Goal: Task Accomplishment & Management: Manage account settings

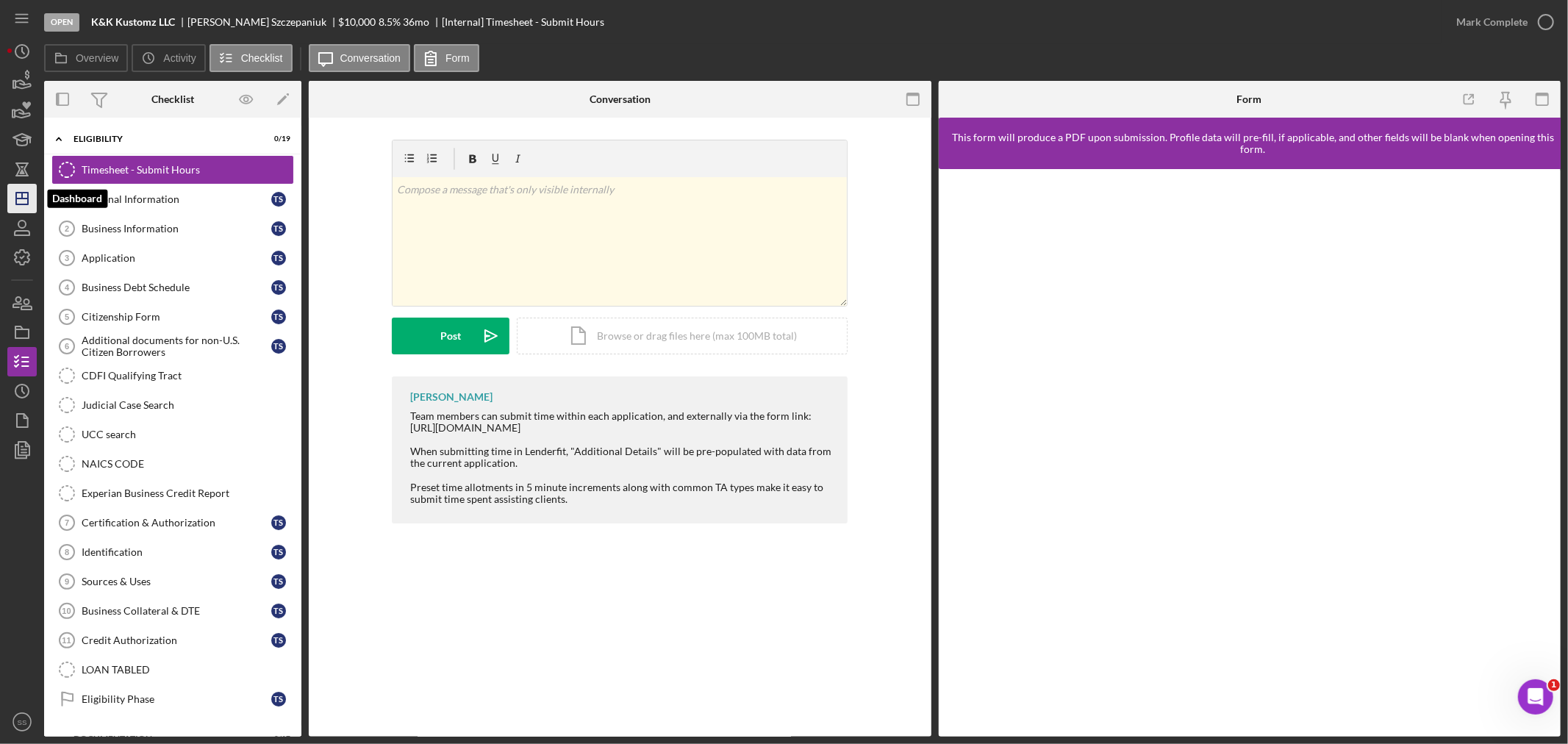
click at [17, 201] on icon "Icon/Dashboard" at bounding box center [22, 198] width 37 height 37
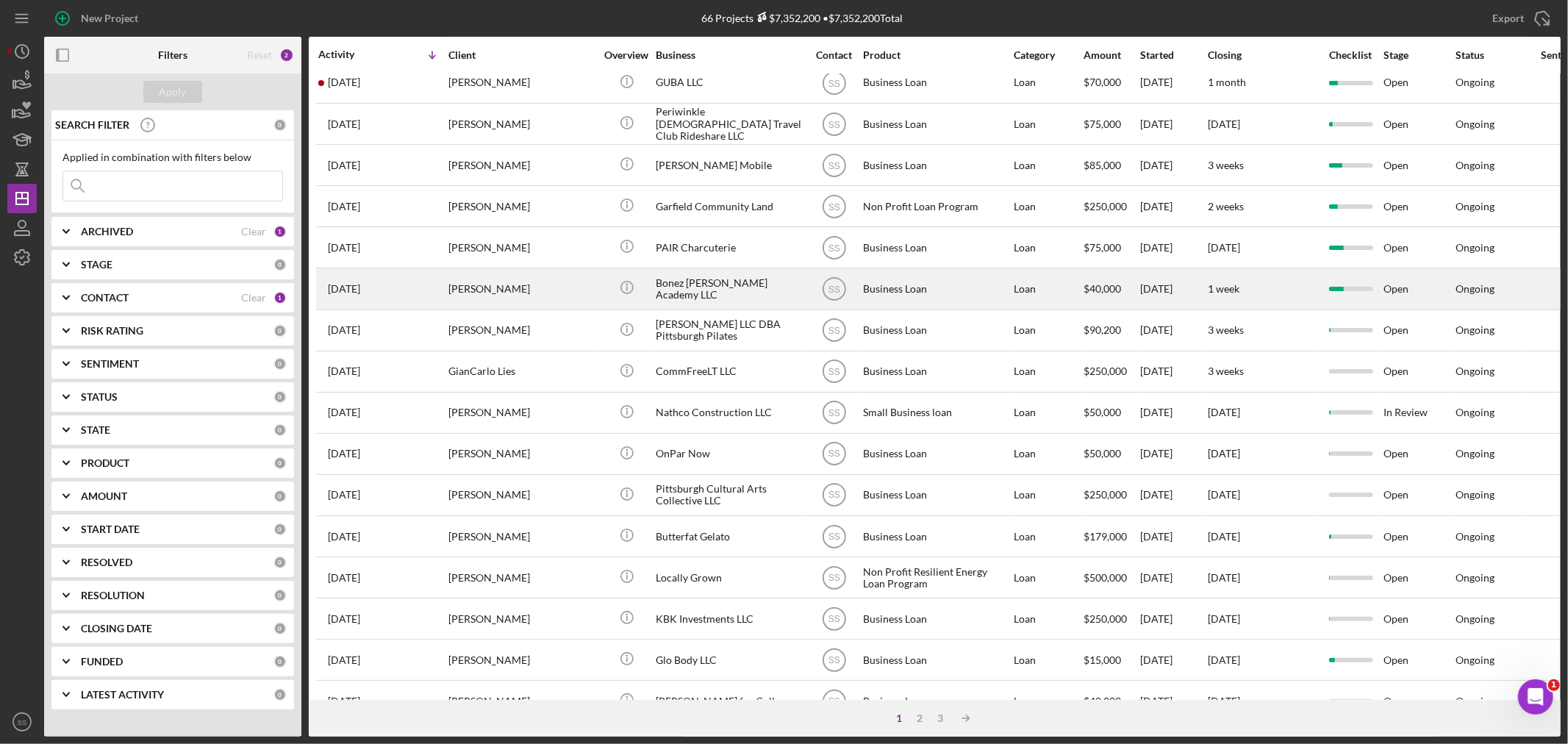
scroll to position [245, 0]
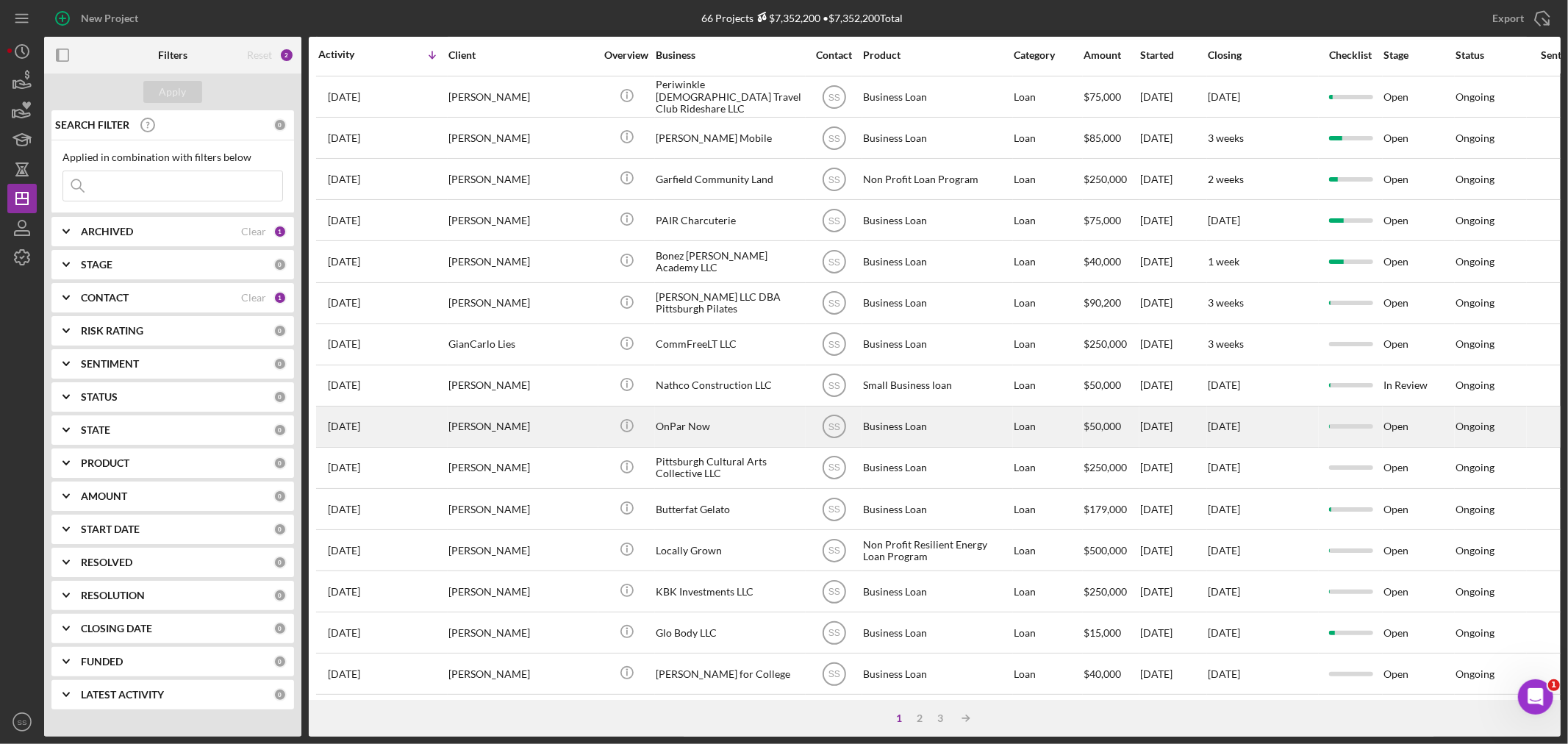
click at [483, 434] on div "[PERSON_NAME]" at bounding box center [522, 426] width 147 height 39
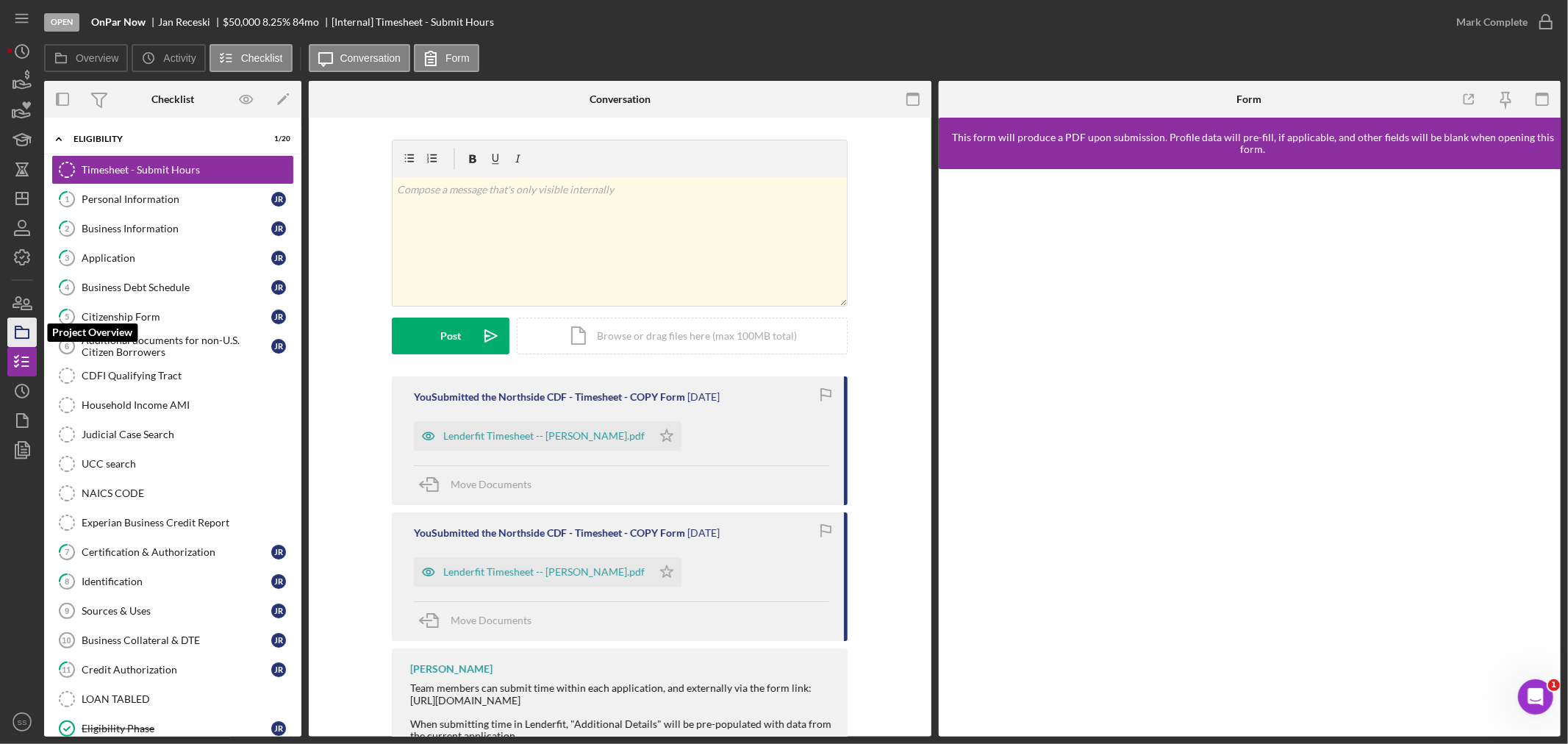
click at [30, 334] on icon "button" at bounding box center [22, 333] width 37 height 37
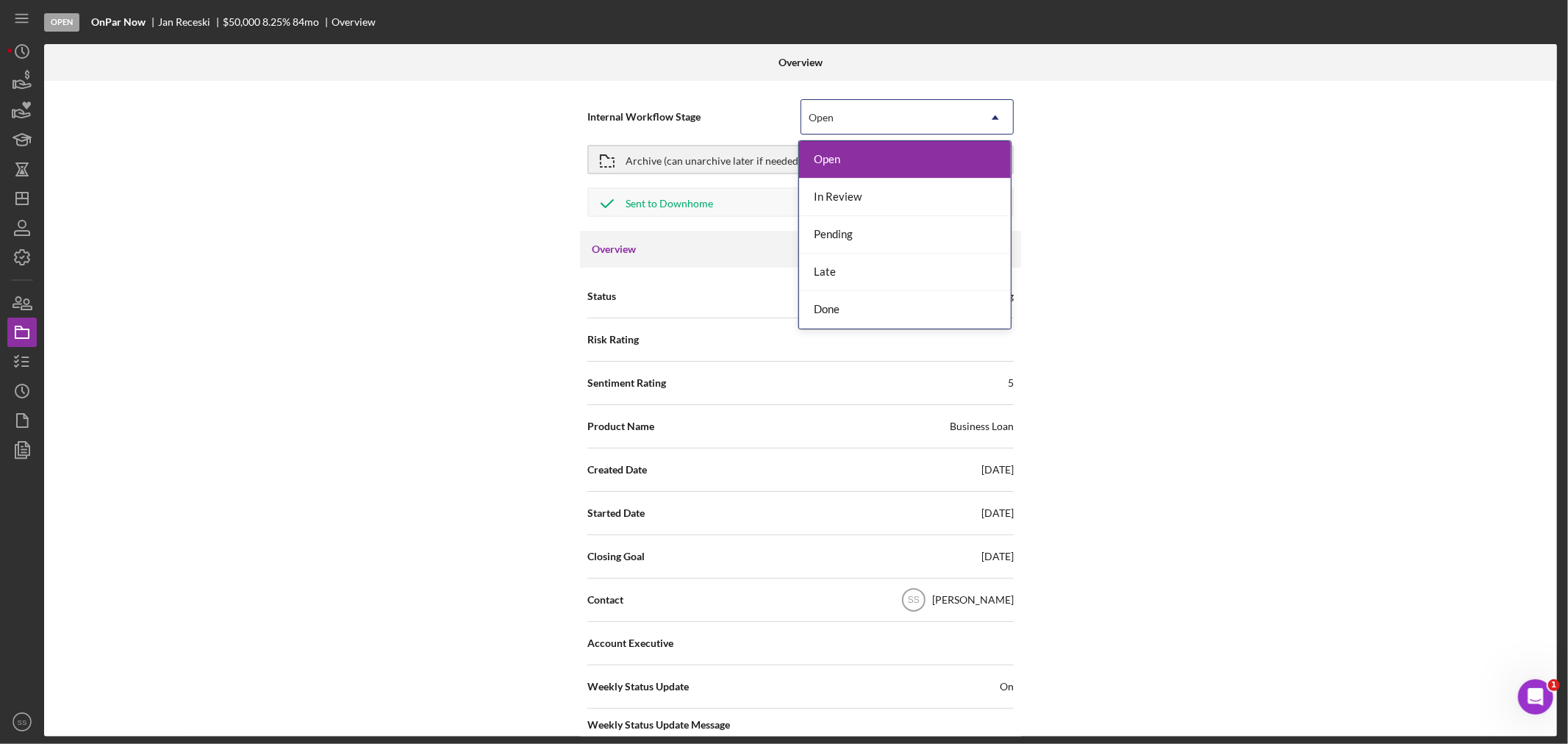
click at [987, 112] on icon "Icon/Dropdown Arrow" at bounding box center [995, 118] width 35 height 35
click at [875, 314] on div "Done" at bounding box center [904, 310] width 211 height 38
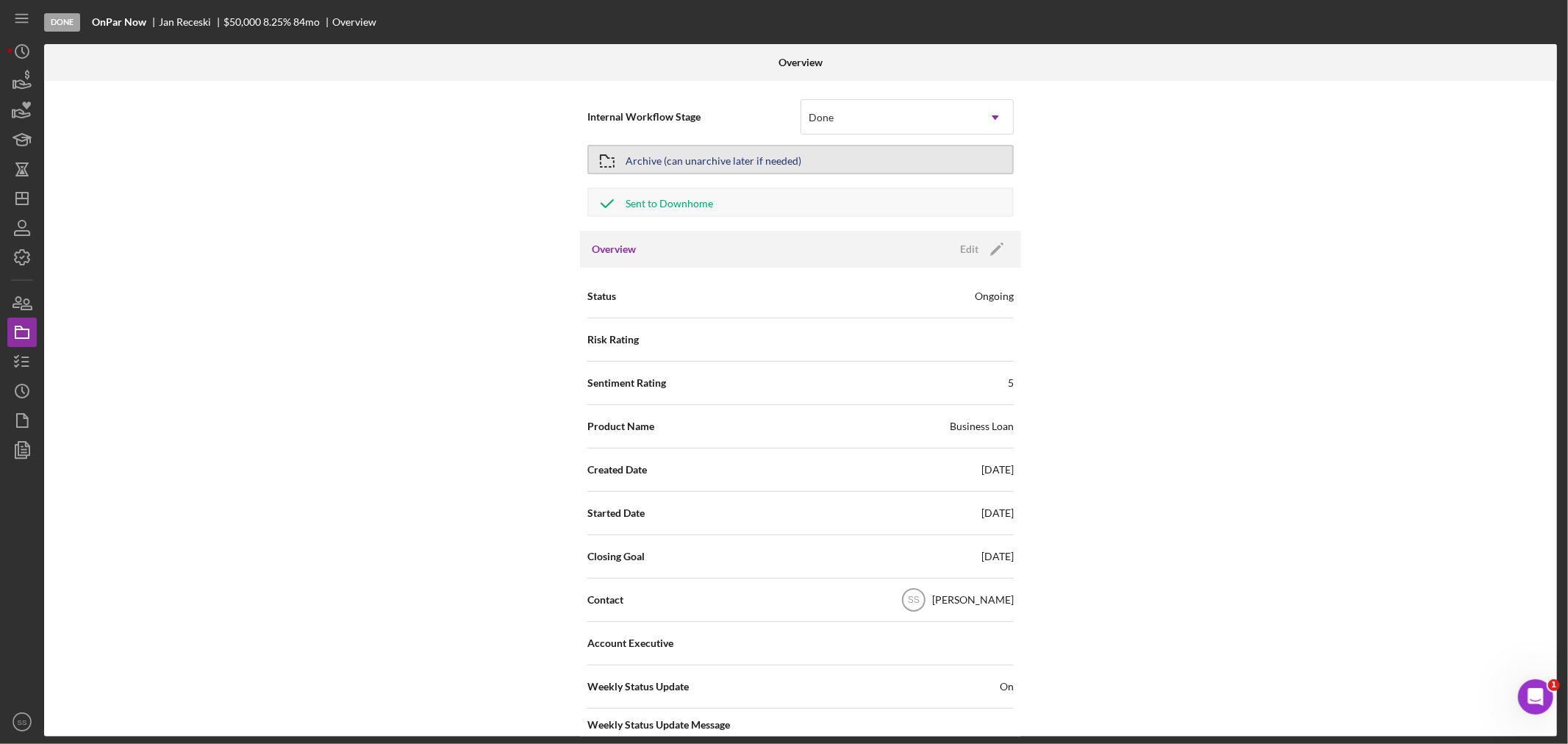
click at [716, 156] on div "Archive (can unarchive later if needed)" at bounding box center [713, 160] width 175 height 26
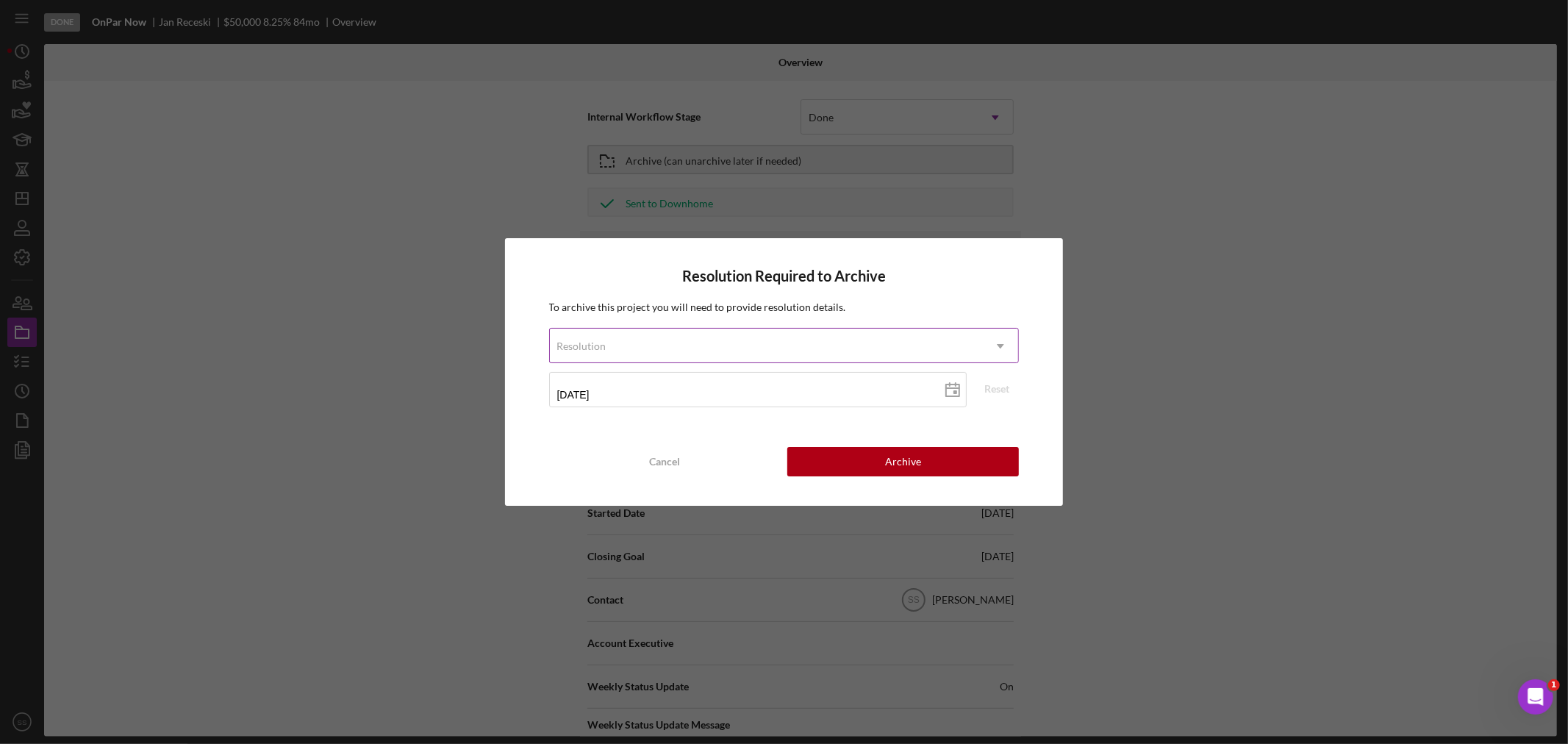
click at [1007, 337] on icon "Icon/Dropdown Arrow" at bounding box center [1000, 346] width 35 height 35
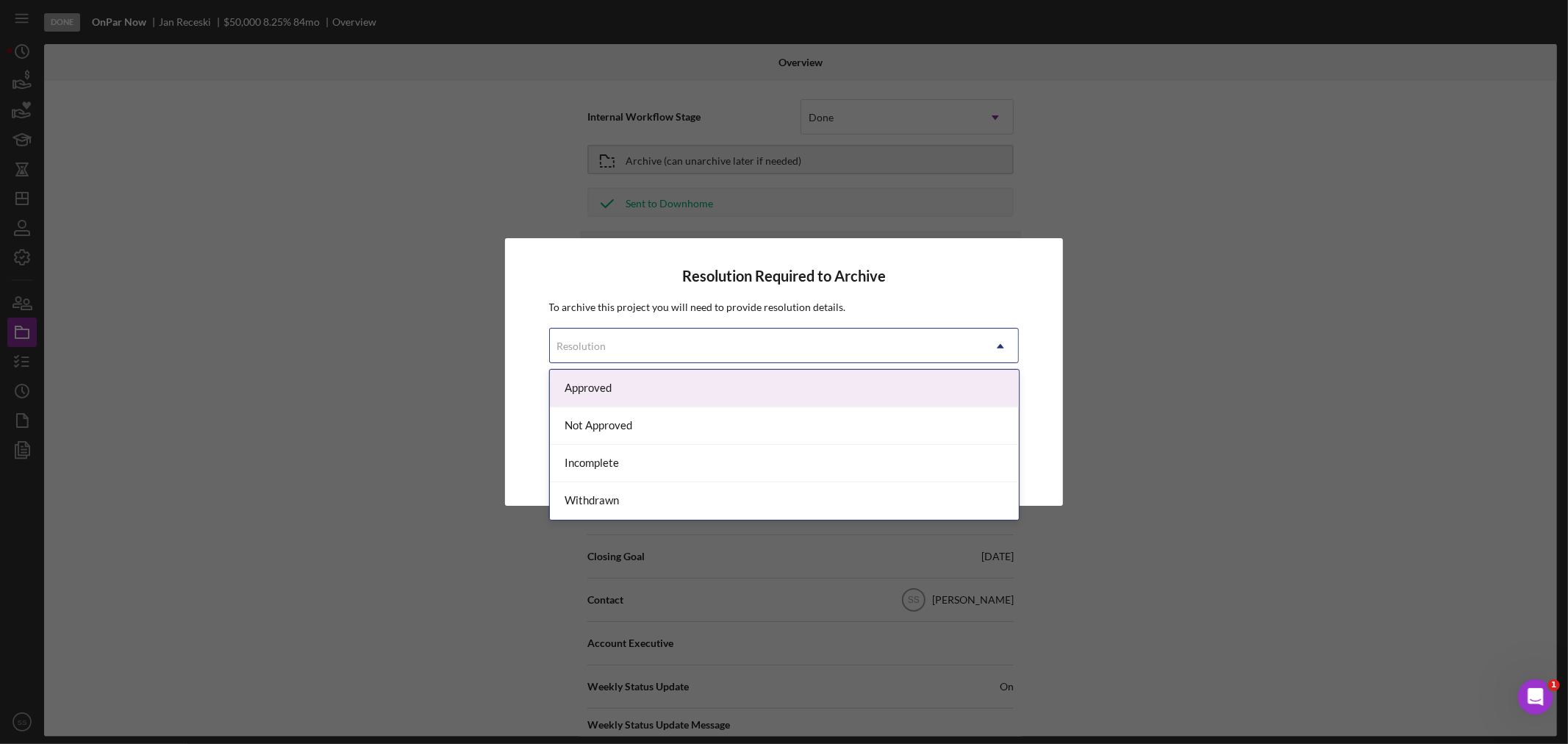
click at [634, 387] on div "Approved" at bounding box center [784, 388] width 469 height 38
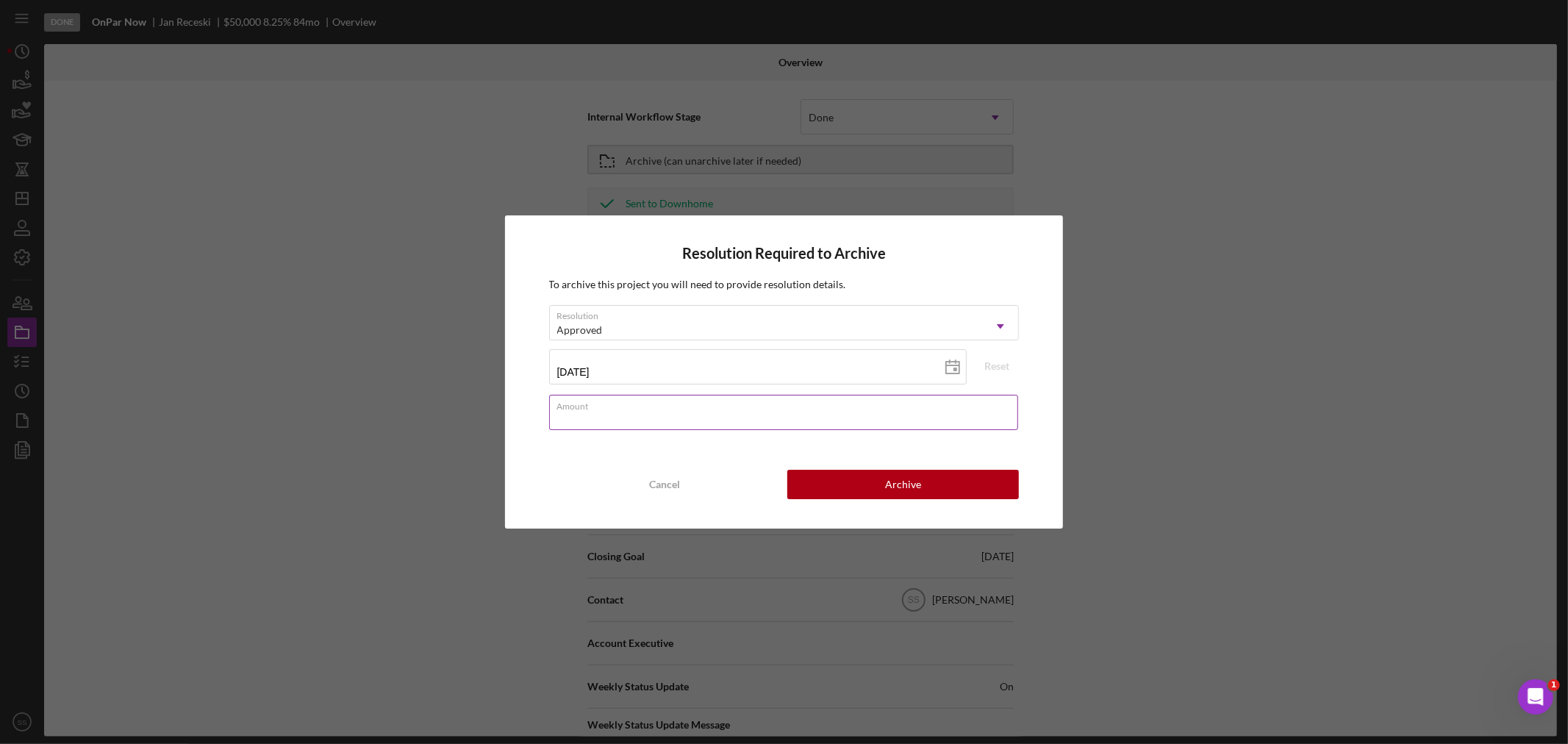
click at [641, 403] on div "Amount" at bounding box center [784, 413] width 470 height 37
click at [959, 416] on input "$50,000" at bounding box center [784, 412] width 469 height 35
type input "$50,000"
click at [930, 469] on button "Archive" at bounding box center [903, 484] width 232 height 30
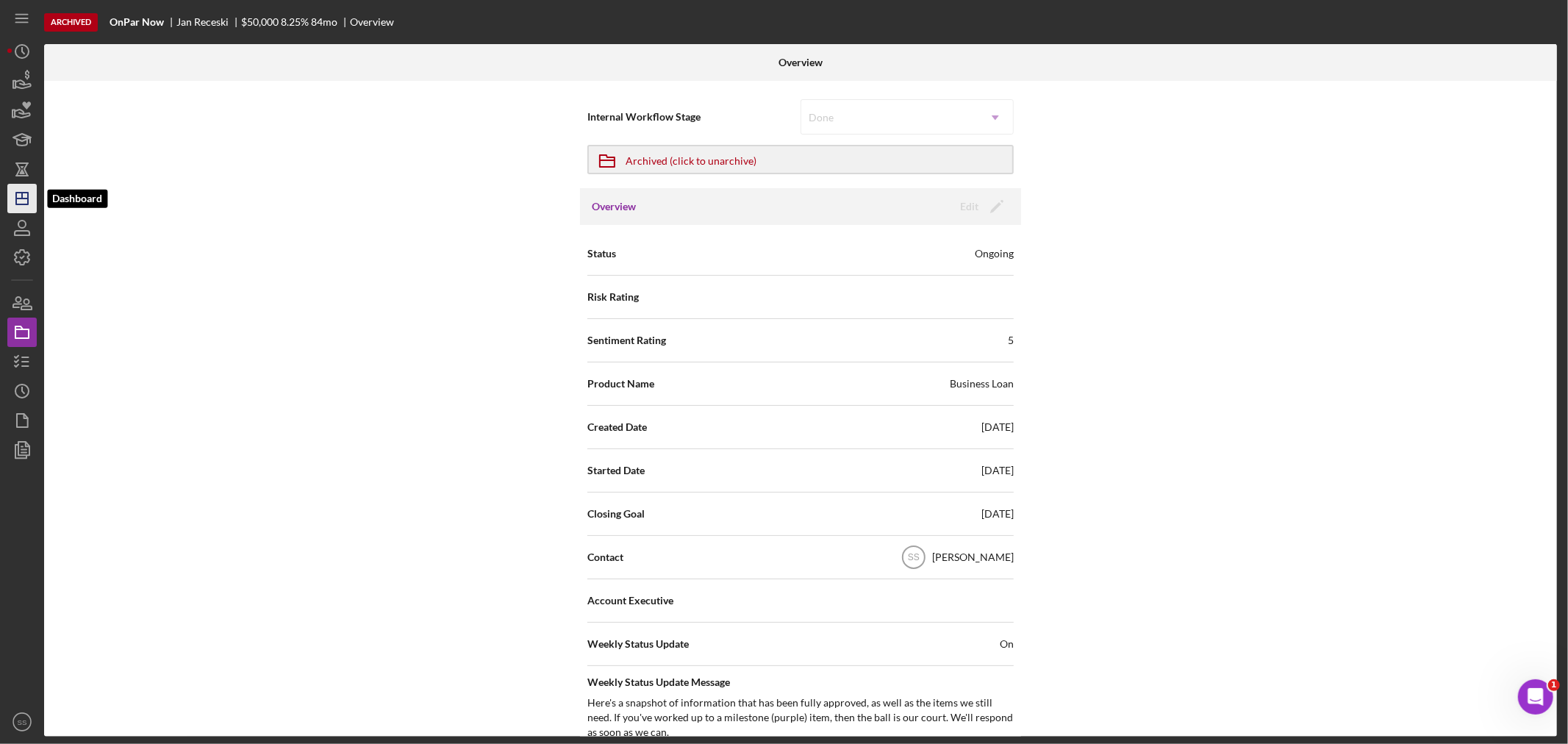
click at [18, 198] on line "button" at bounding box center [21, 198] width 11 height 0
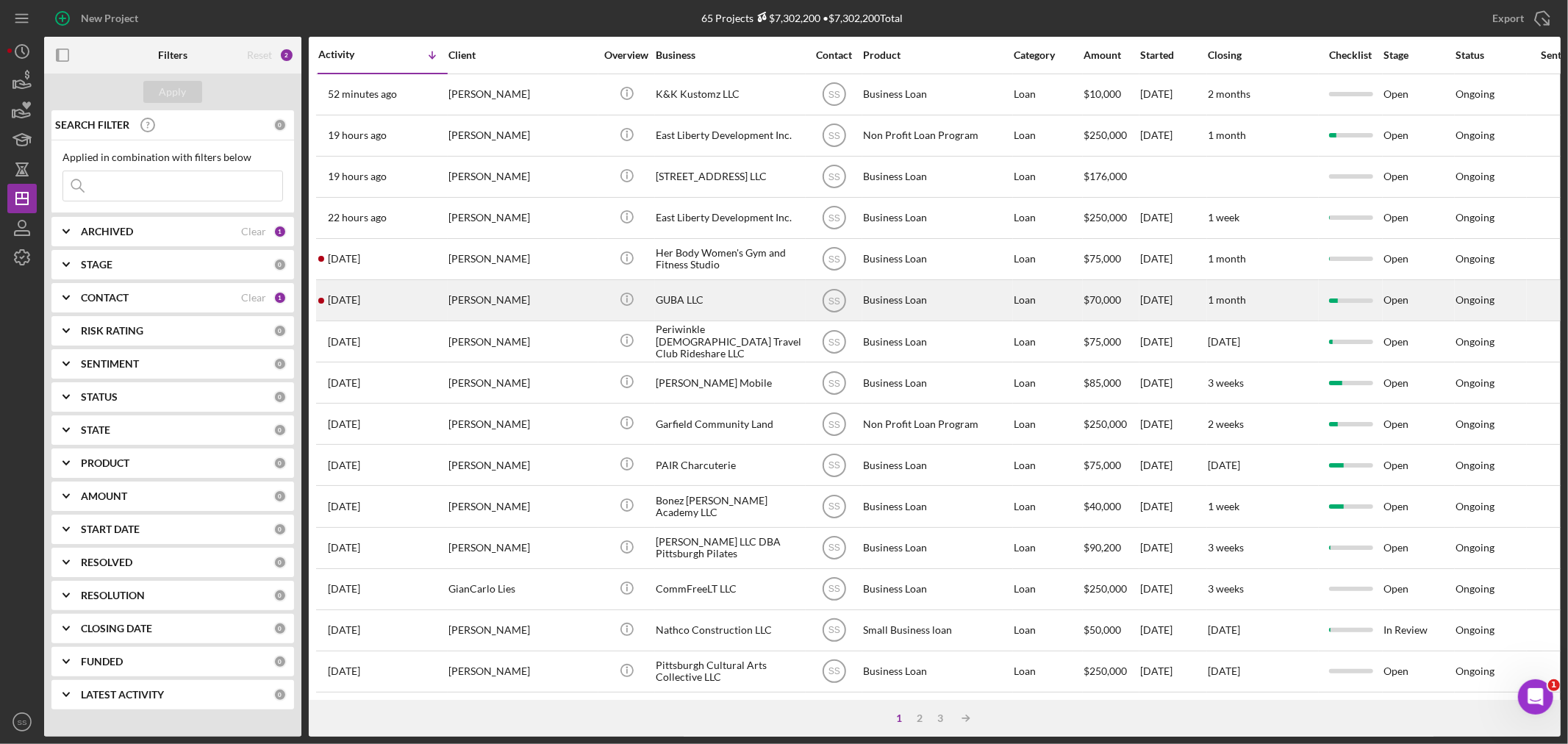
click at [582, 304] on div "[PERSON_NAME]" at bounding box center [522, 300] width 147 height 39
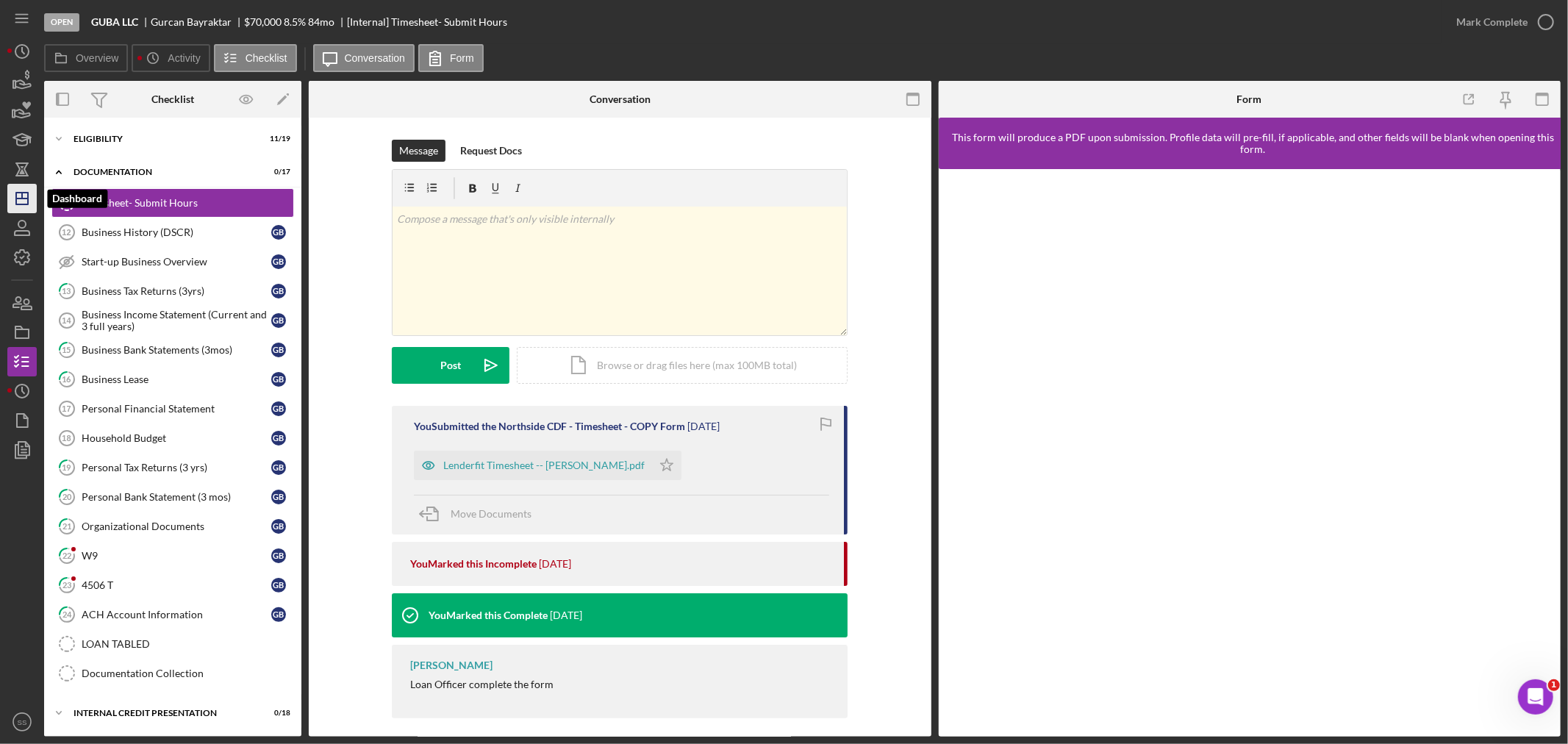
click at [23, 199] on icon "Icon/Dashboard" at bounding box center [22, 198] width 37 height 37
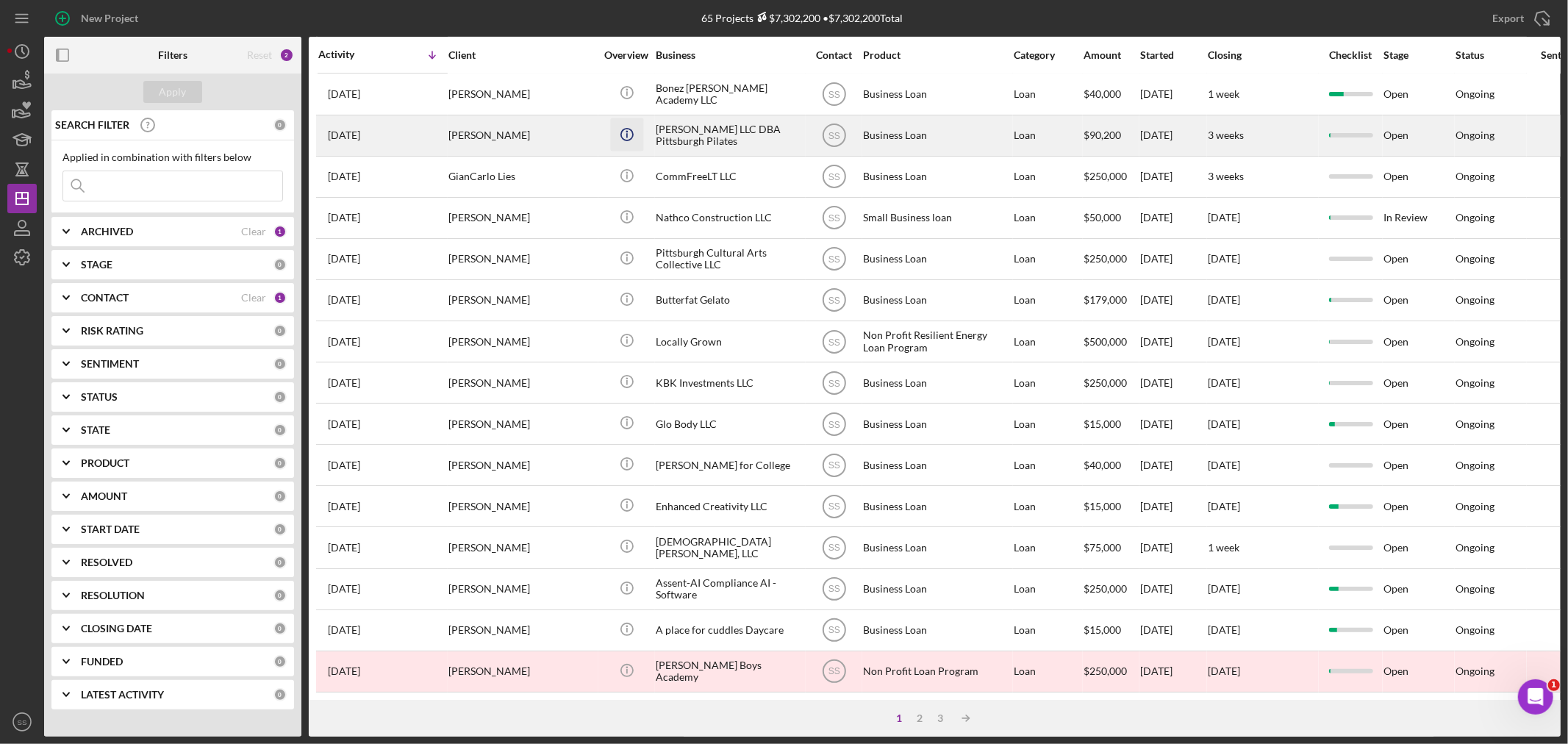
scroll to position [440, 0]
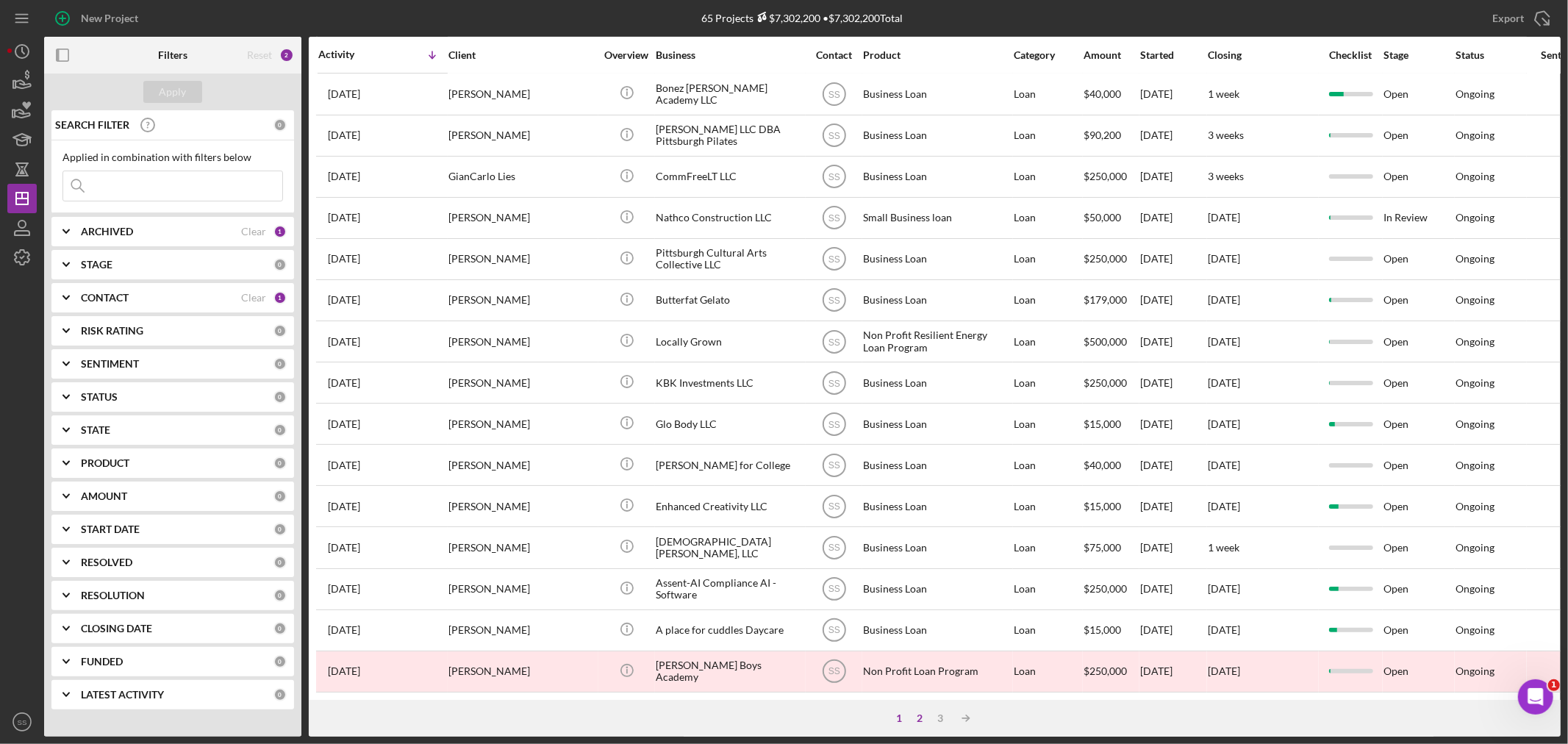
click at [920, 712] on div "2" at bounding box center [920, 718] width 20 height 11
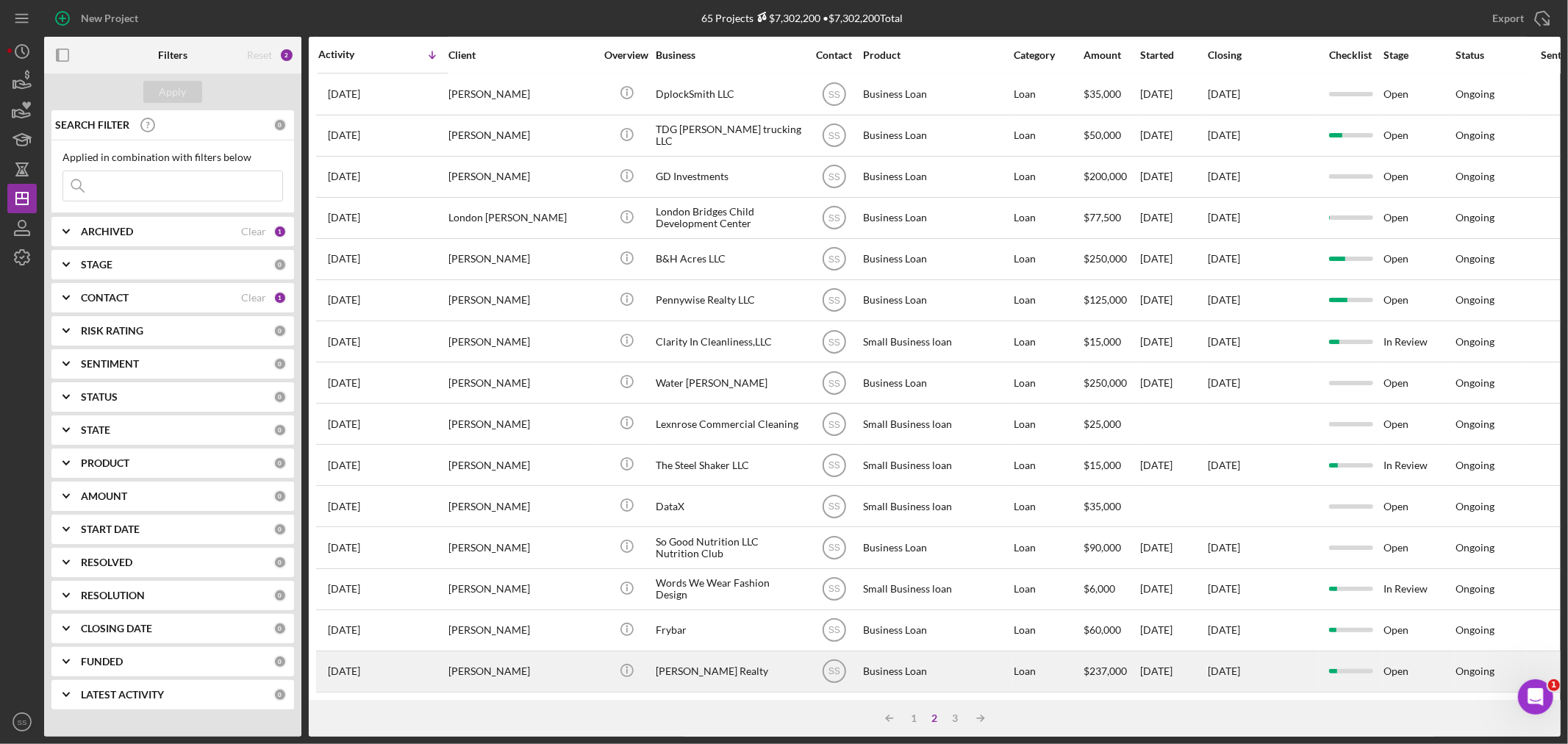
click at [754, 652] on div "[PERSON_NAME] Realty" at bounding box center [729, 671] width 147 height 39
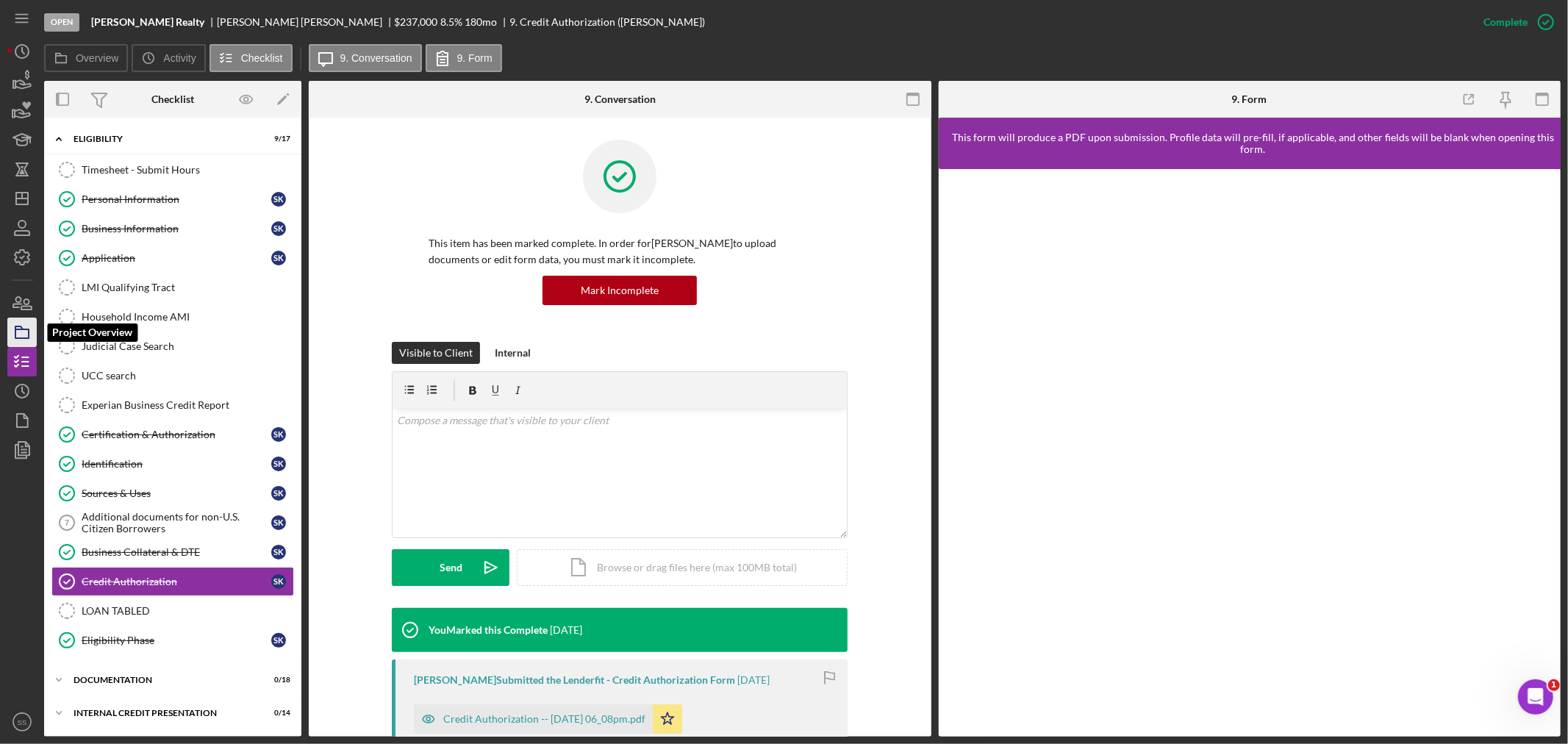
click at [25, 335] on icon "button" at bounding box center [22, 333] width 37 height 37
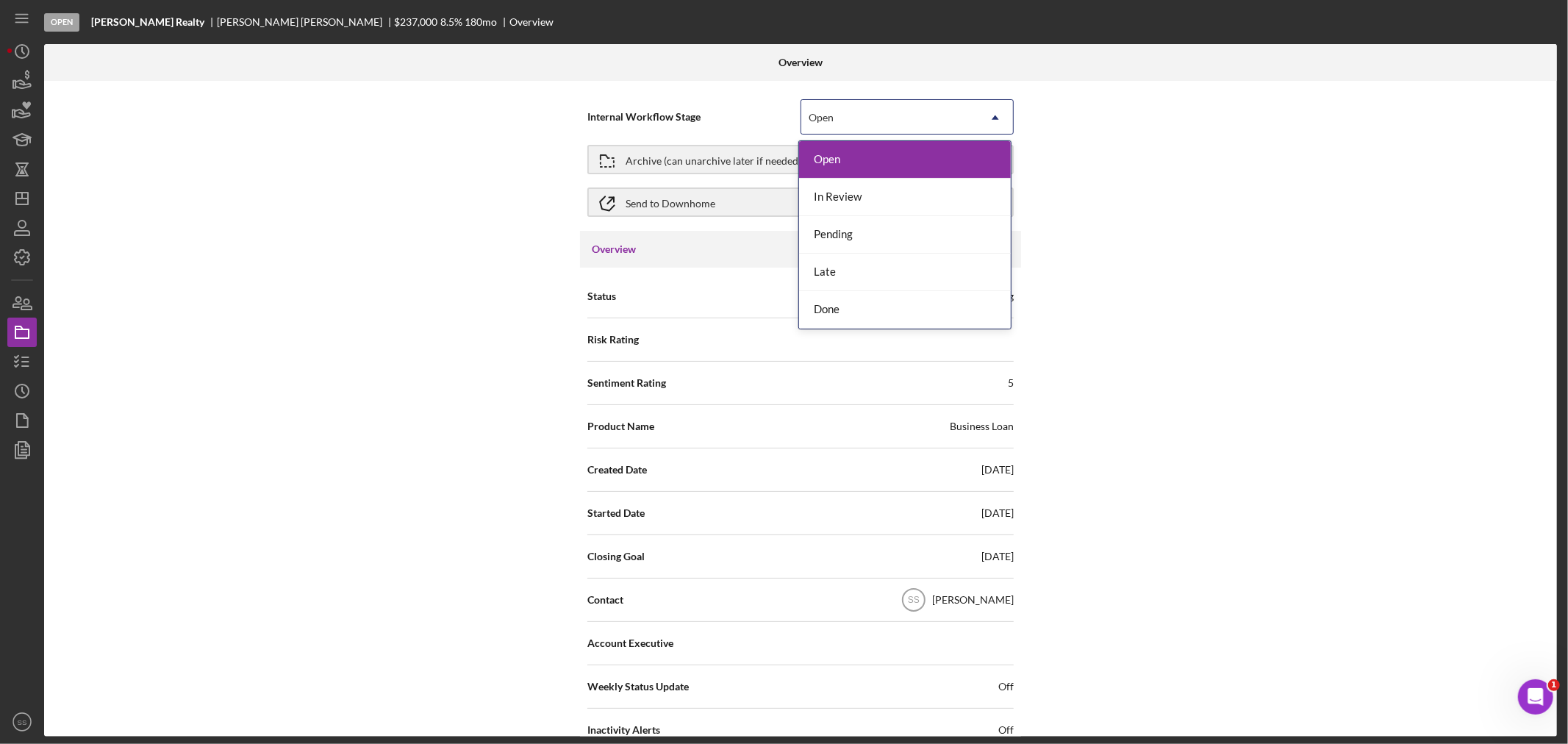
click at [894, 111] on div "Open" at bounding box center [889, 118] width 176 height 34
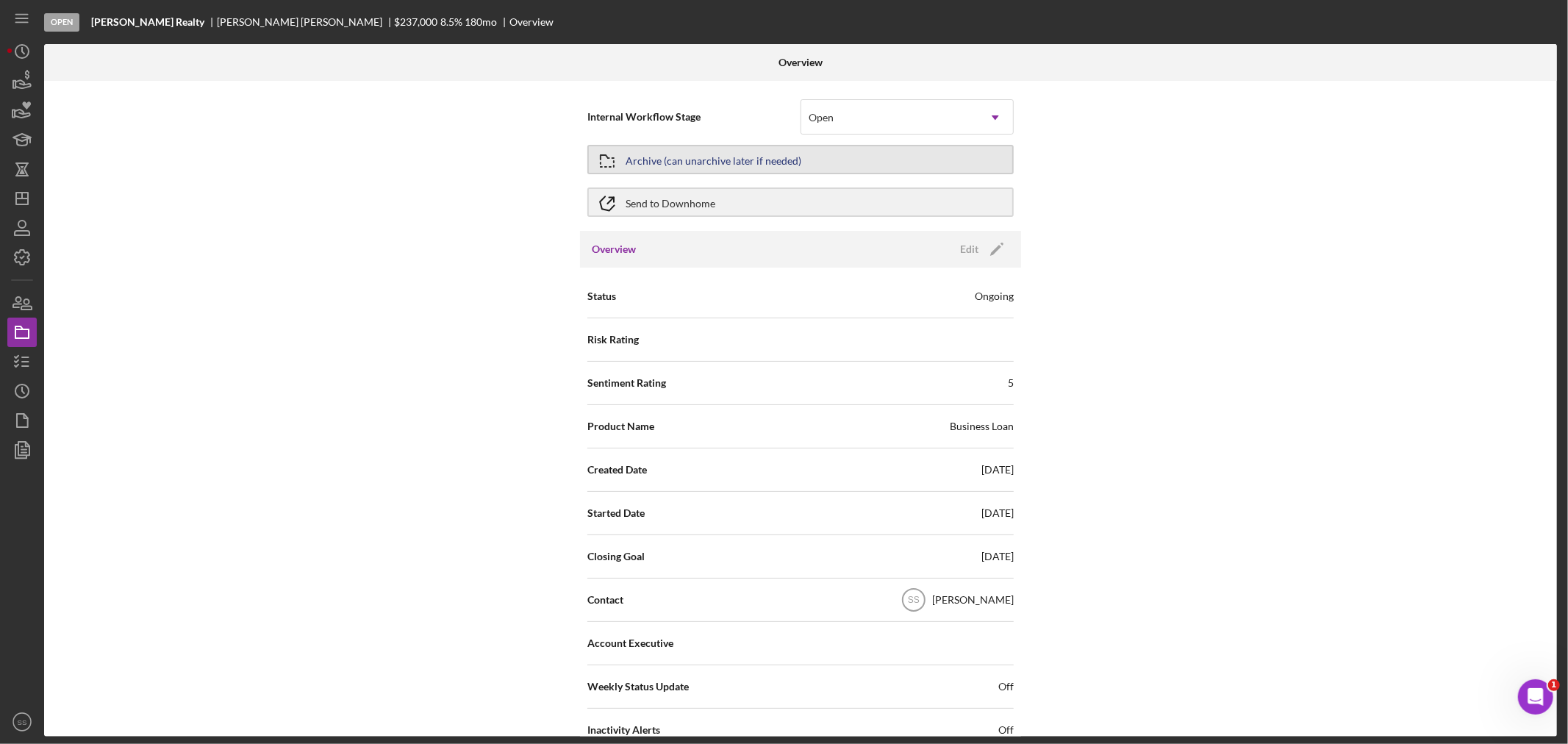
click at [605, 155] on icon "button" at bounding box center [607, 161] width 37 height 37
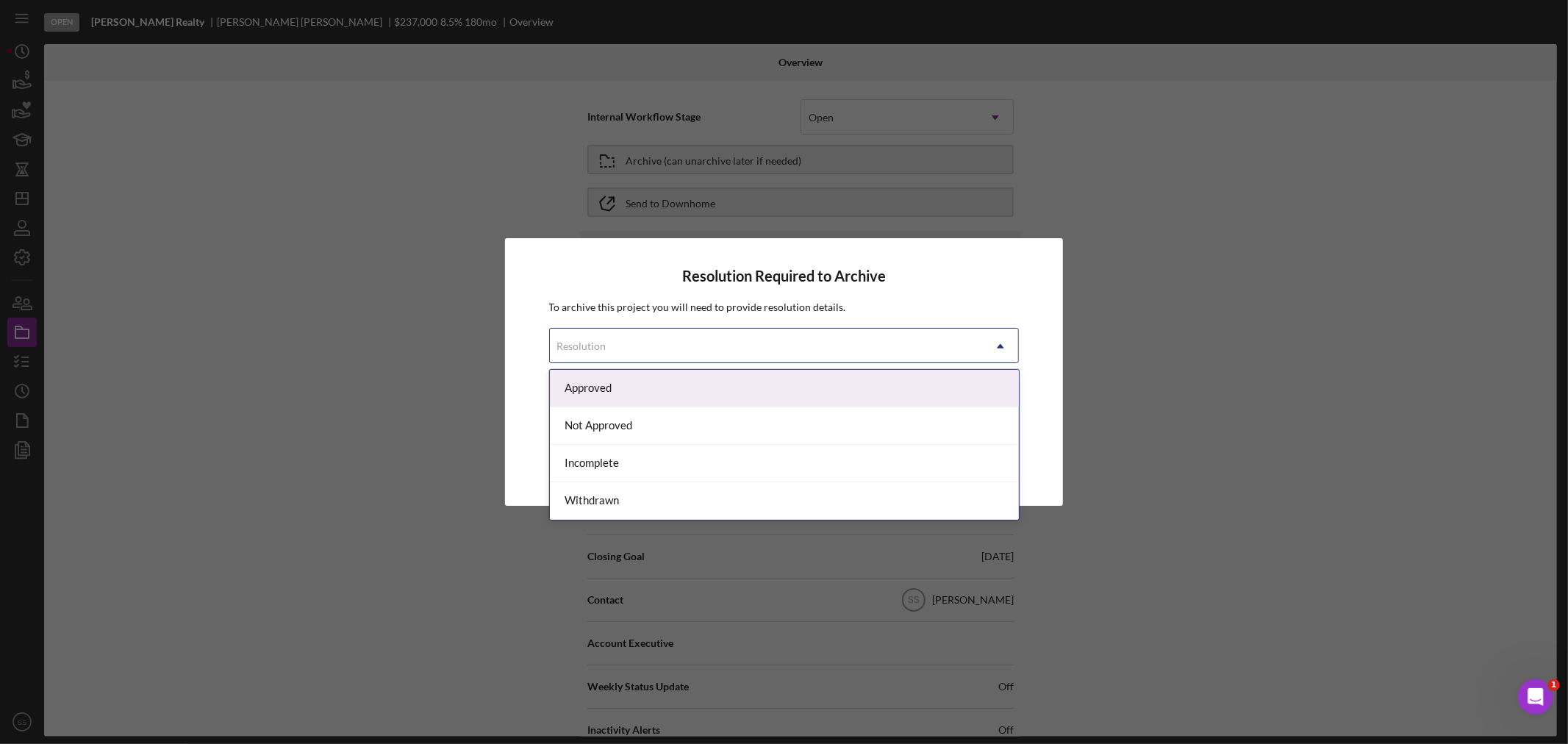
click at [828, 344] on div "Resolution" at bounding box center [766, 346] width 433 height 34
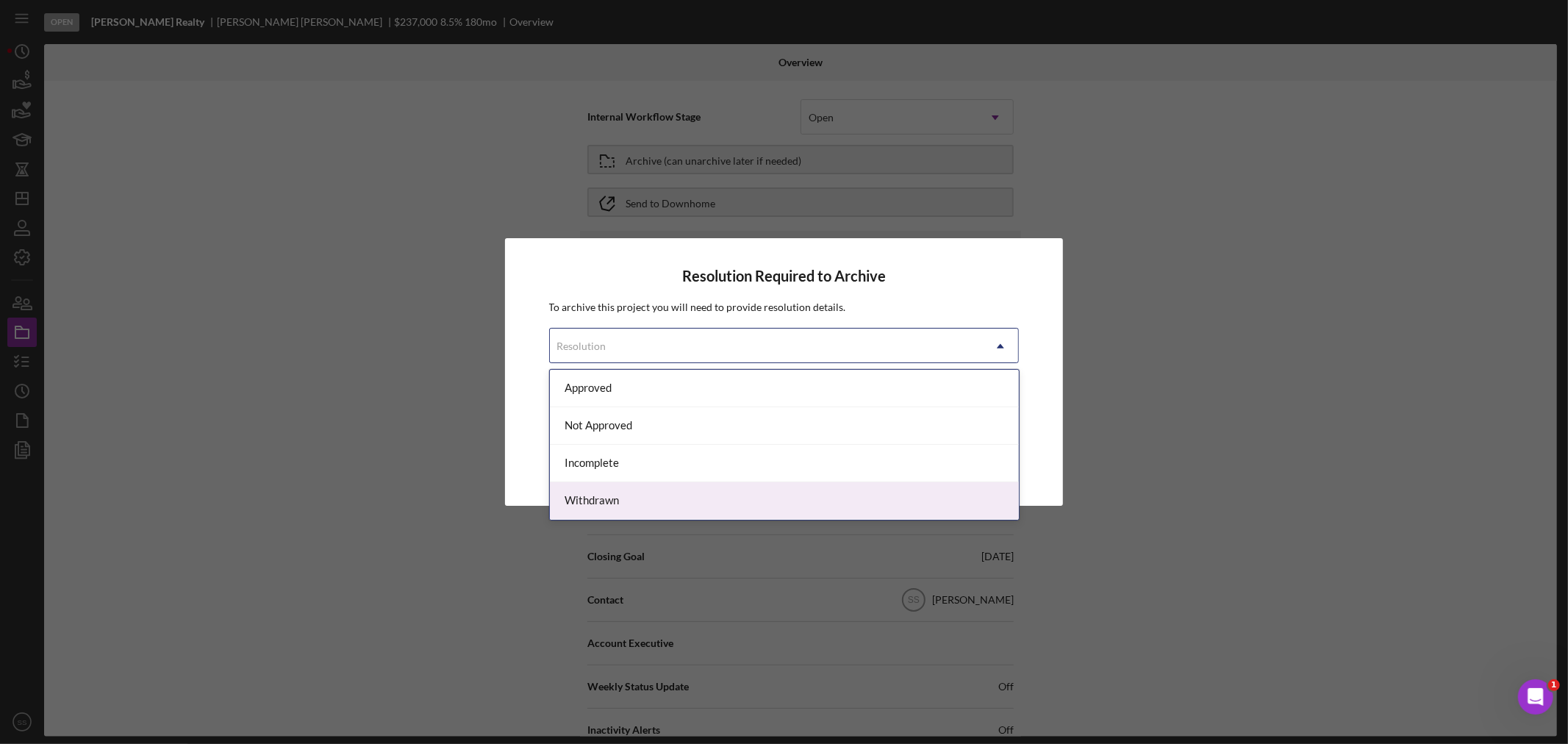
click at [735, 500] on div "Withdrawn" at bounding box center [784, 500] width 469 height 38
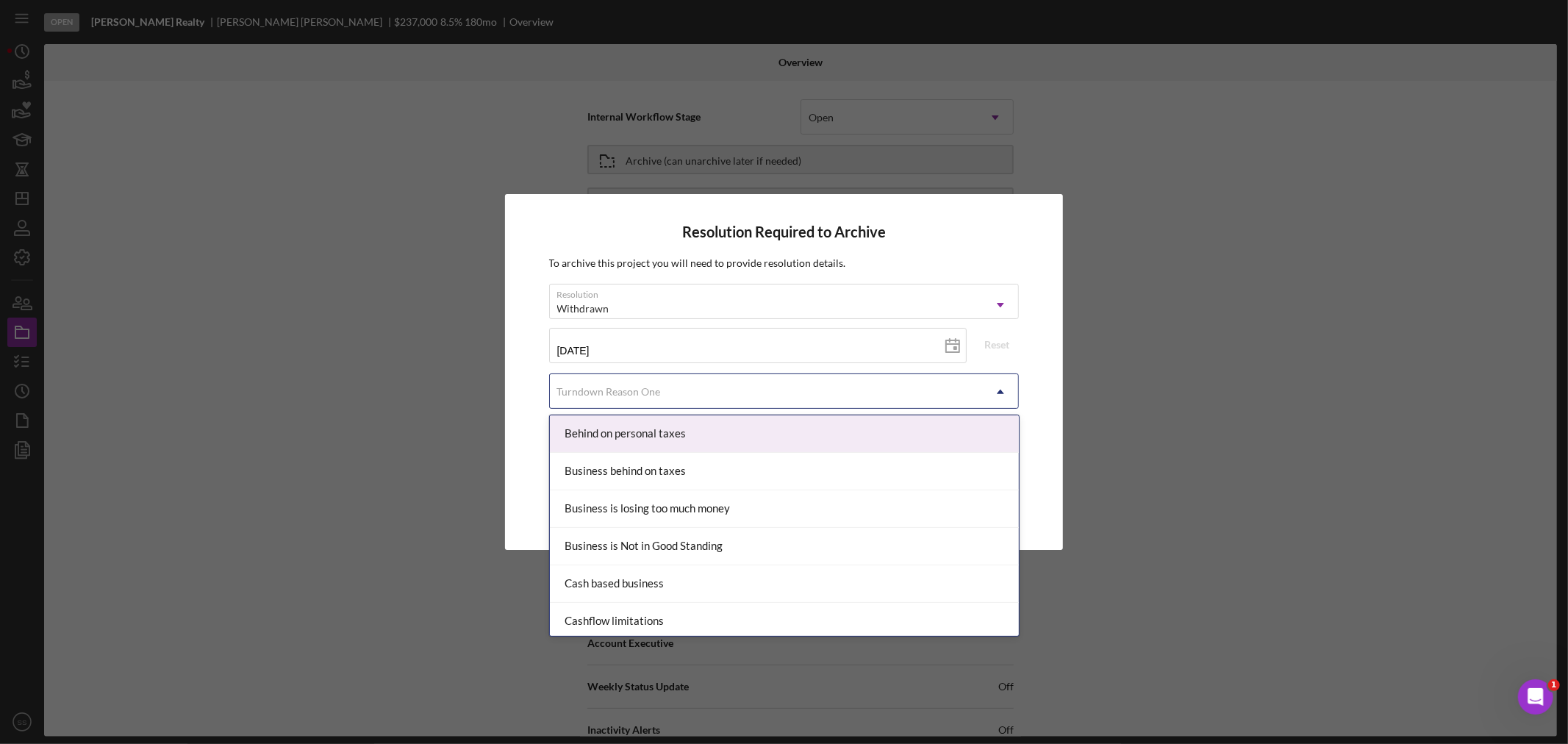
click at [999, 383] on icon "Icon/Dropdown Arrow" at bounding box center [1000, 391] width 35 height 35
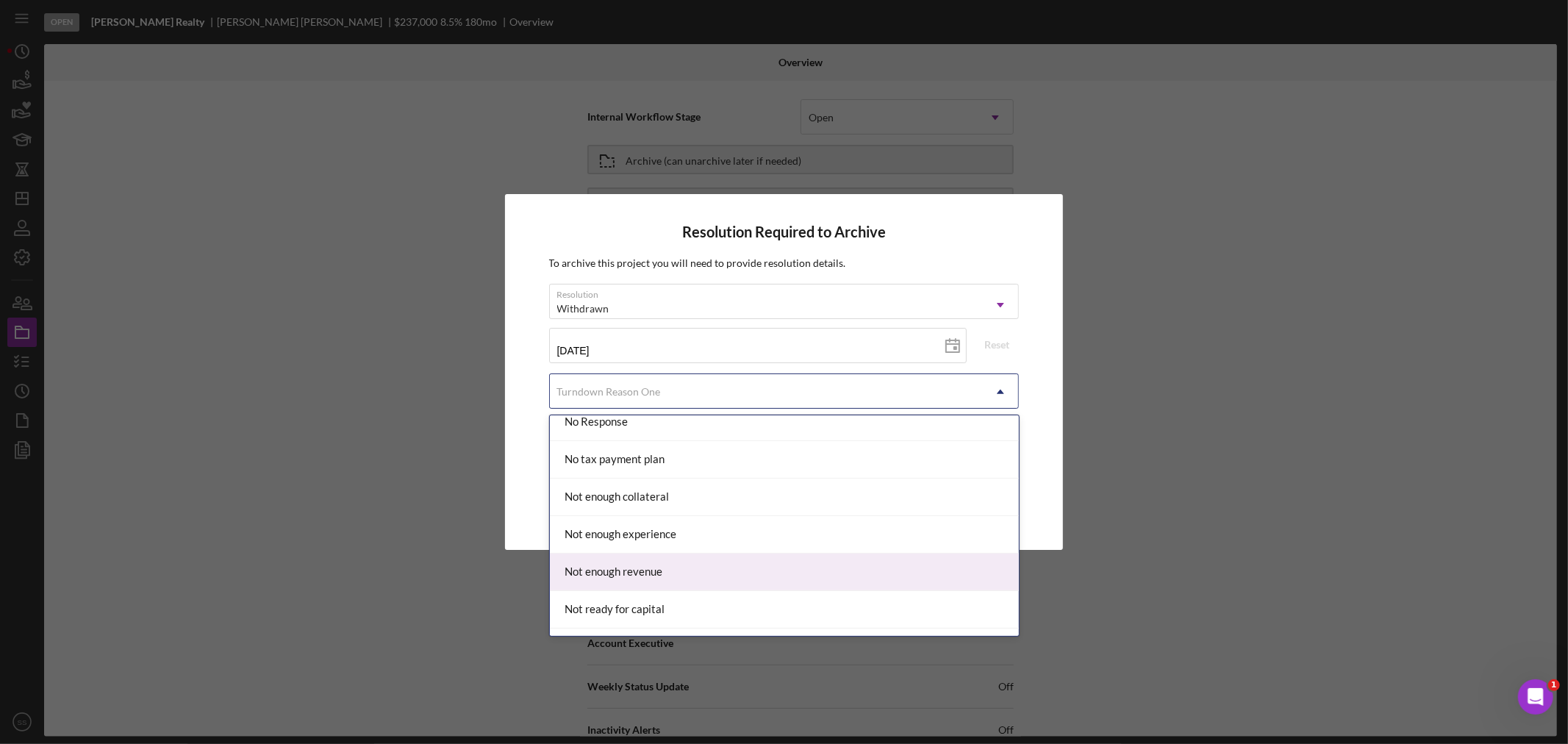
scroll to position [979, 0]
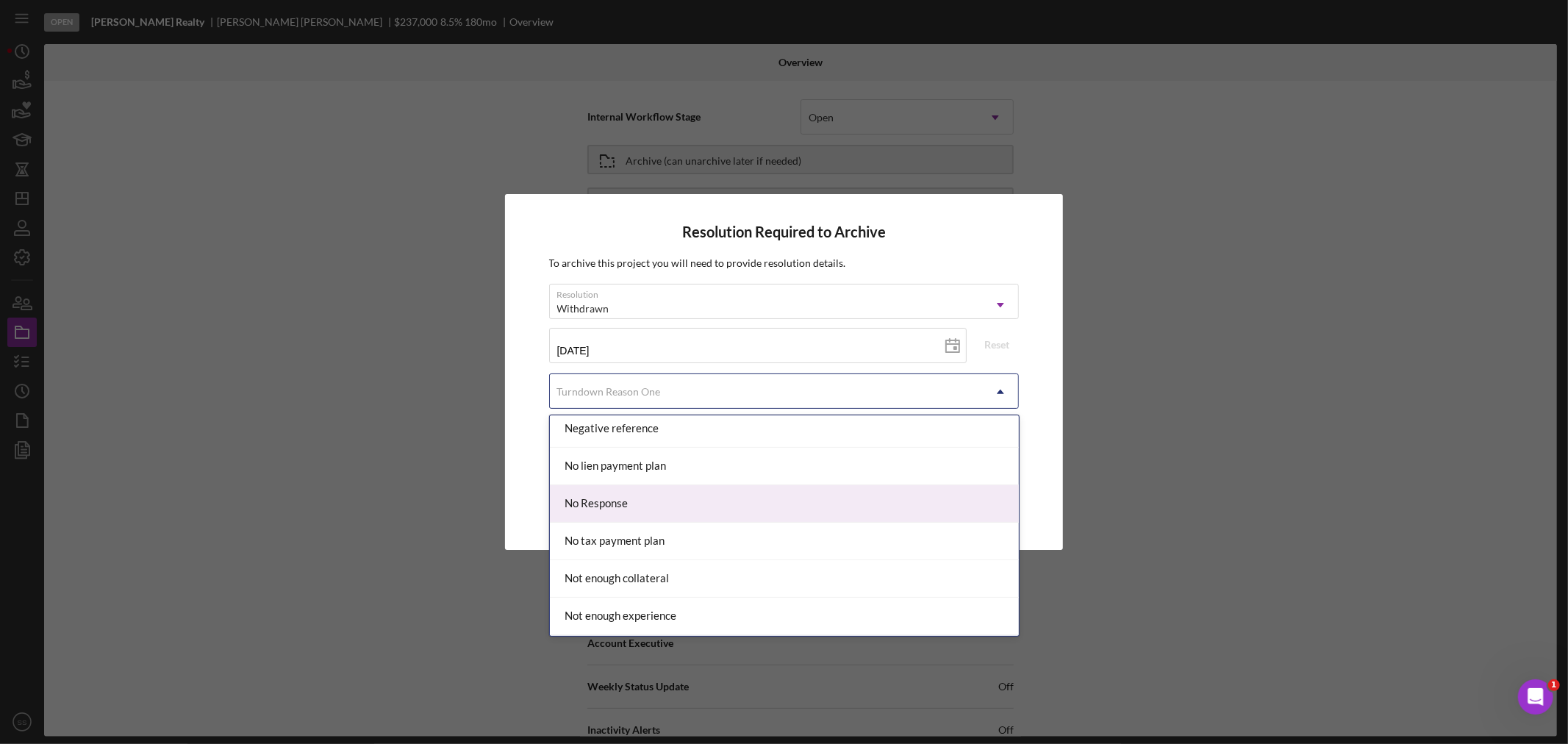
click at [694, 507] on div "No Response" at bounding box center [784, 504] width 469 height 38
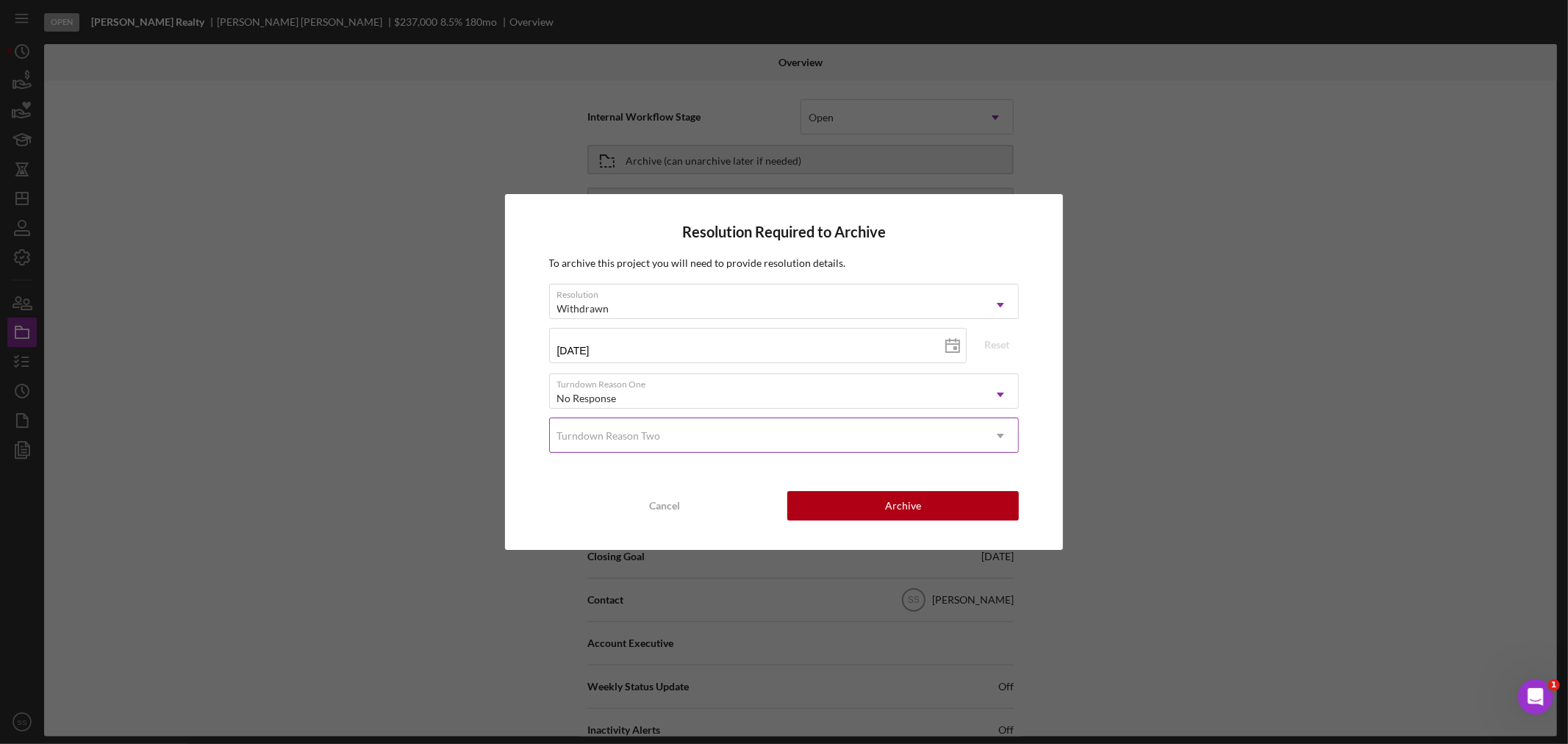
click at [748, 437] on div "Turndown Reason Two" at bounding box center [766, 435] width 433 height 34
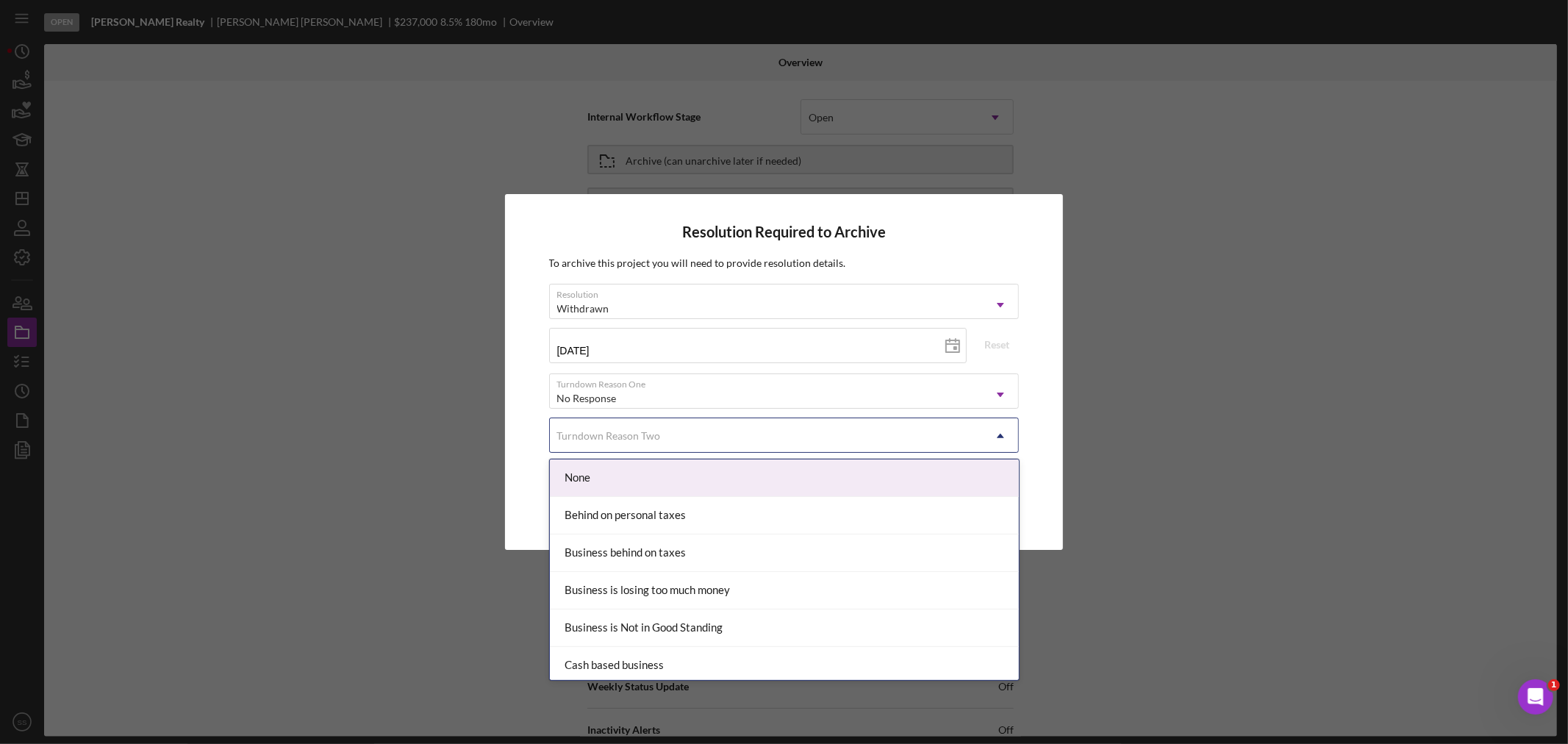
click at [748, 437] on div "Turndown Reason Two" at bounding box center [766, 435] width 433 height 34
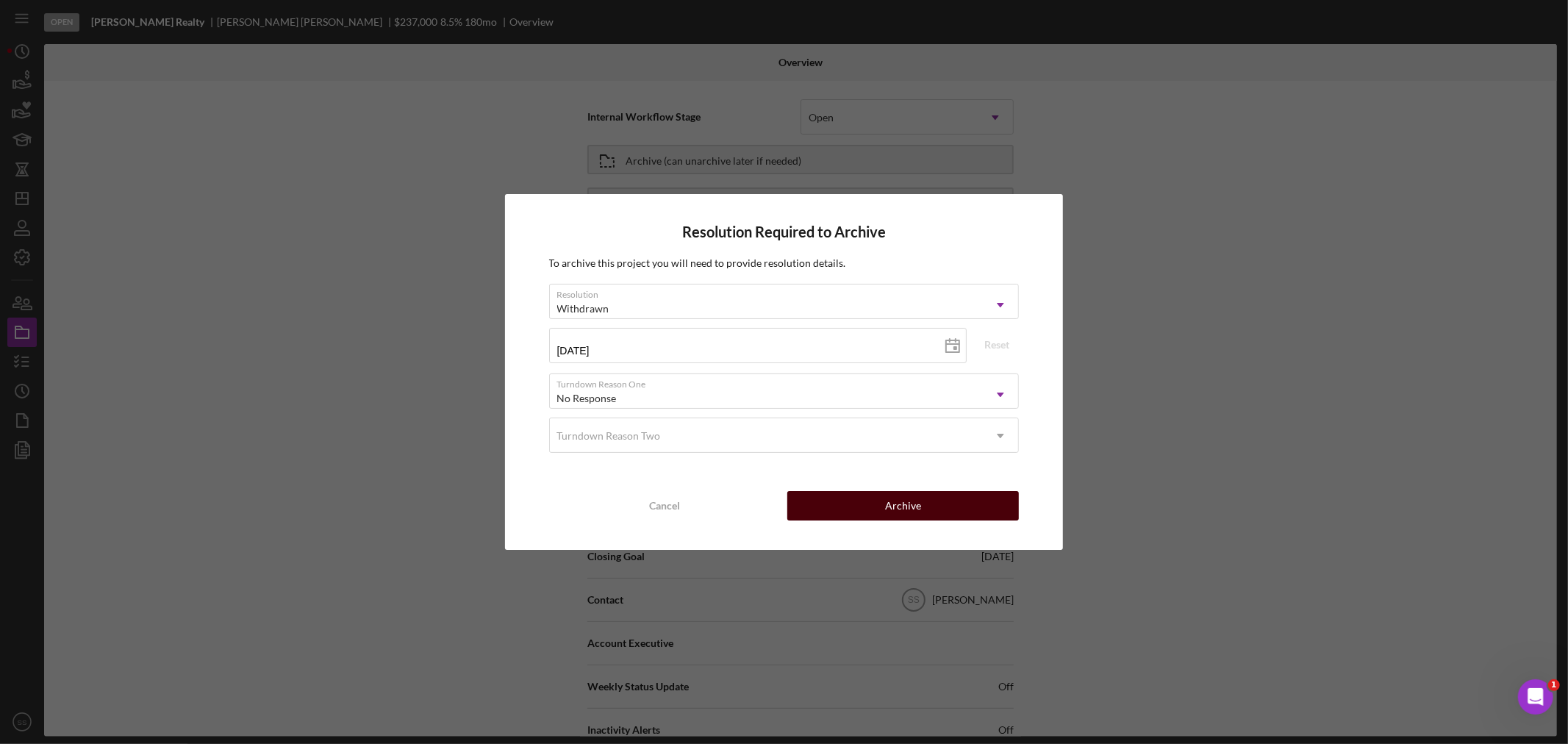
click at [889, 508] on div "Archive" at bounding box center [902, 505] width 36 height 30
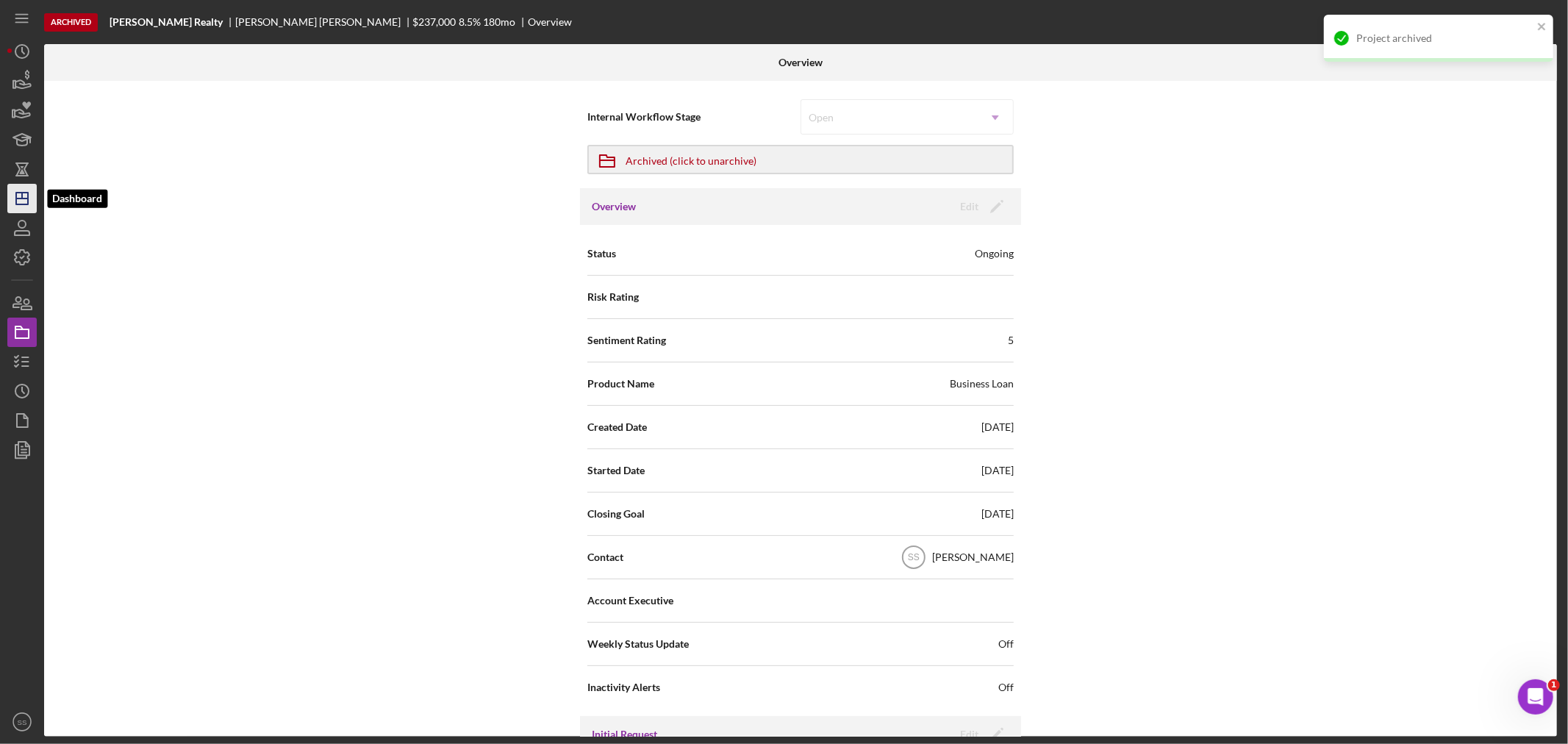
click at [15, 200] on icon "Icon/Dashboard" at bounding box center [22, 198] width 37 height 37
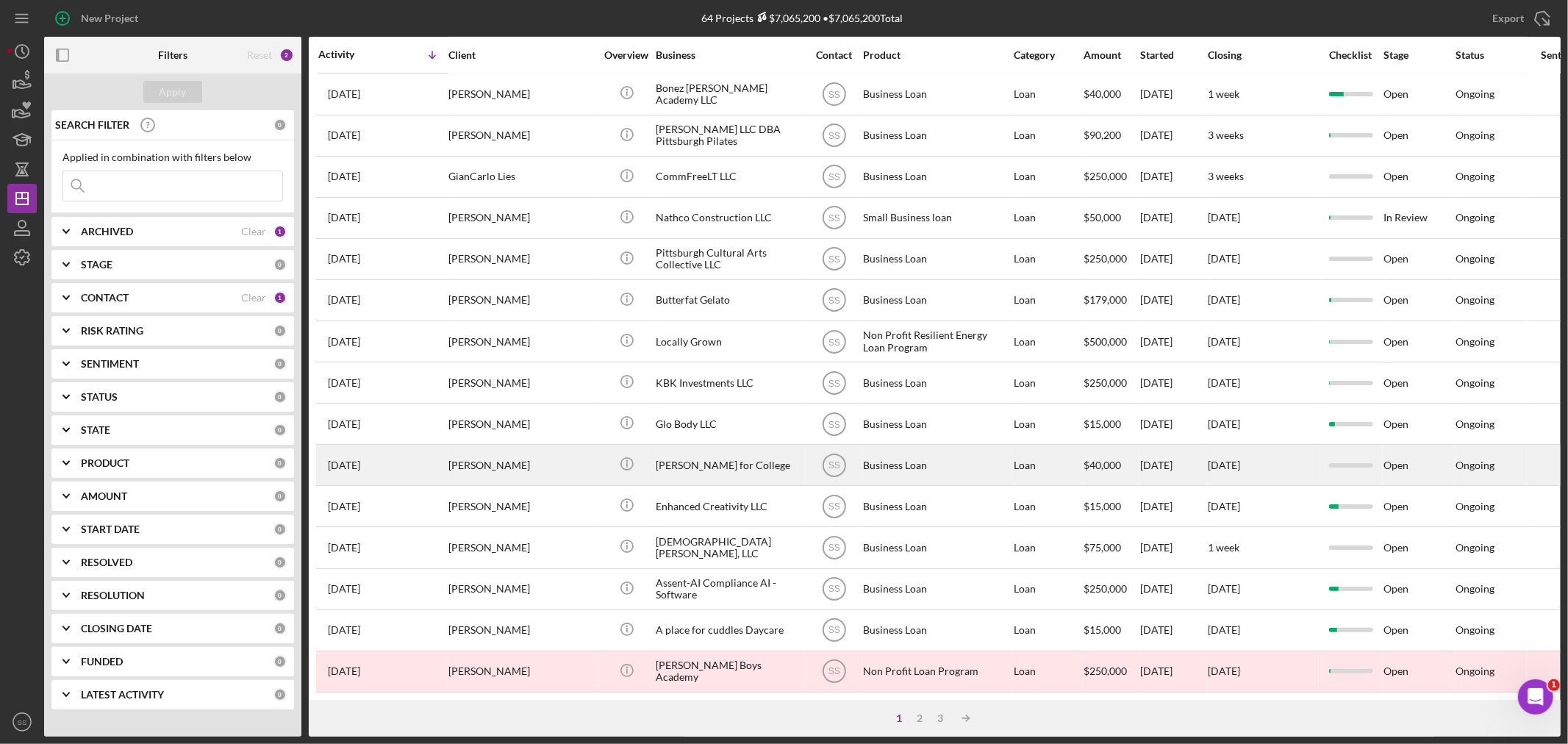
scroll to position [440, 0]
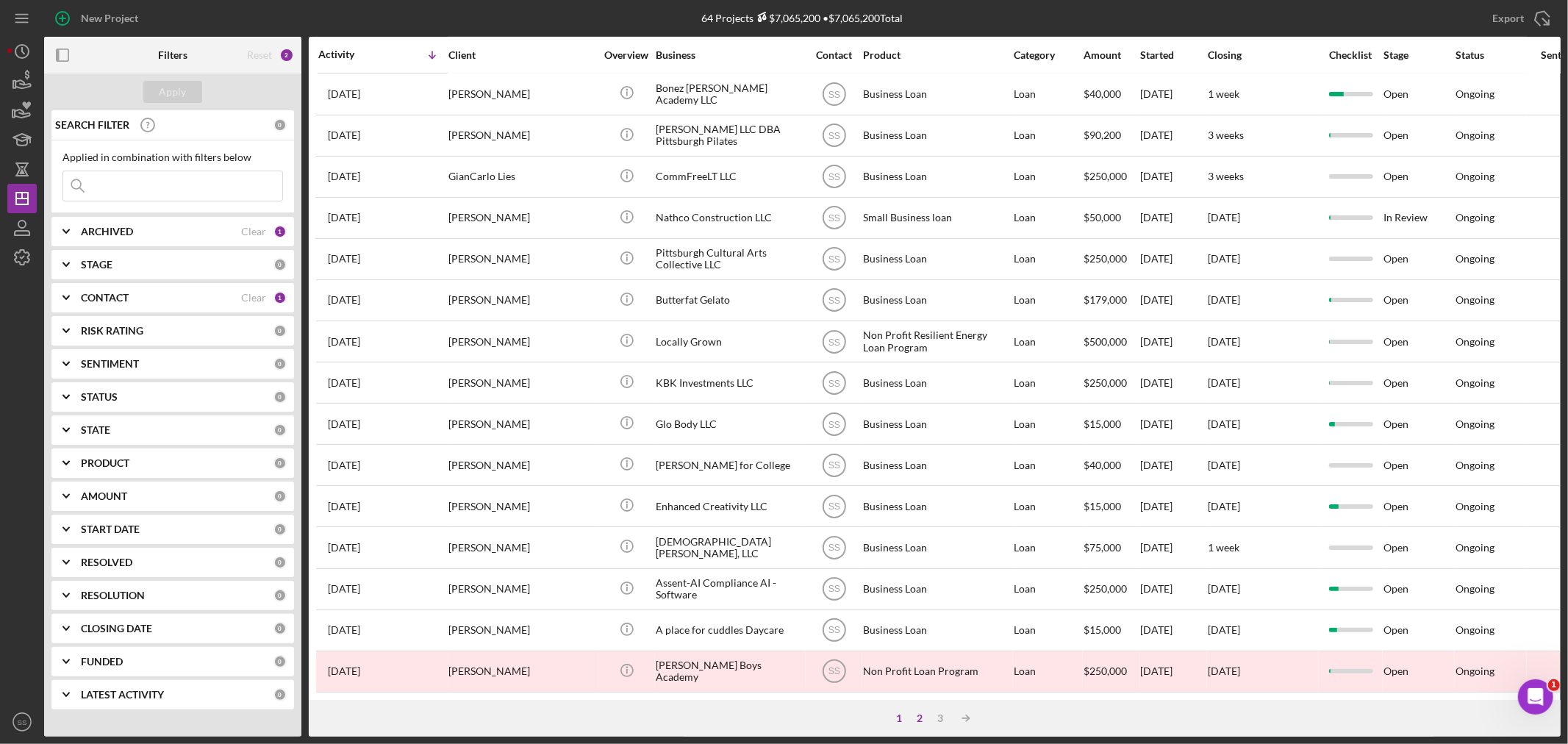
click at [916, 712] on div "2" at bounding box center [920, 718] width 20 height 11
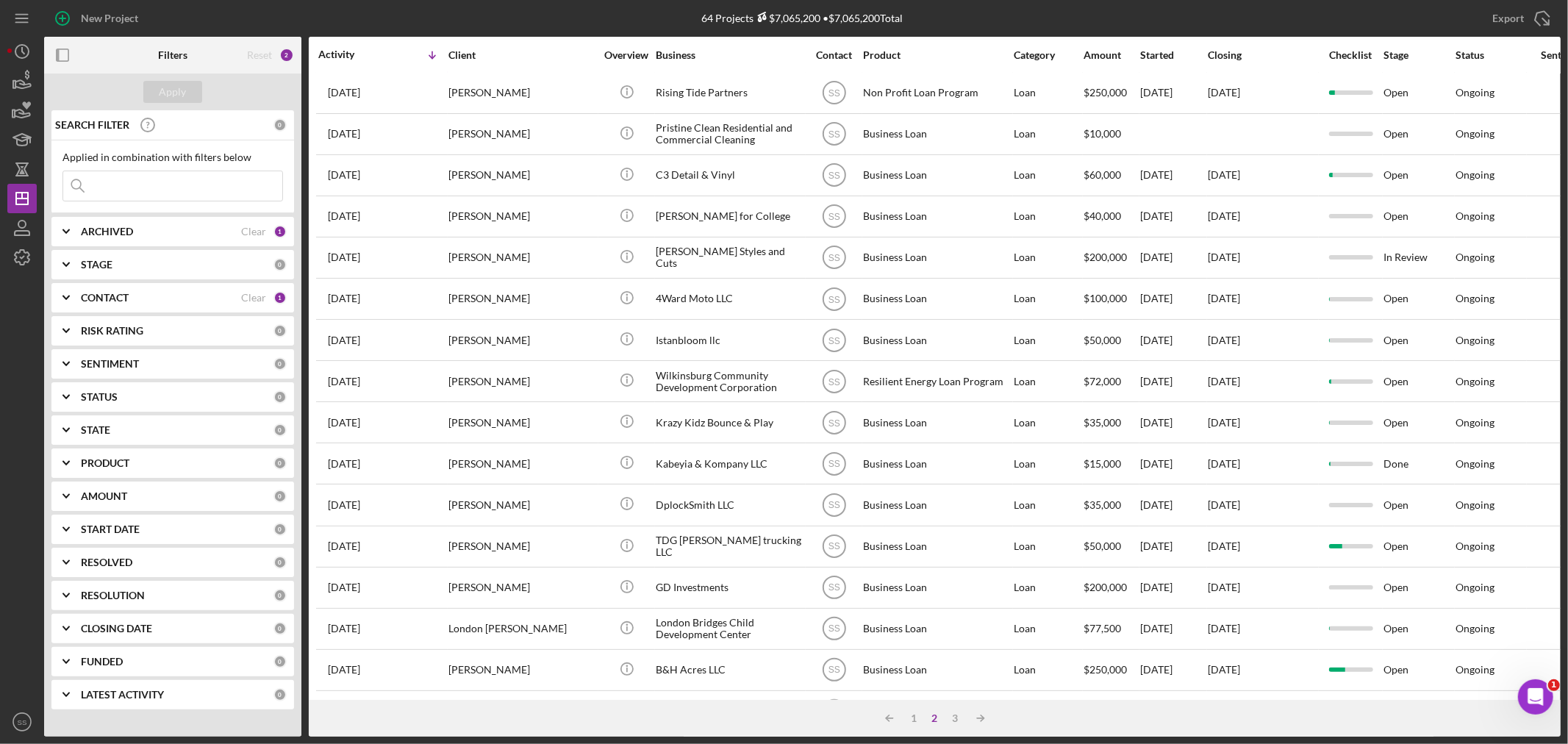
scroll to position [0, 0]
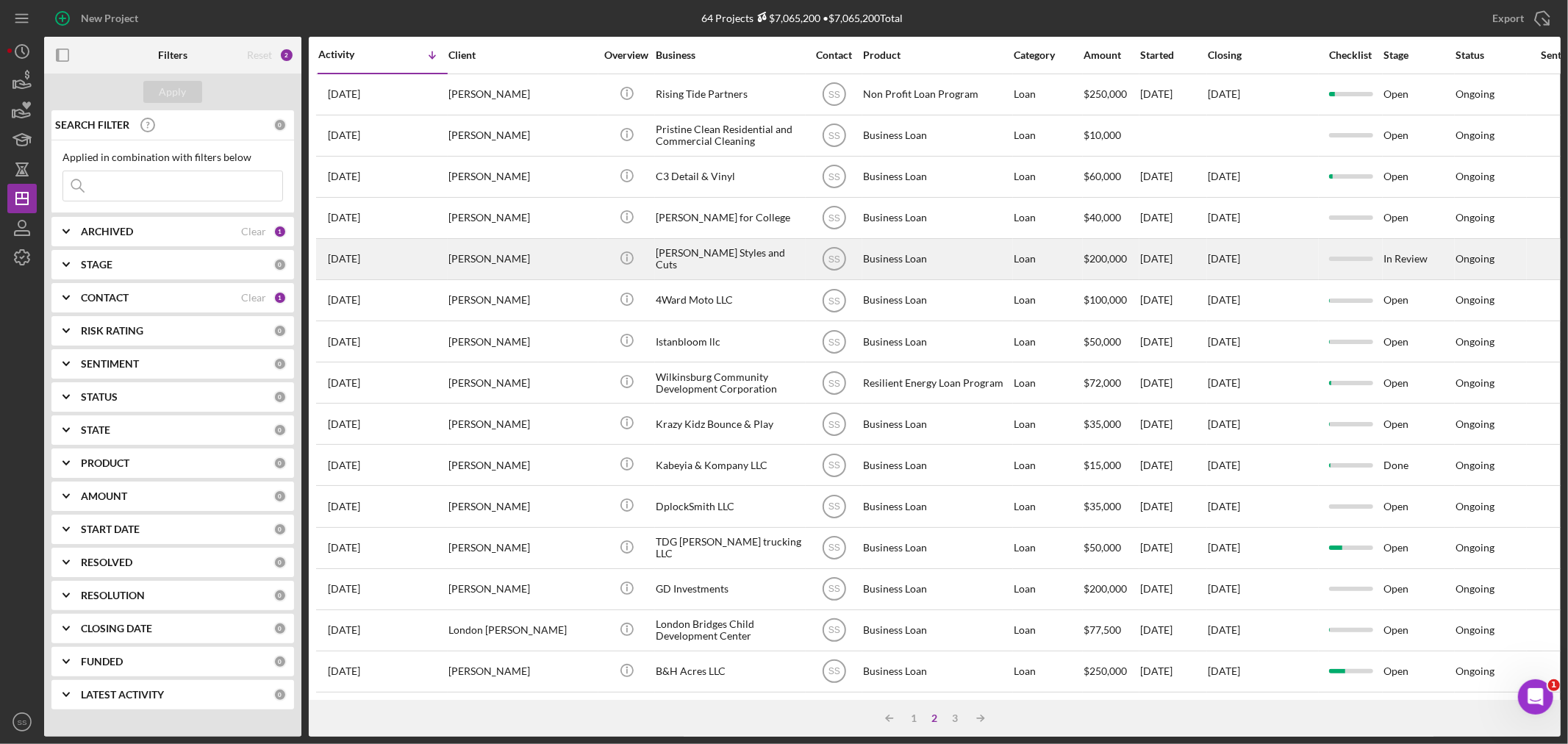
click at [579, 267] on div "[PERSON_NAME]" at bounding box center [522, 259] width 147 height 39
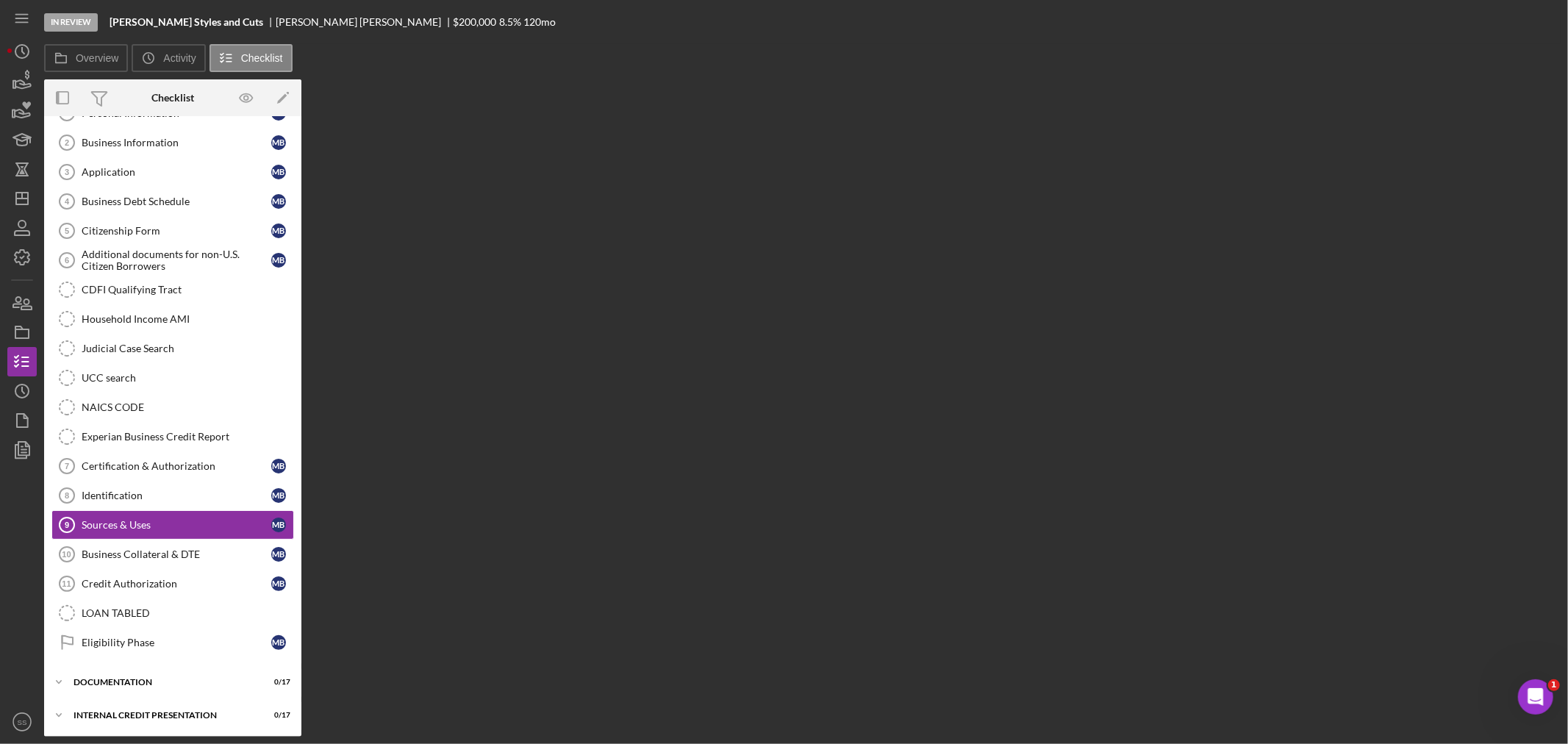
scroll to position [89, 0]
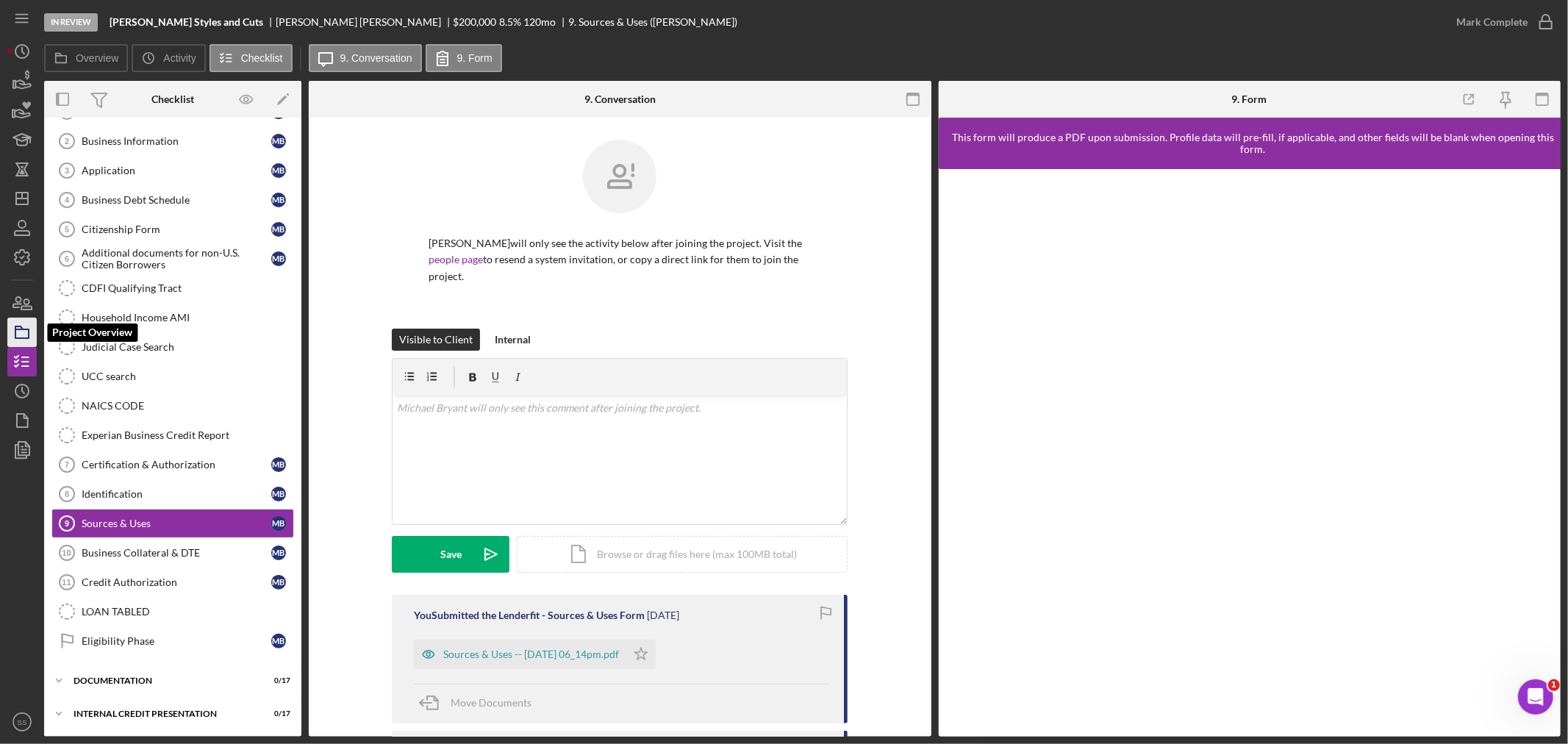
click at [18, 331] on icon "button" at bounding box center [22, 333] width 37 height 37
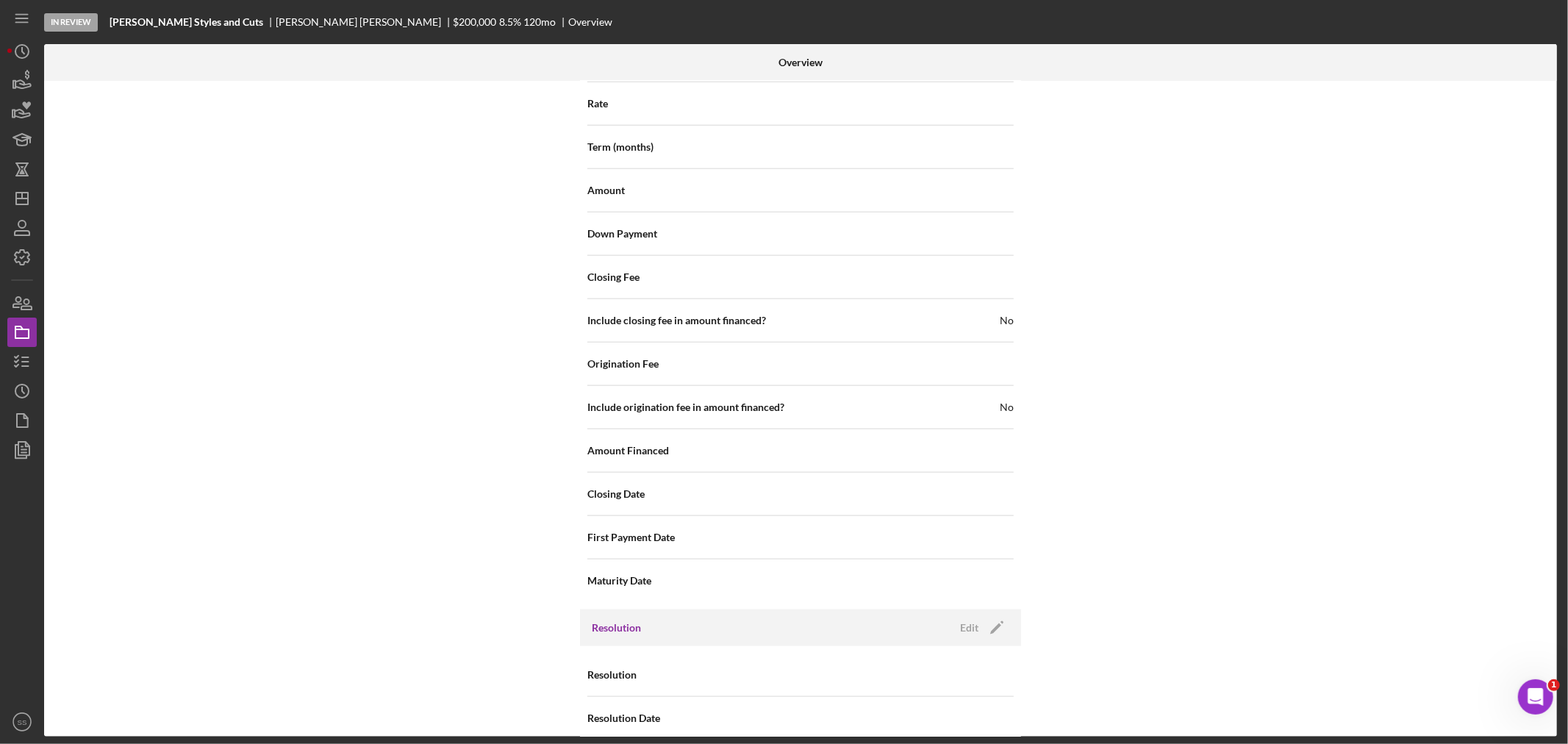
scroll to position [1362, 0]
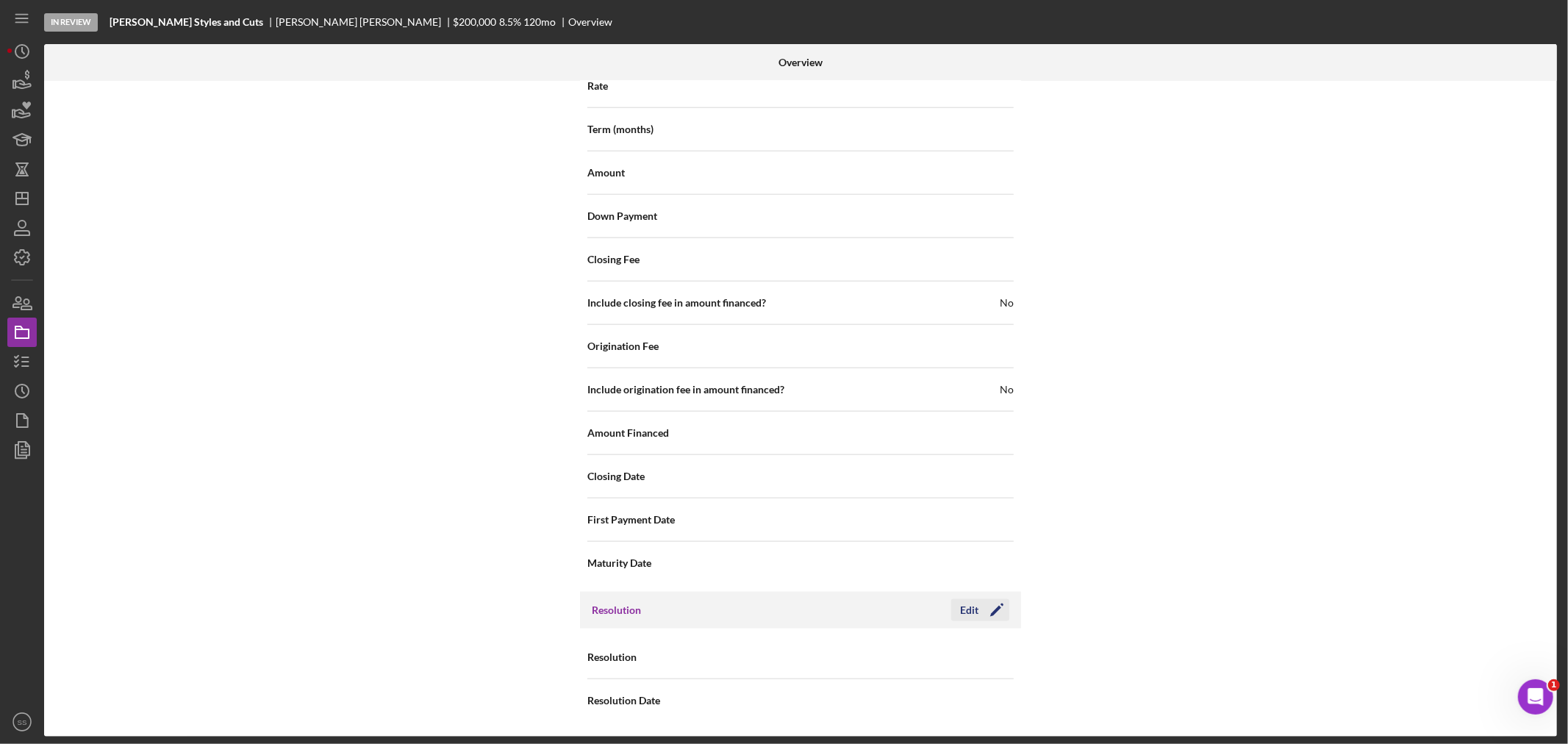
click at [998, 607] on icon "Icon/Edit" at bounding box center [997, 610] width 37 height 37
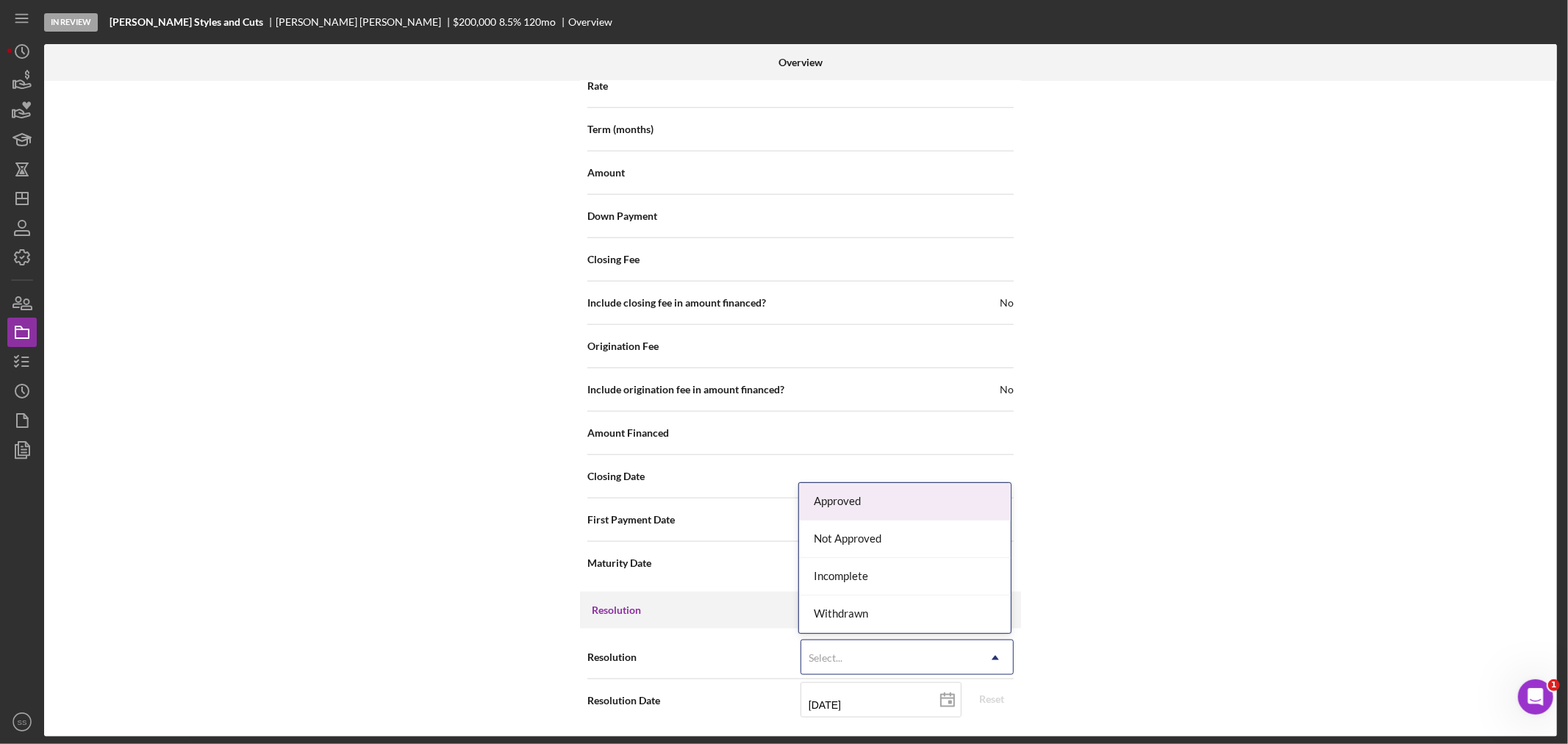
click at [932, 660] on div "Select..." at bounding box center [889, 657] width 176 height 34
click at [863, 509] on div "Approved" at bounding box center [904, 501] width 211 height 38
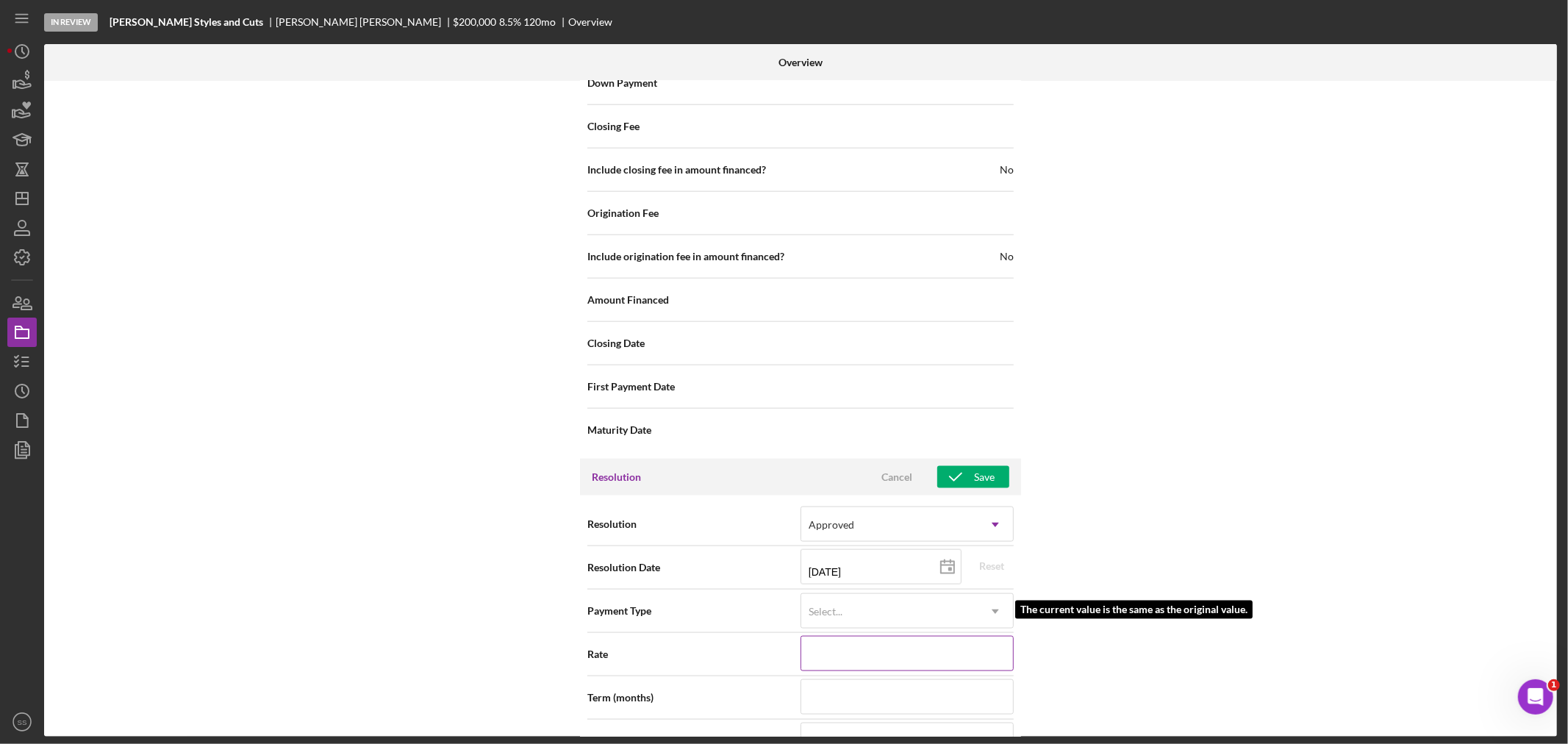
scroll to position [1525, 0]
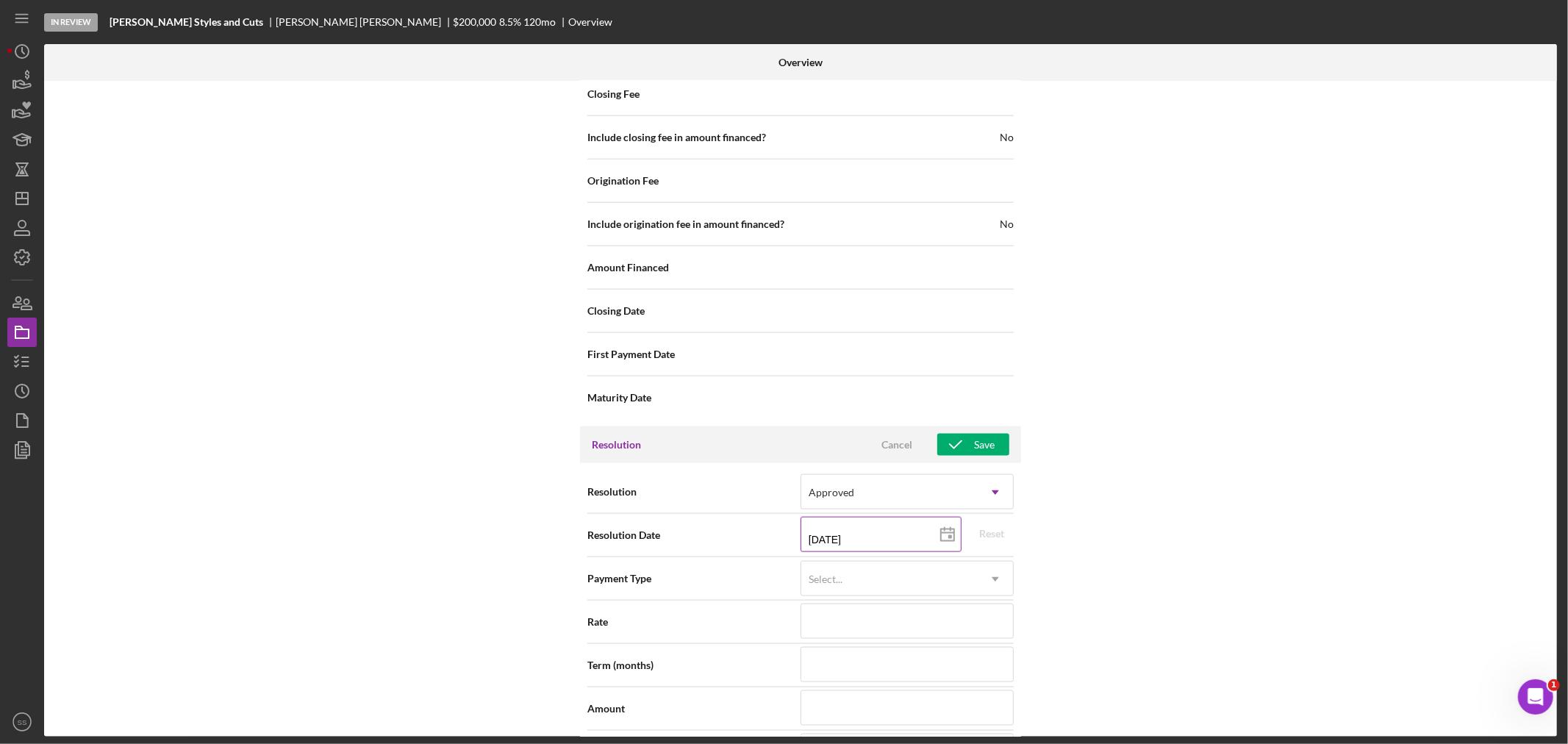
click at [942, 539] on icon at bounding box center [948, 535] width 37 height 37
type input "[DATE]"
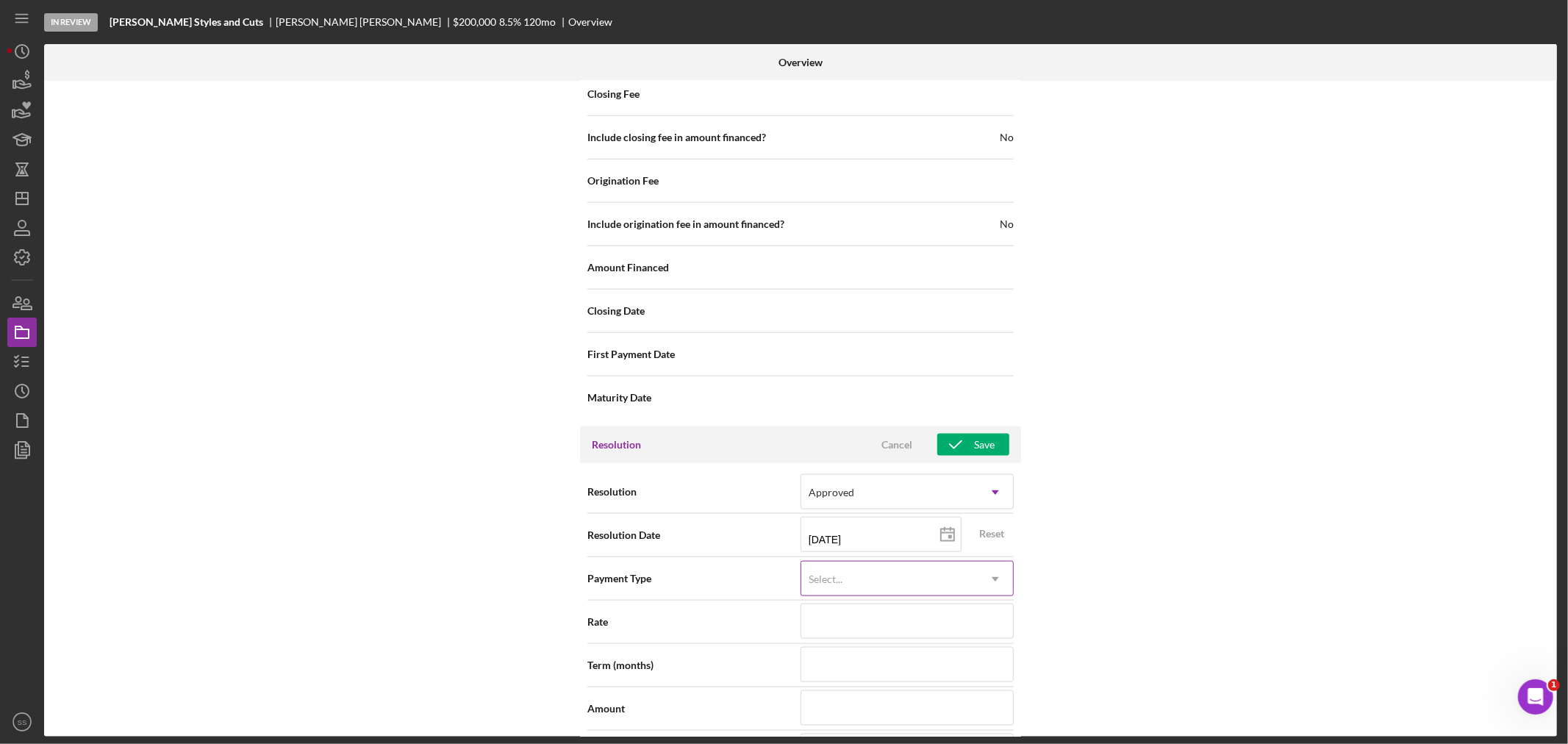
click at [841, 576] on div "Select..." at bounding box center [826, 578] width 38 height 11
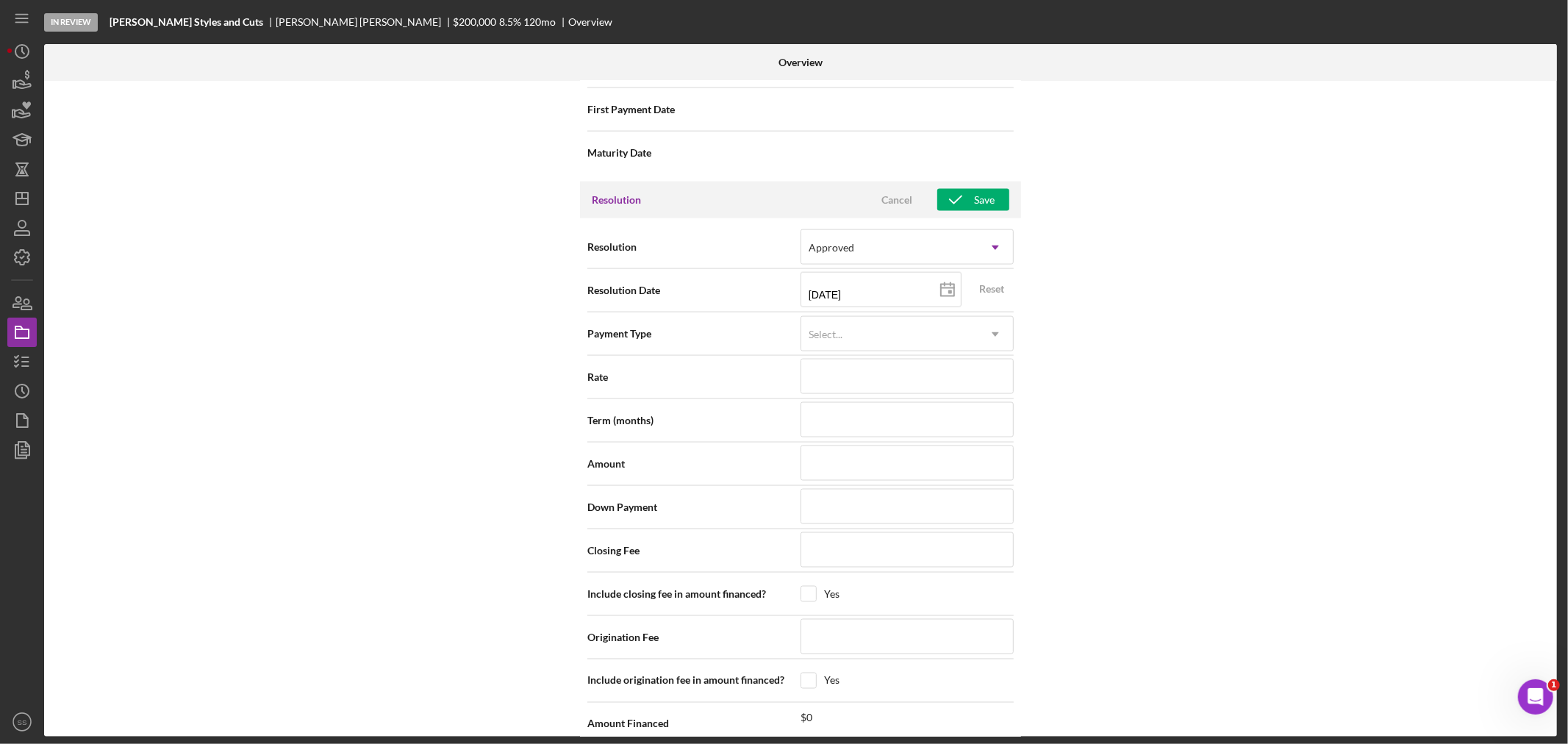
scroll to position [1926, 0]
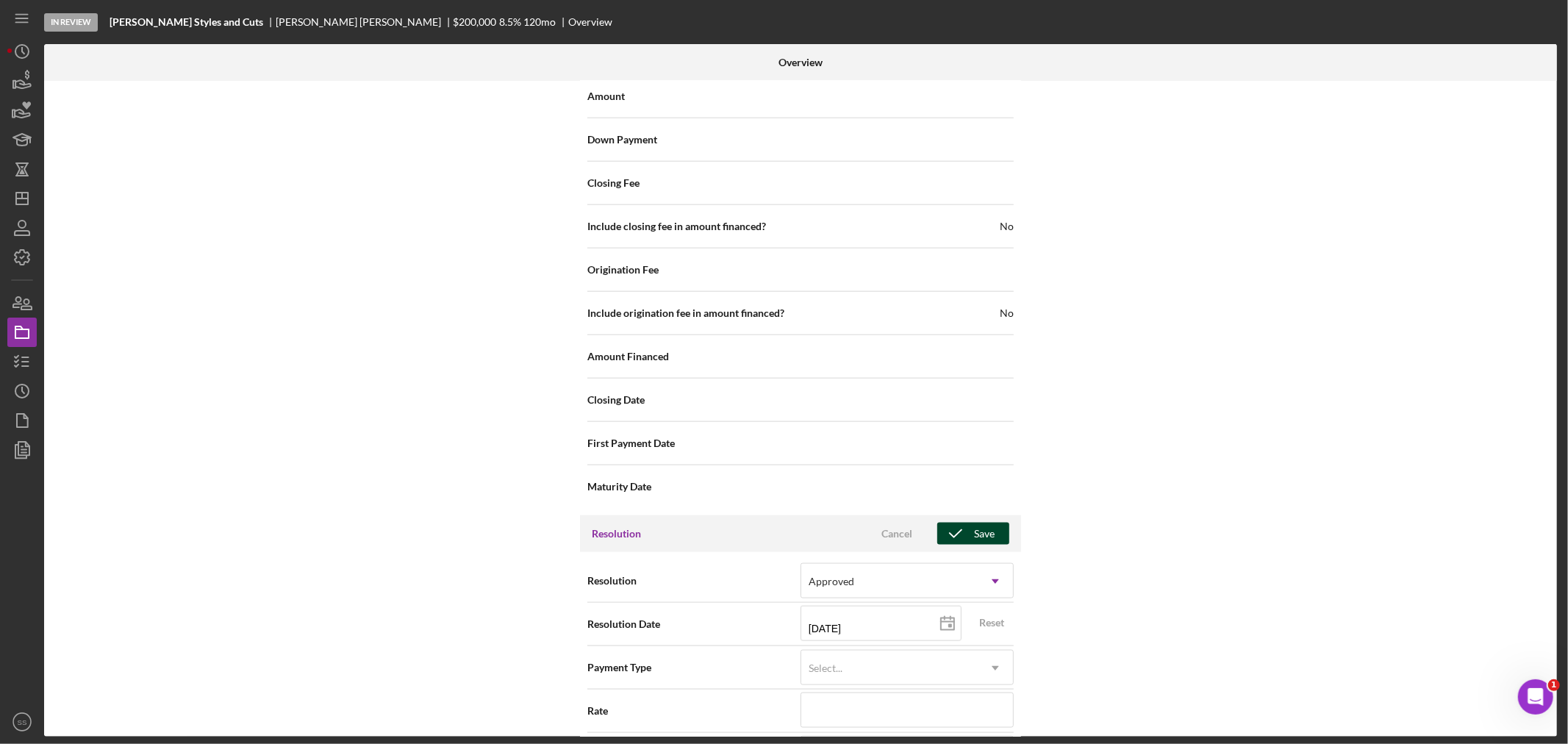
click at [975, 532] on div "Save" at bounding box center [984, 533] width 20 height 22
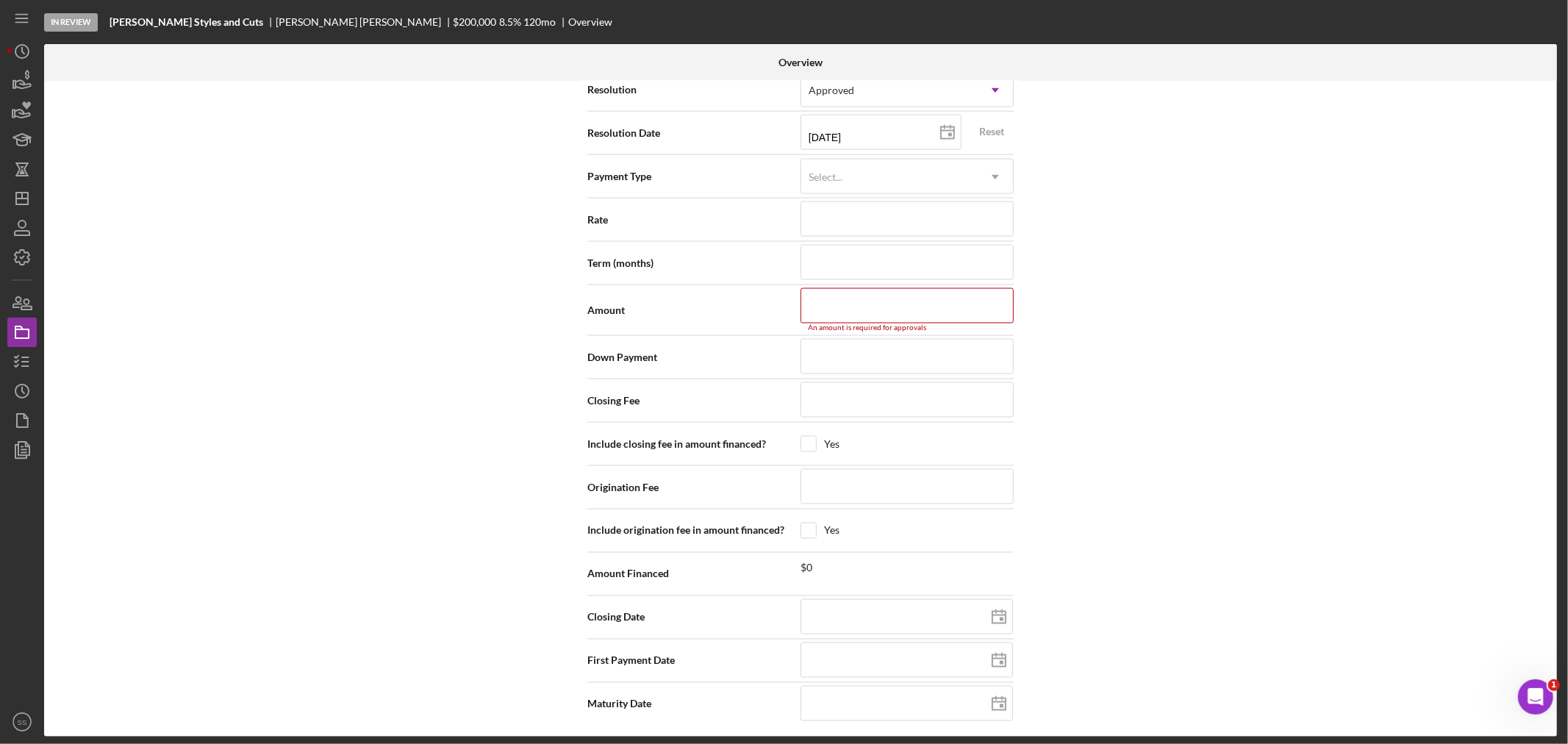
scroll to position [1934, 0]
click at [895, 312] on input at bounding box center [906, 302] width 213 height 35
type input "$2"
type input "$20"
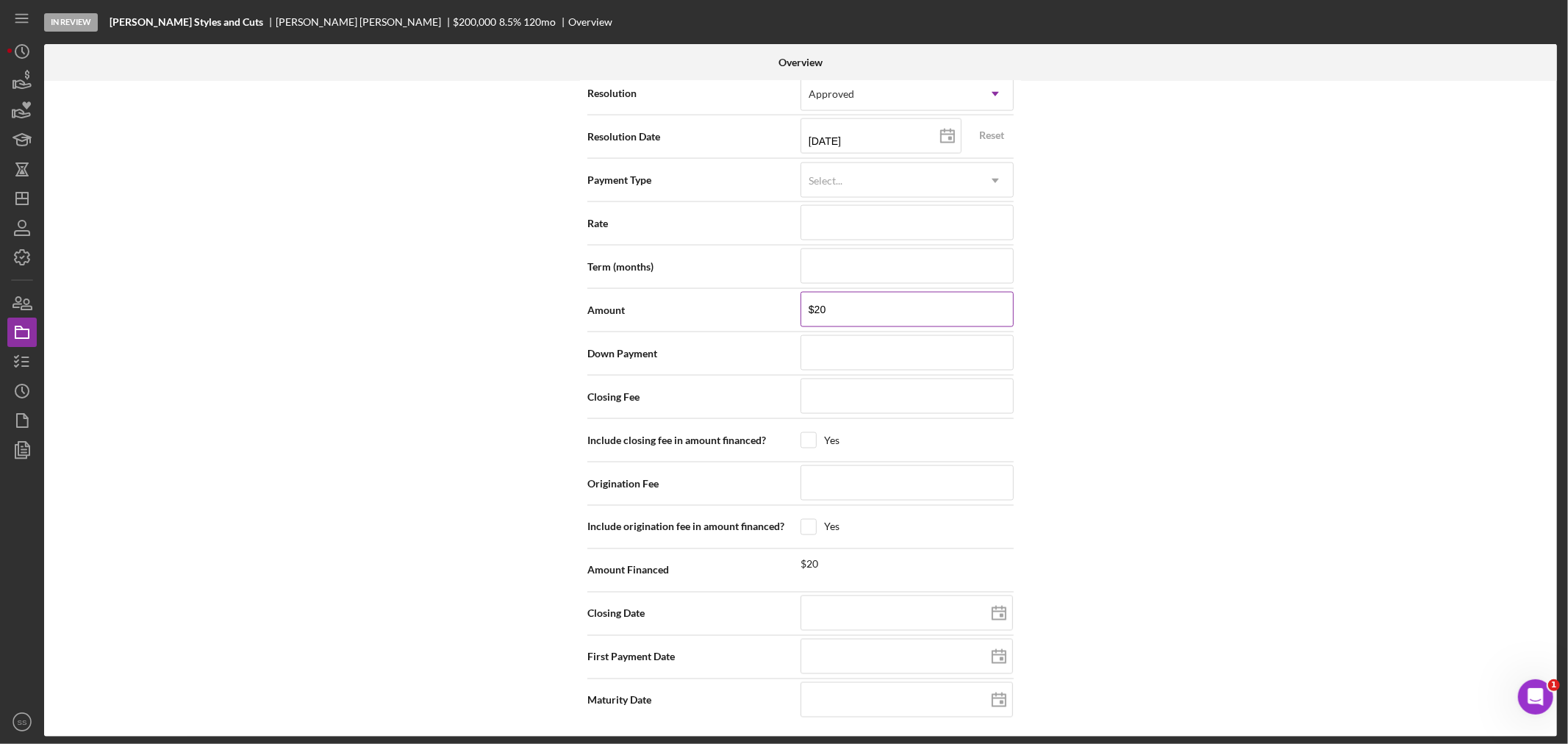
type input "$200"
type input "$2,000"
type input "$20,000"
type input "$200,000"
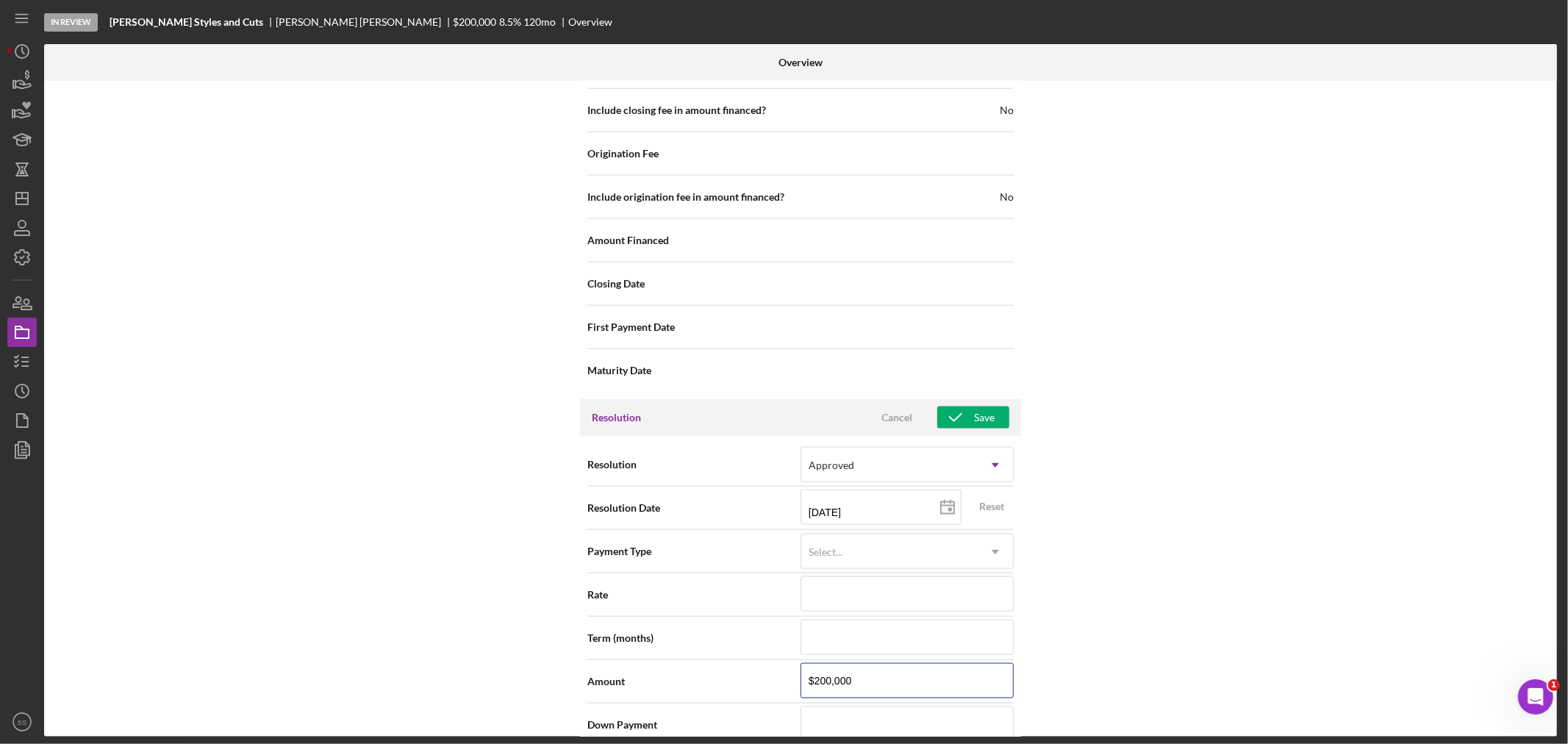
scroll to position [1436, 0]
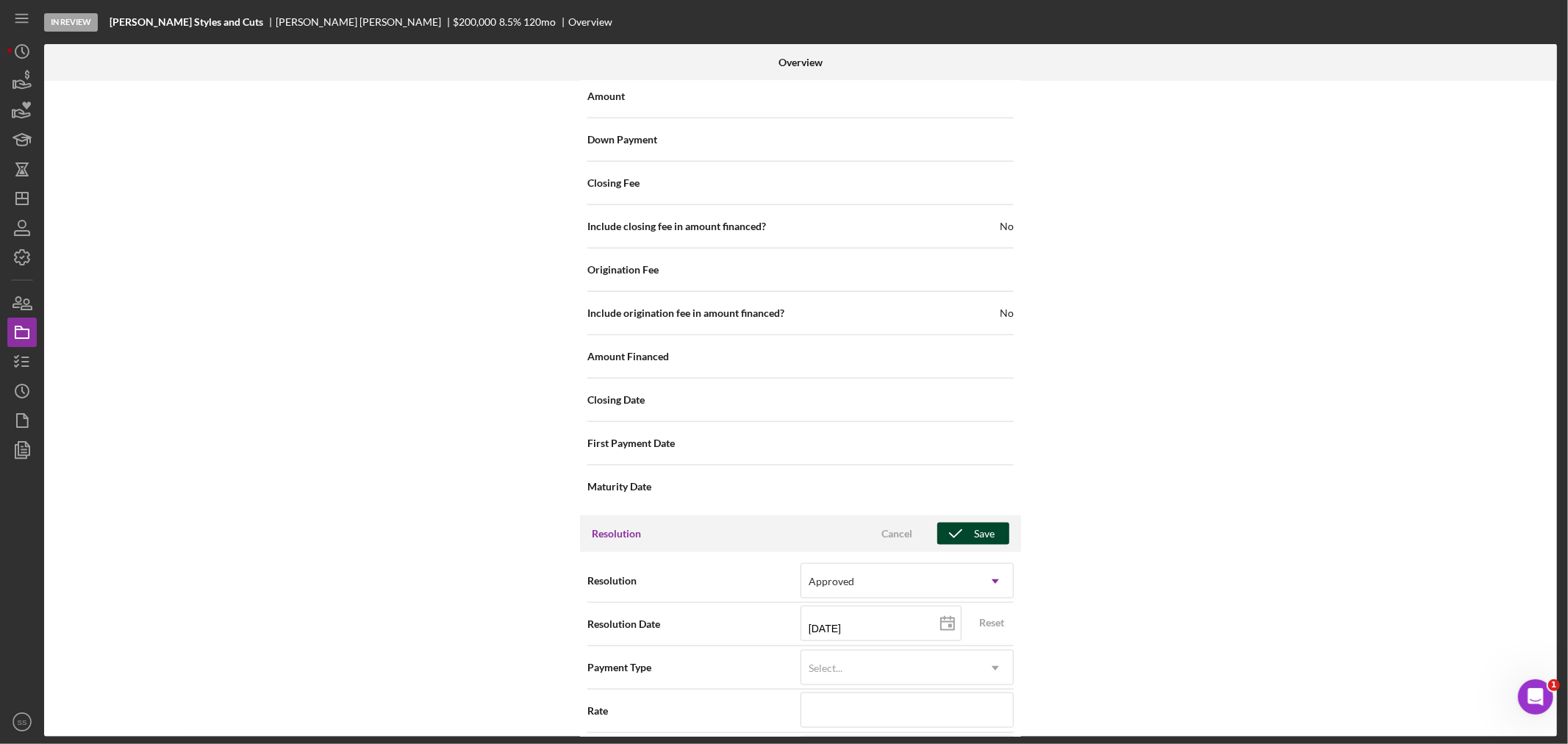
type input "$200,000"
click at [974, 533] on div "Save" at bounding box center [984, 533] width 20 height 22
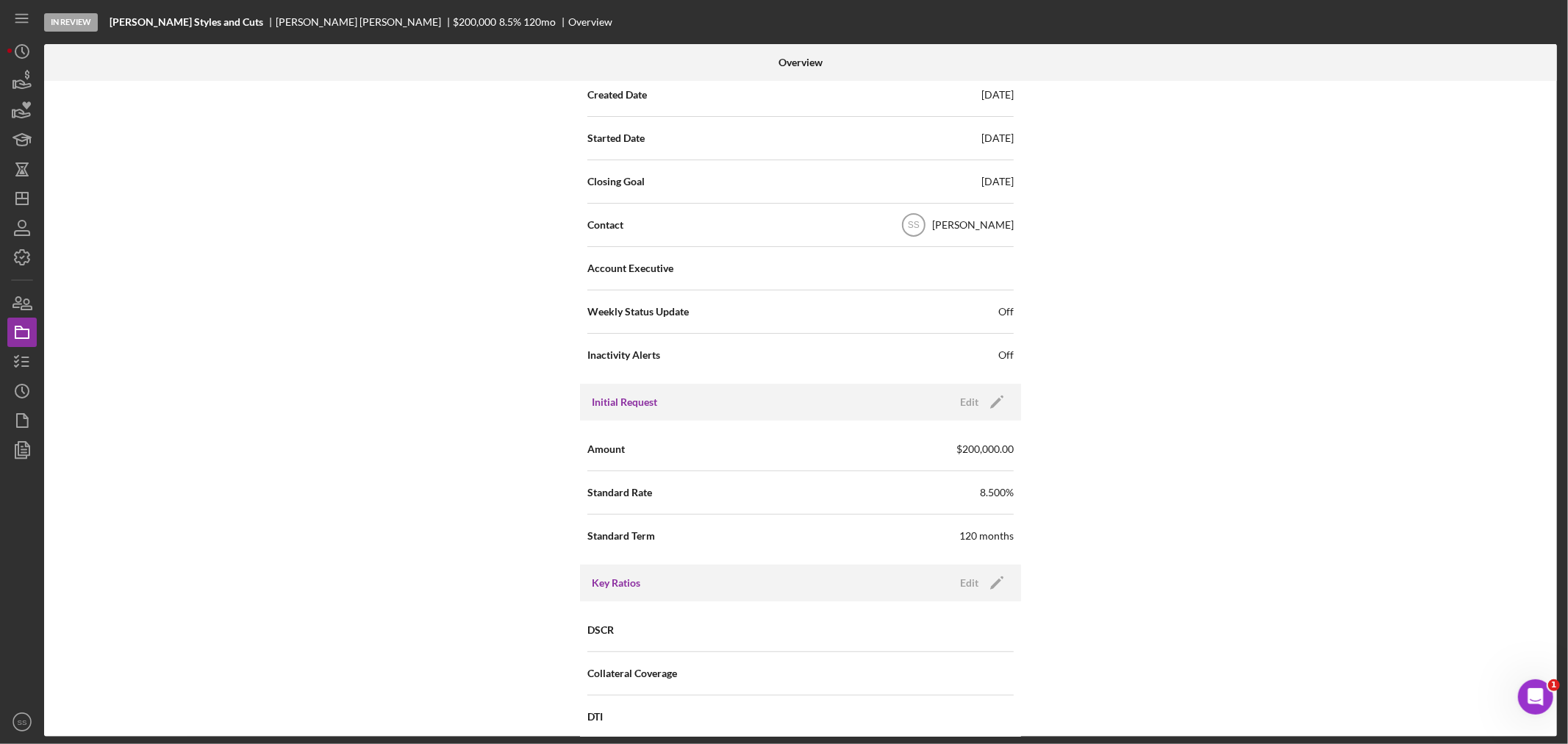
scroll to position [0, 0]
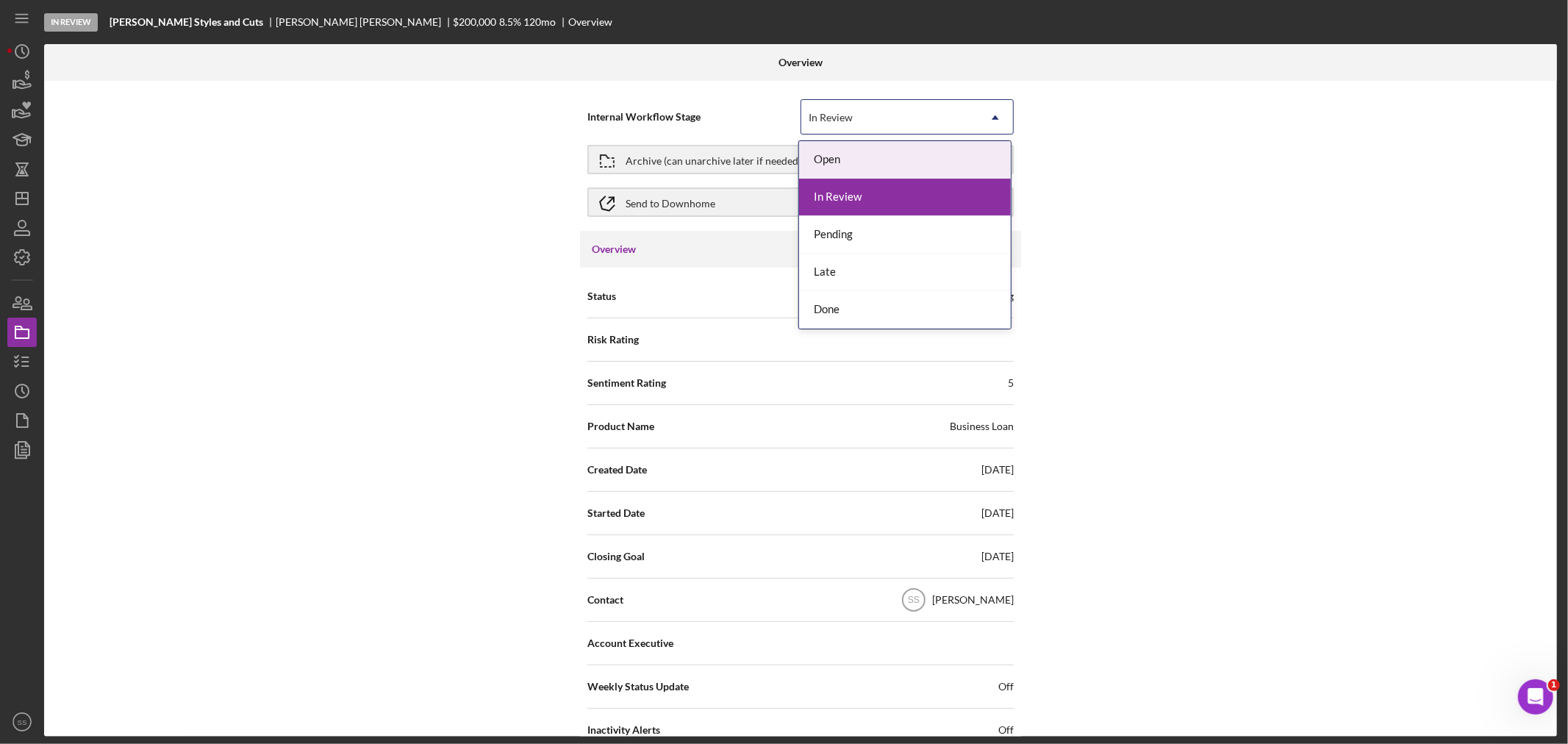
click at [904, 121] on div "In Review" at bounding box center [889, 118] width 176 height 34
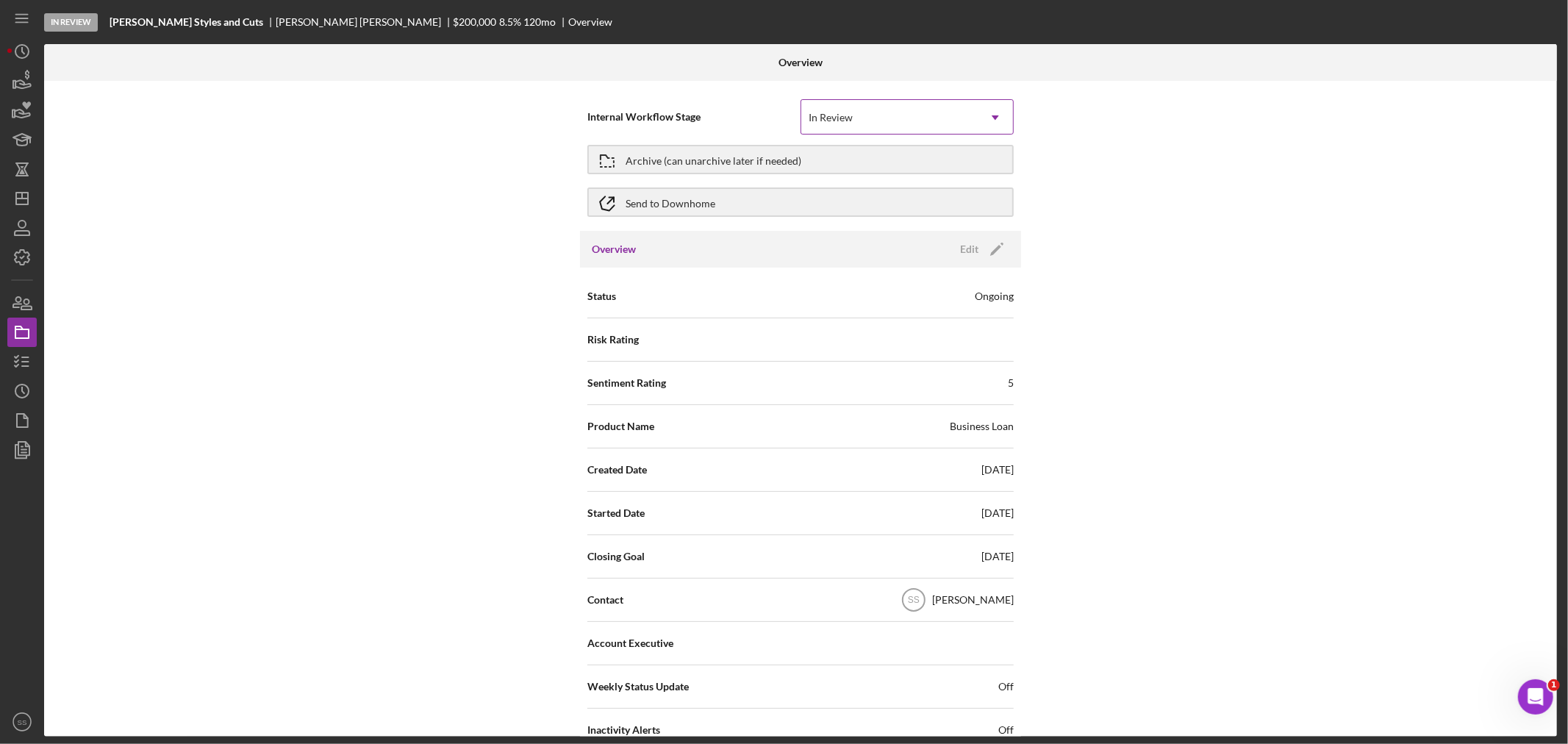
click at [904, 121] on div "In Review" at bounding box center [889, 118] width 176 height 34
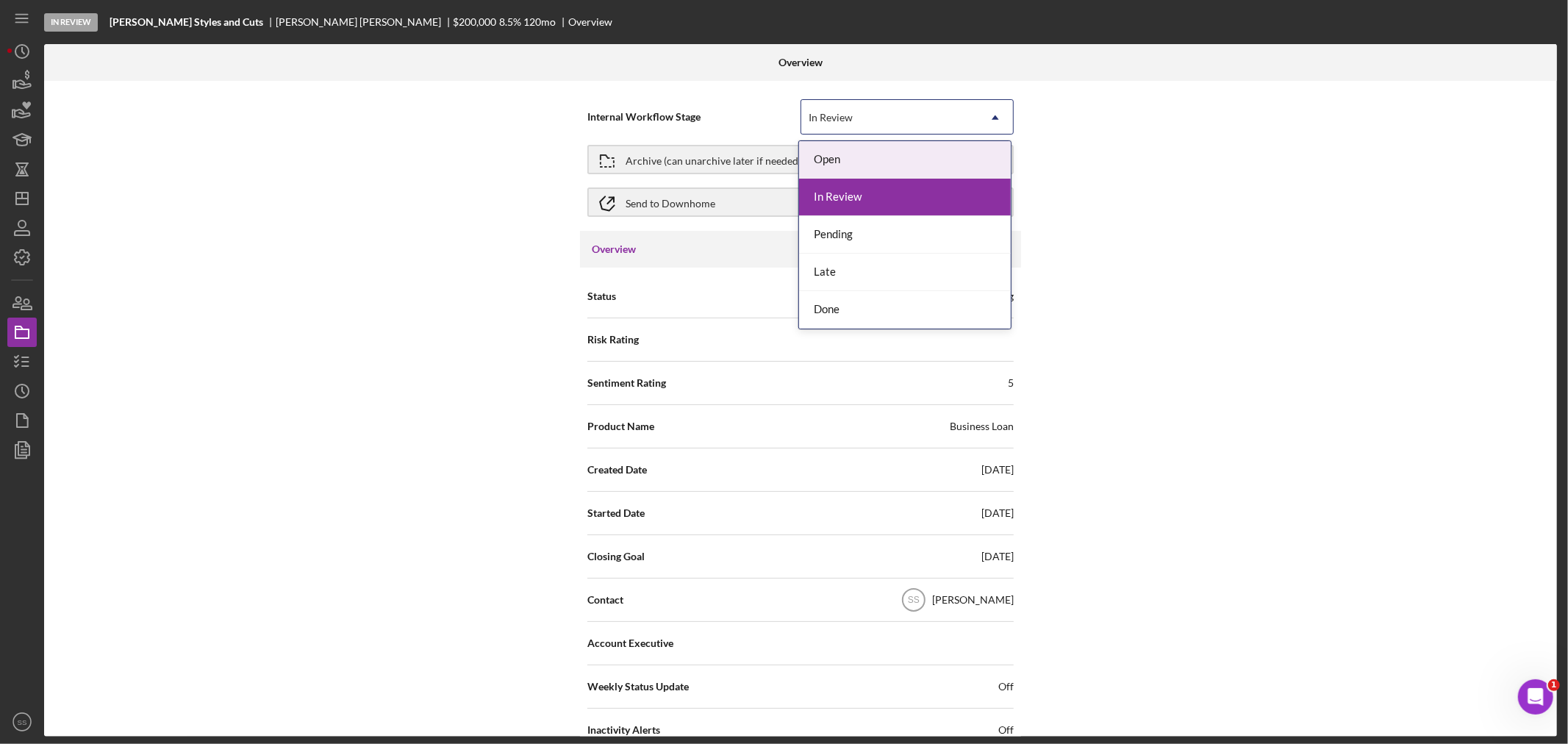
click at [904, 121] on div "In Review" at bounding box center [889, 118] width 176 height 34
click at [855, 311] on div "Done" at bounding box center [904, 310] width 211 height 38
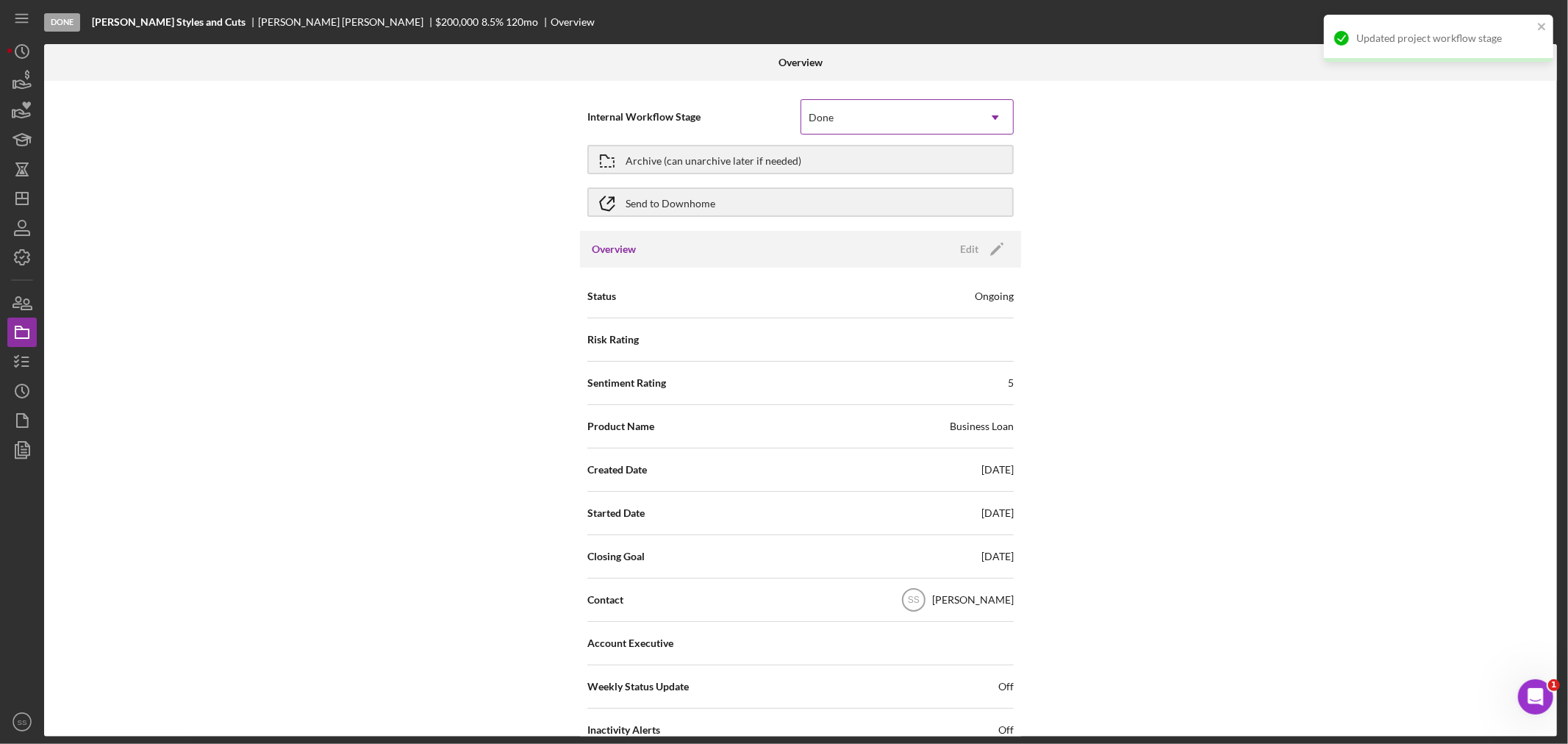
click at [851, 111] on div "Done" at bounding box center [889, 118] width 176 height 34
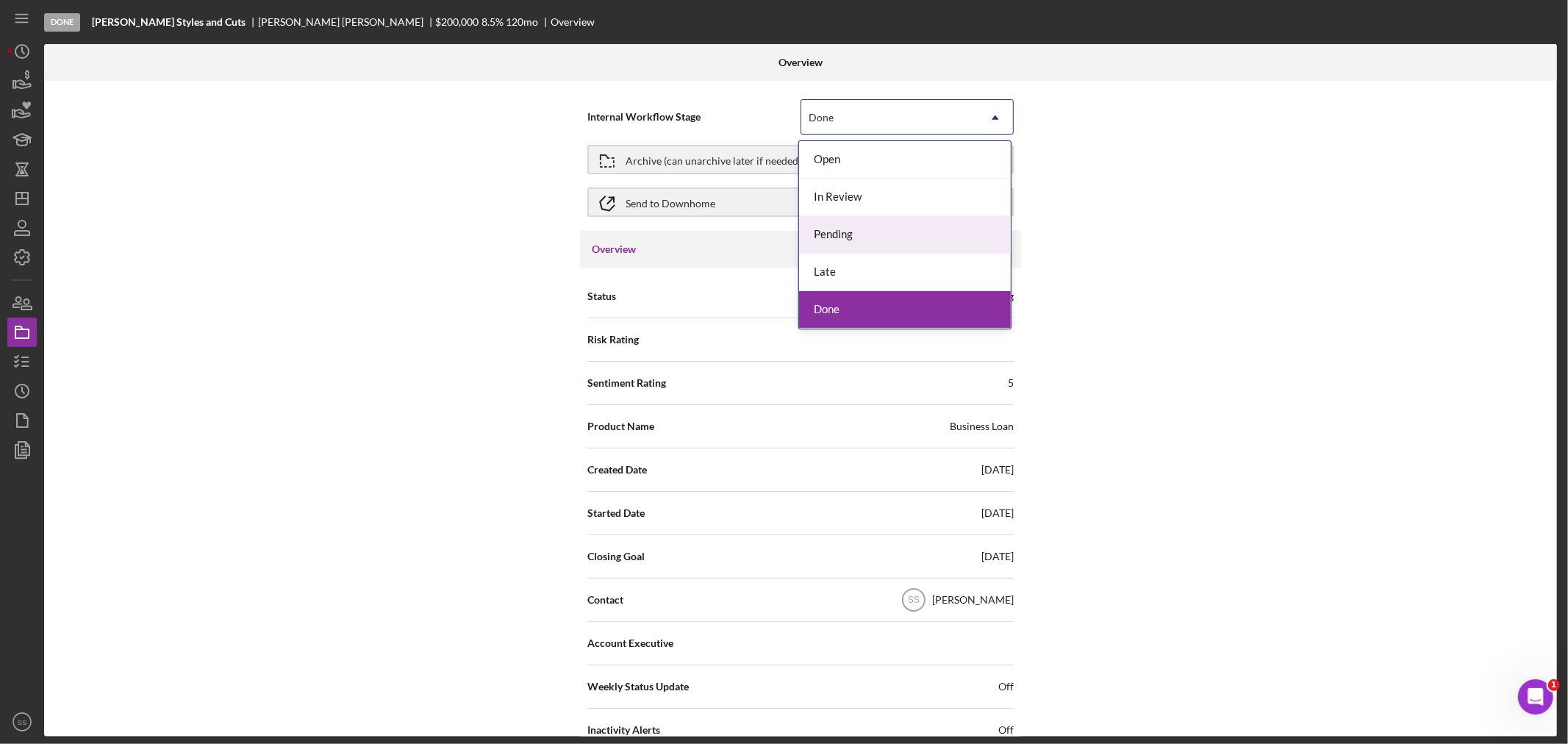
click at [823, 233] on div "Pending" at bounding box center [904, 234] width 211 height 38
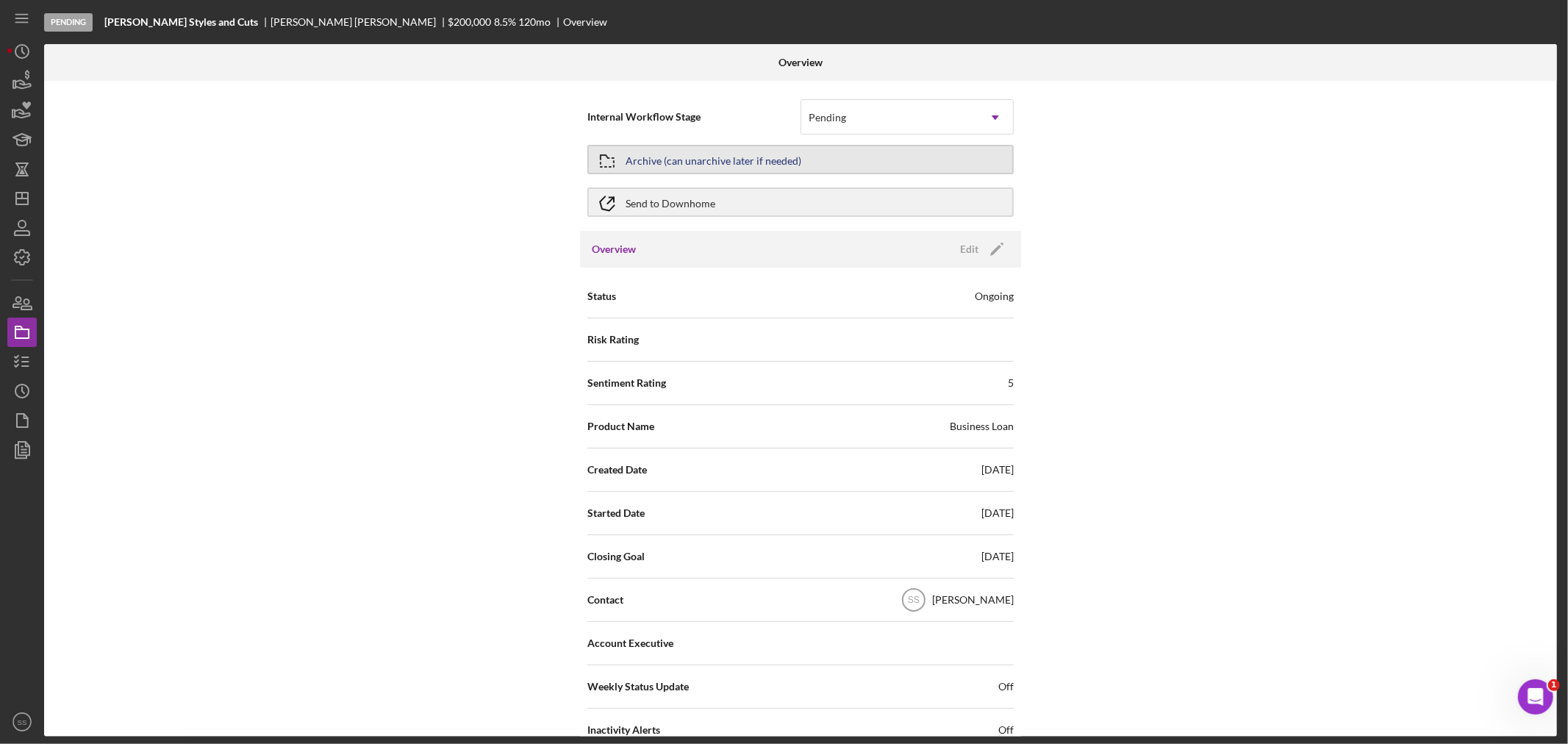
click at [687, 155] on div "Archive (can unarchive later if needed)" at bounding box center [713, 160] width 175 height 26
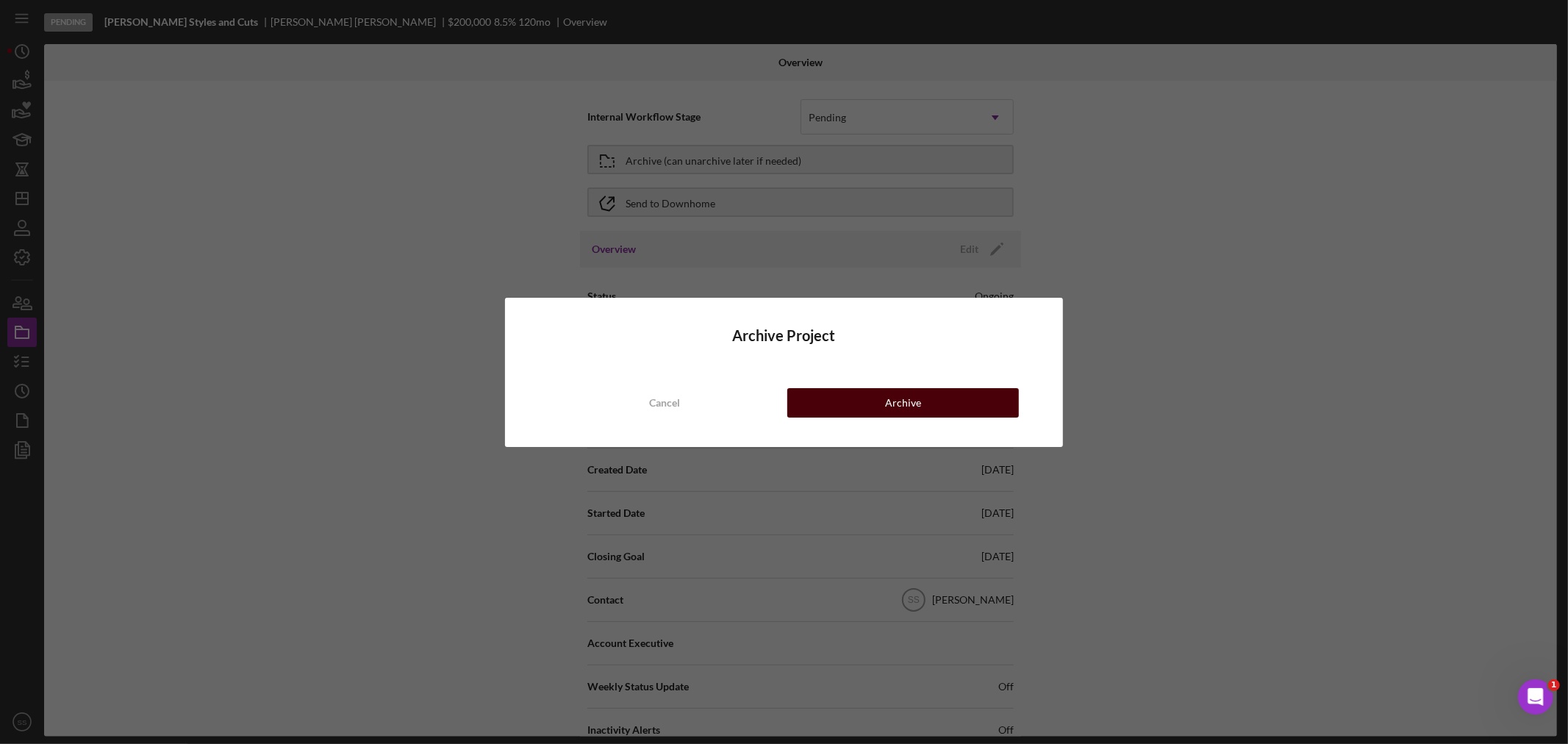
click at [868, 395] on button "Archive" at bounding box center [903, 403] width 232 height 30
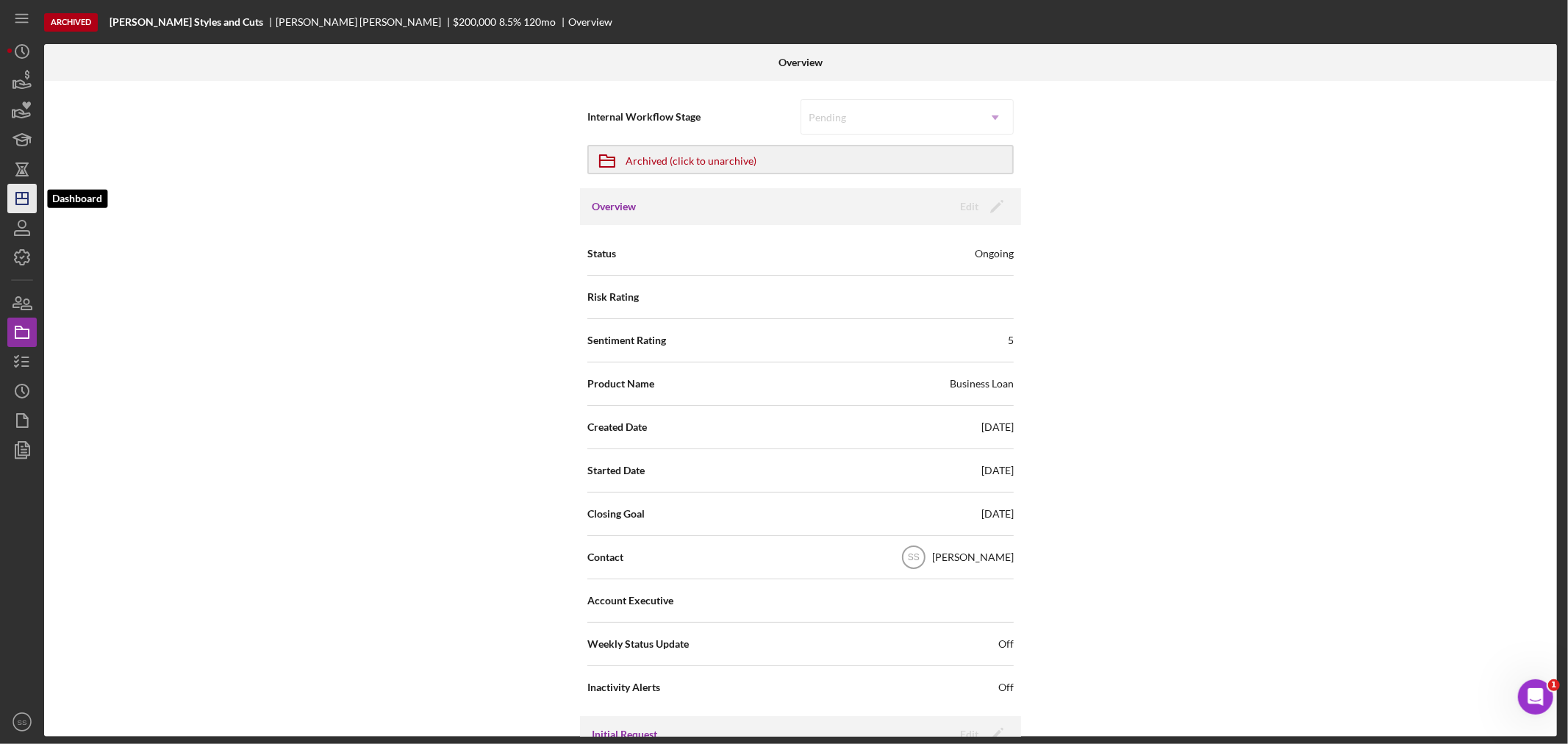
click at [25, 192] on polygon "button" at bounding box center [21, 197] width 11 height 11
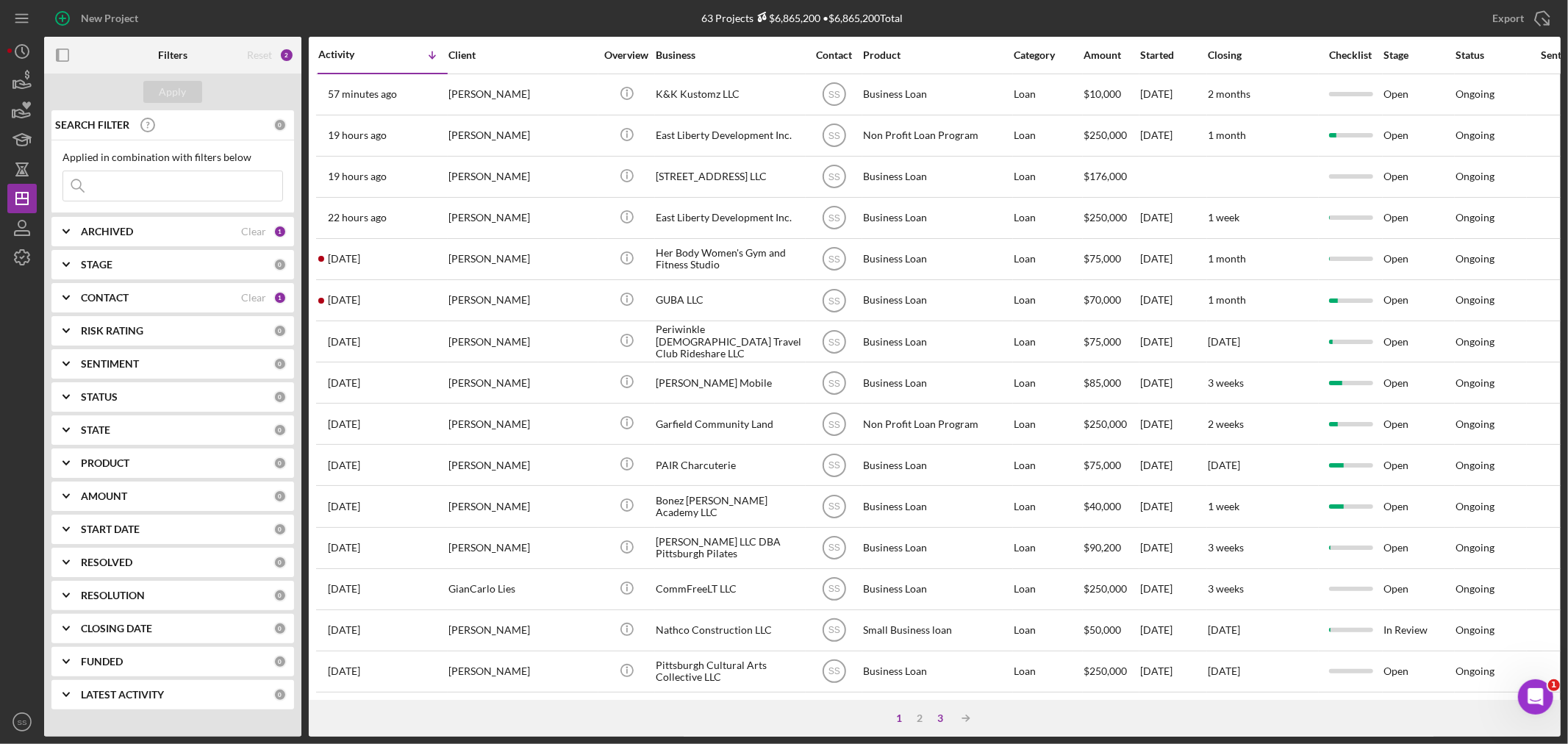
click at [935, 716] on div "3" at bounding box center [940, 718] width 20 height 11
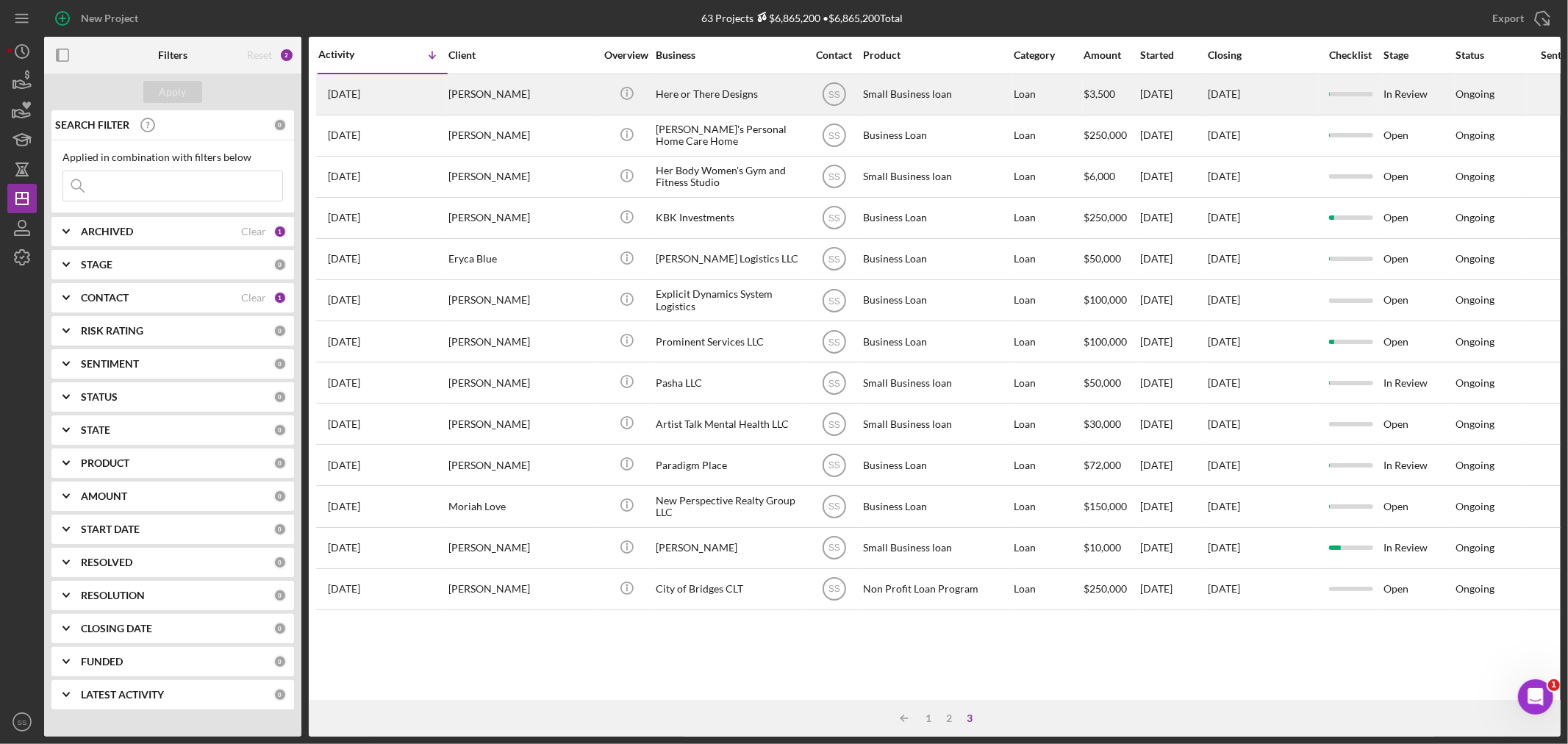
click at [505, 92] on div "[PERSON_NAME]" at bounding box center [522, 94] width 147 height 39
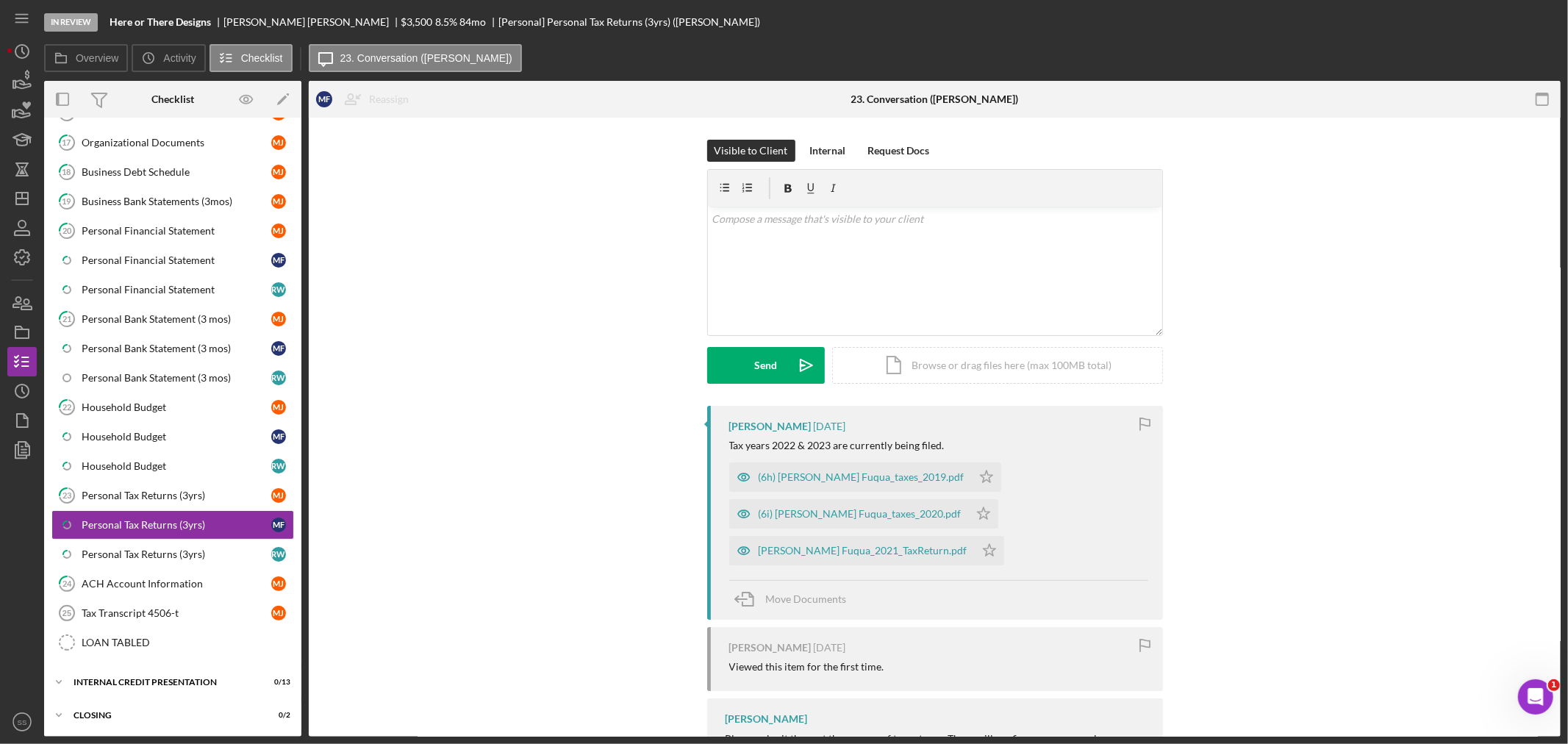
scroll to position [300, 0]
click at [25, 332] on icon "button" at bounding box center [22, 333] width 37 height 37
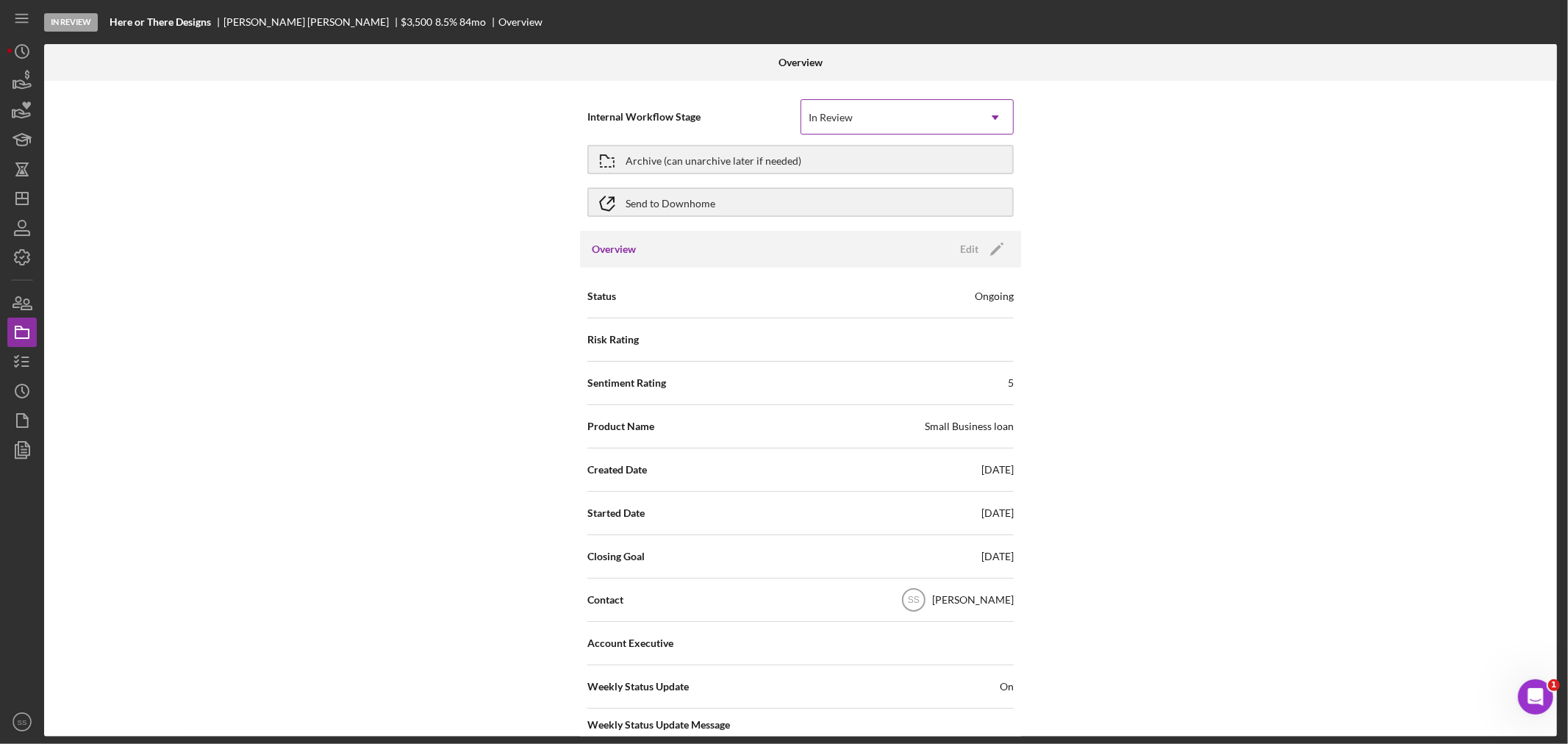
click at [826, 124] on div "In Review" at bounding box center [889, 118] width 176 height 34
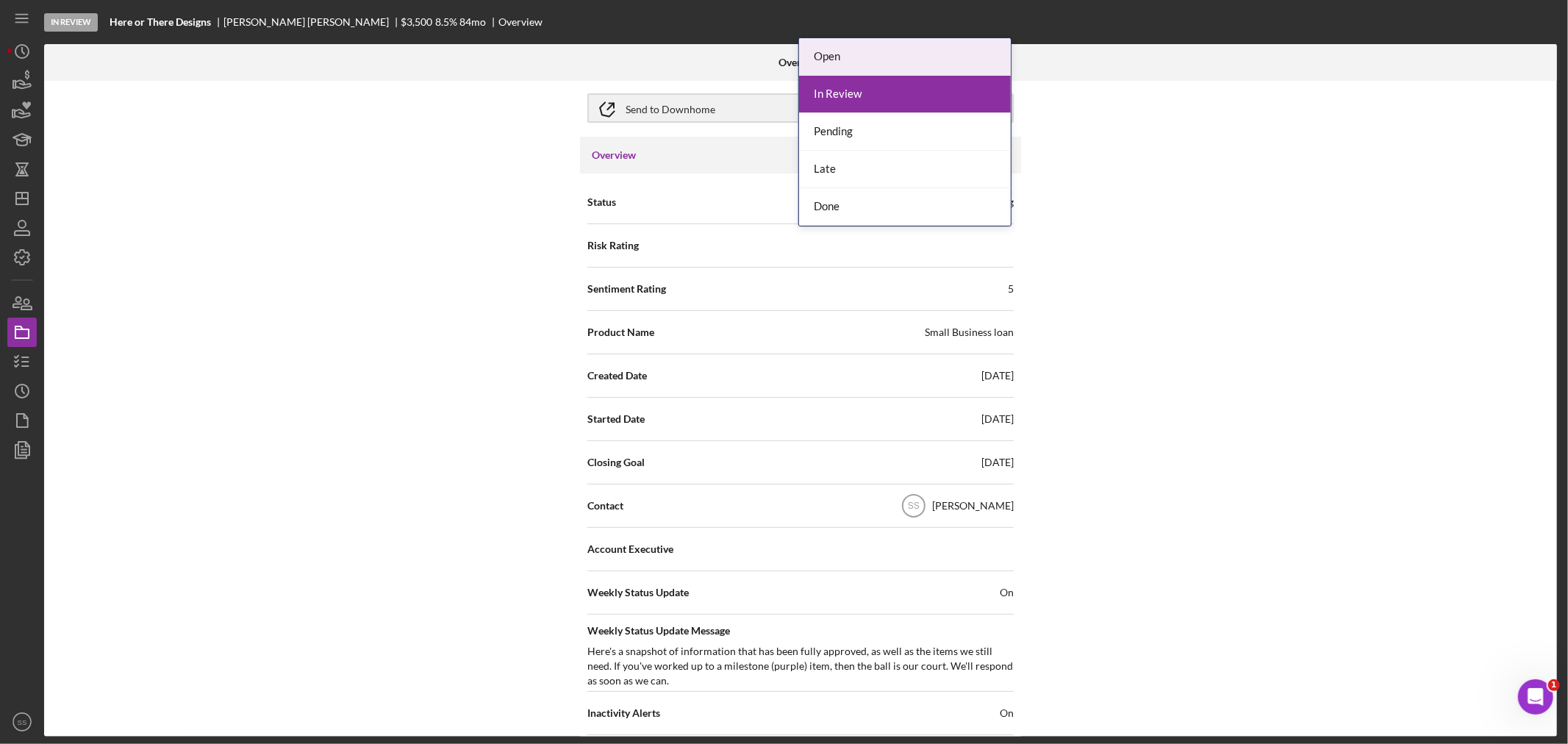
scroll to position [163, 0]
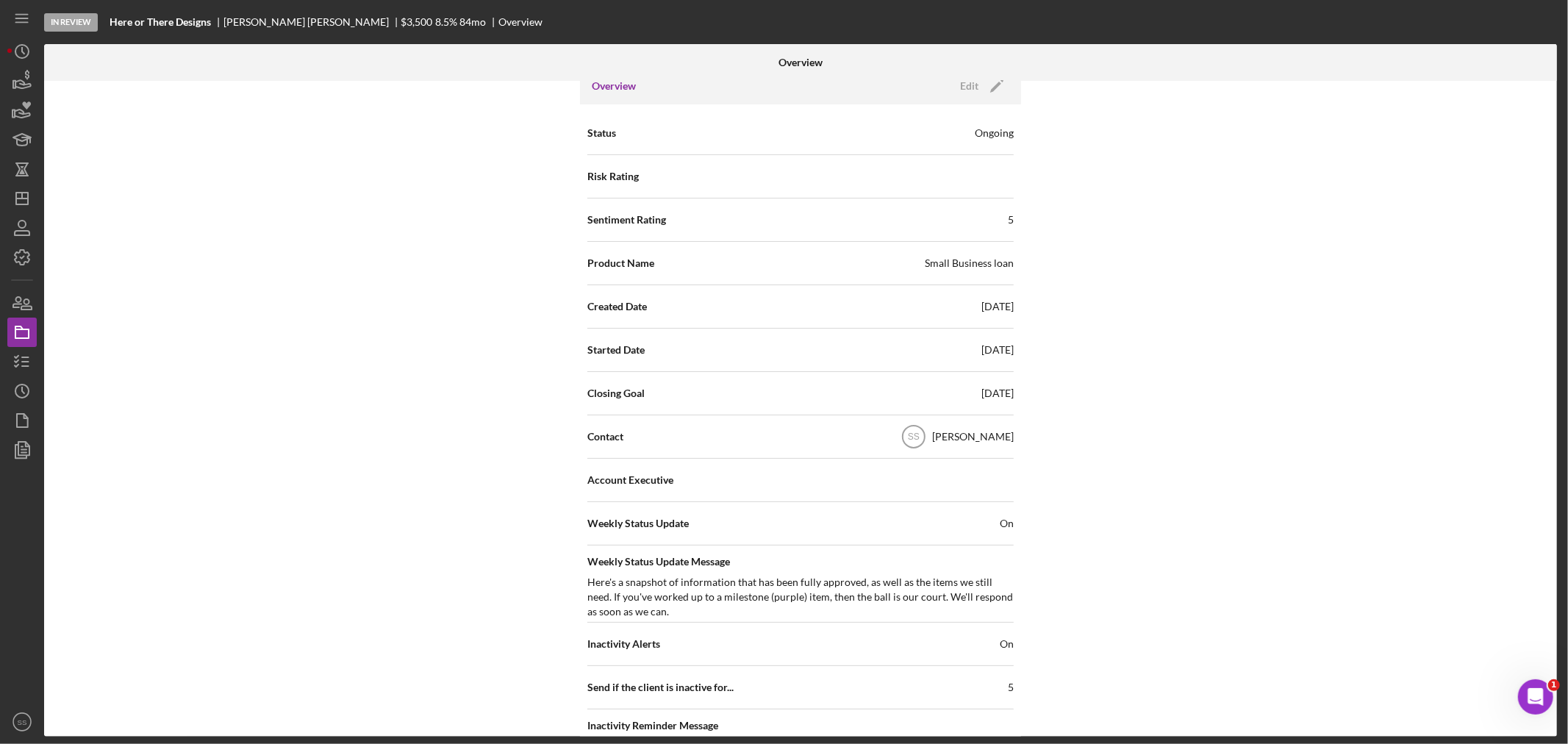
click at [789, 575] on div "Here's a snapshot of information that has been fully approved, as well as the i…" at bounding box center [800, 597] width 426 height 44
click at [971, 89] on div "Edit" at bounding box center [969, 85] width 18 height 22
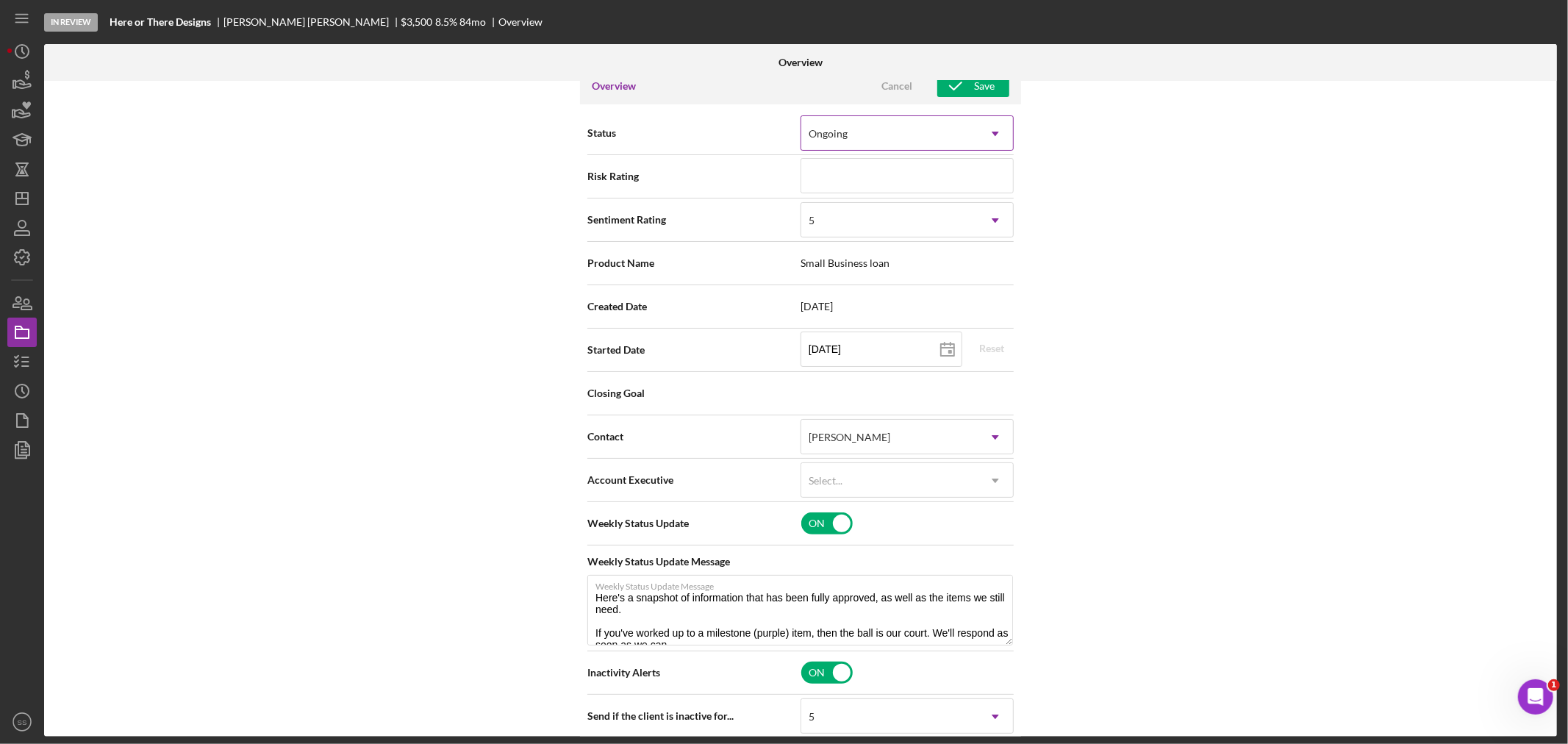
click at [889, 138] on div "Ongoing" at bounding box center [889, 133] width 176 height 34
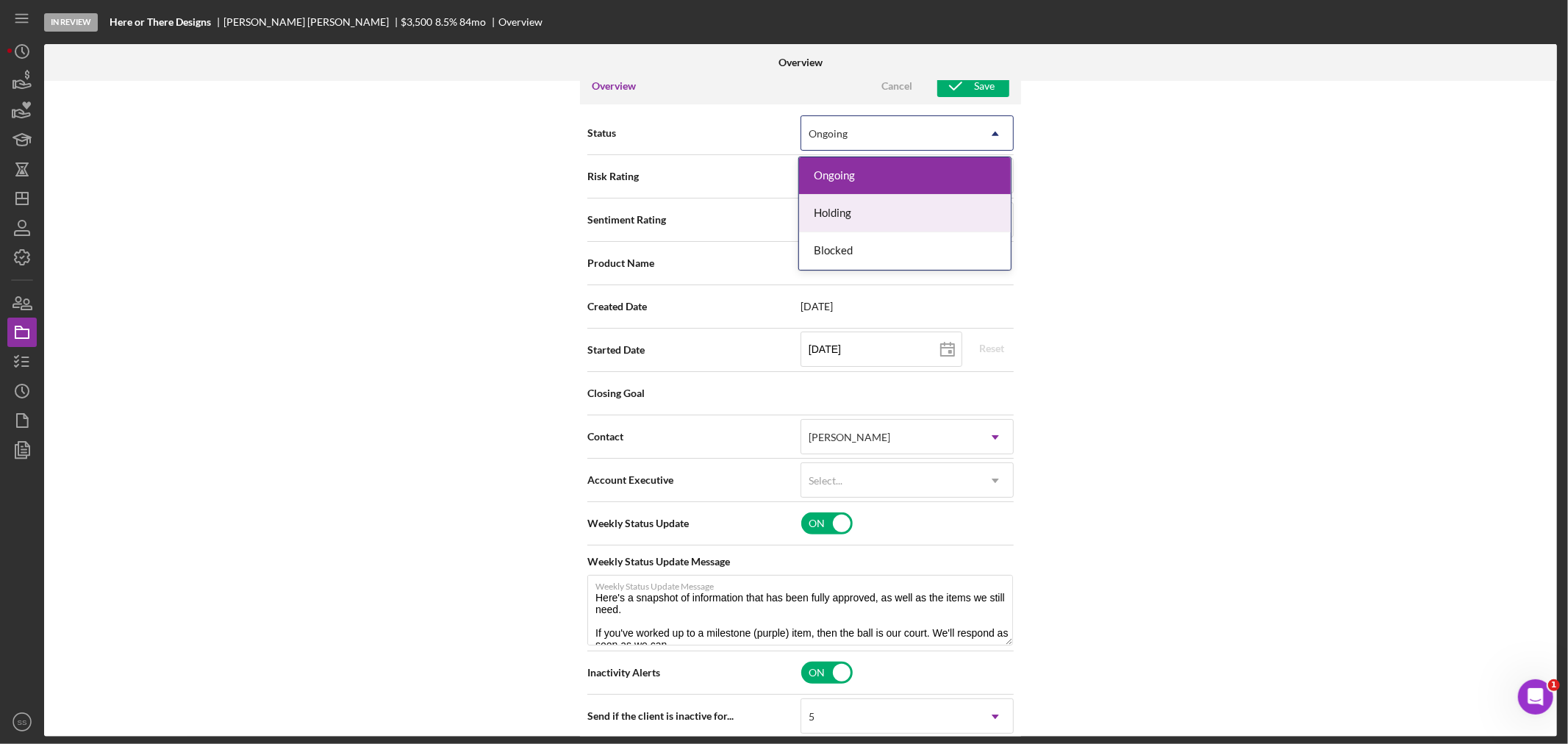
click at [879, 211] on div "Holding" at bounding box center [904, 213] width 211 height 38
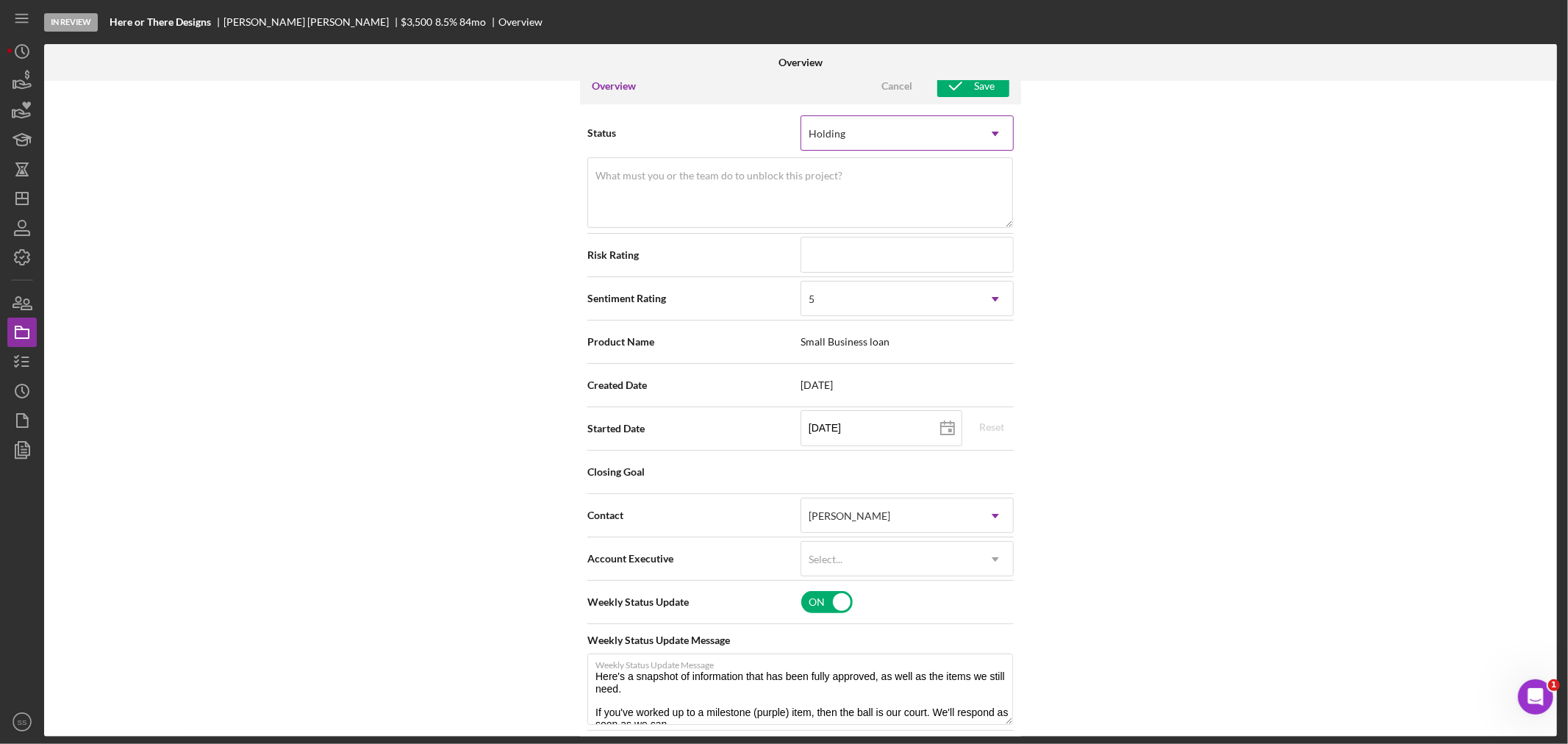
click at [825, 123] on div "Holding" at bounding box center [889, 133] width 176 height 34
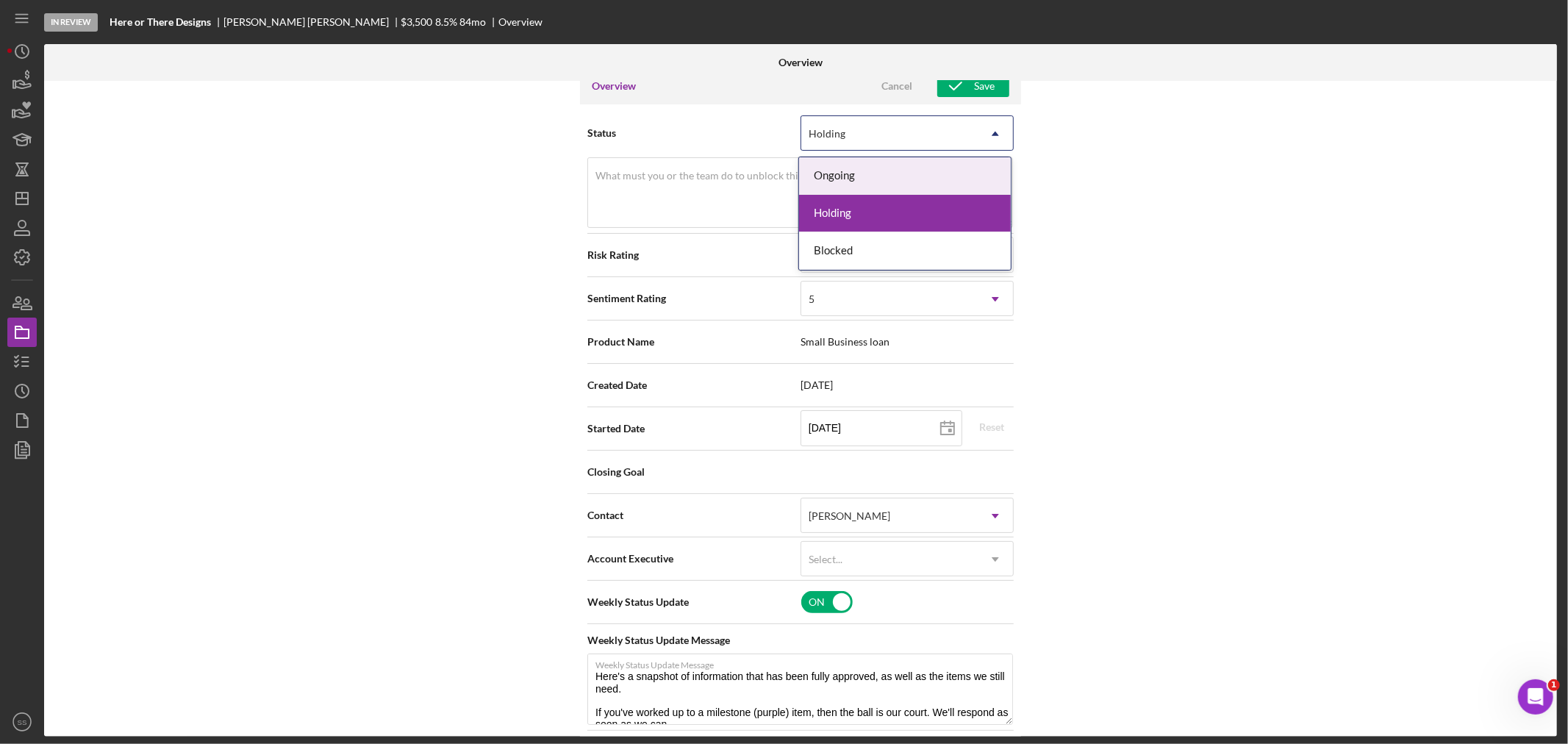
click at [841, 182] on div "Ongoing" at bounding box center [904, 175] width 211 height 38
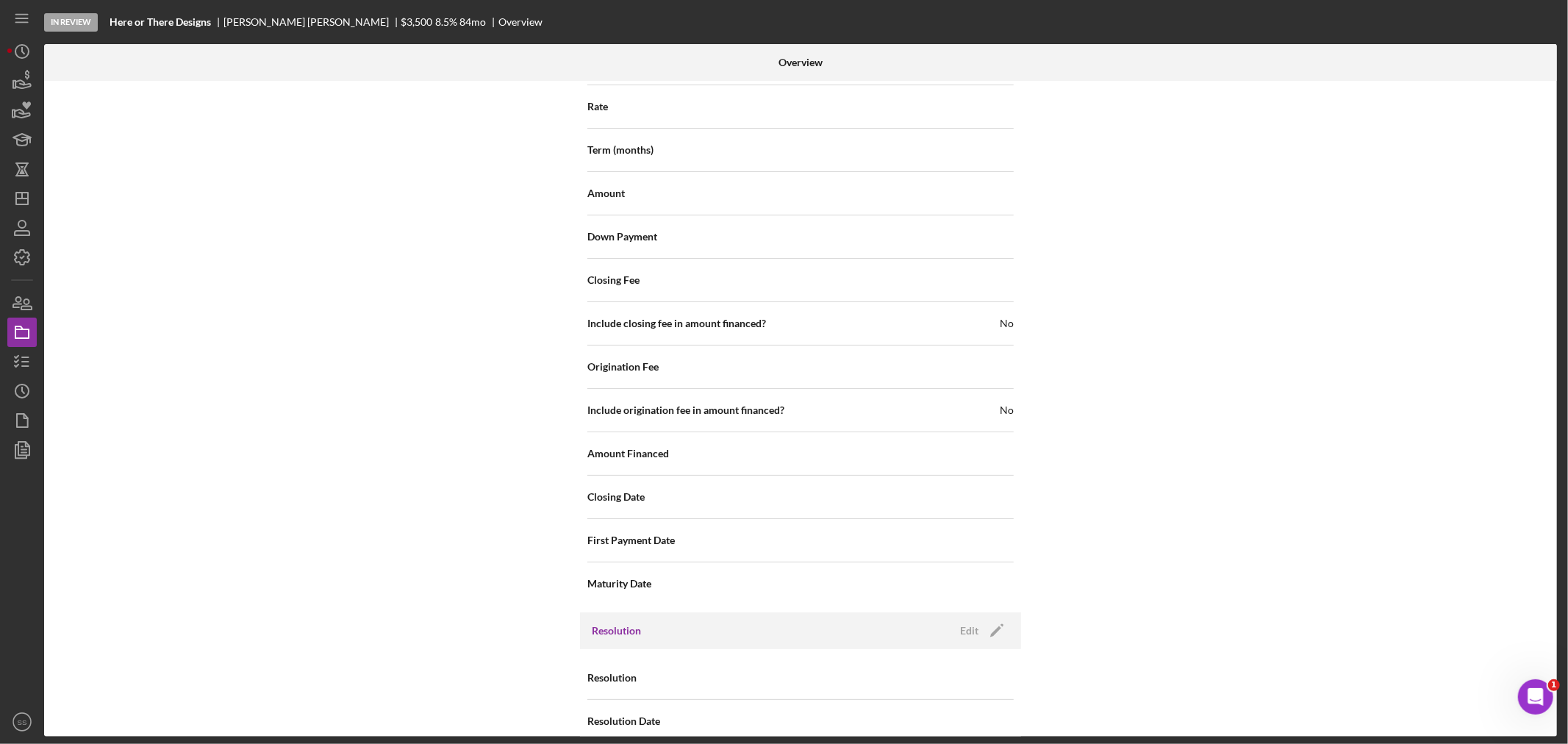
scroll to position [1618, 0]
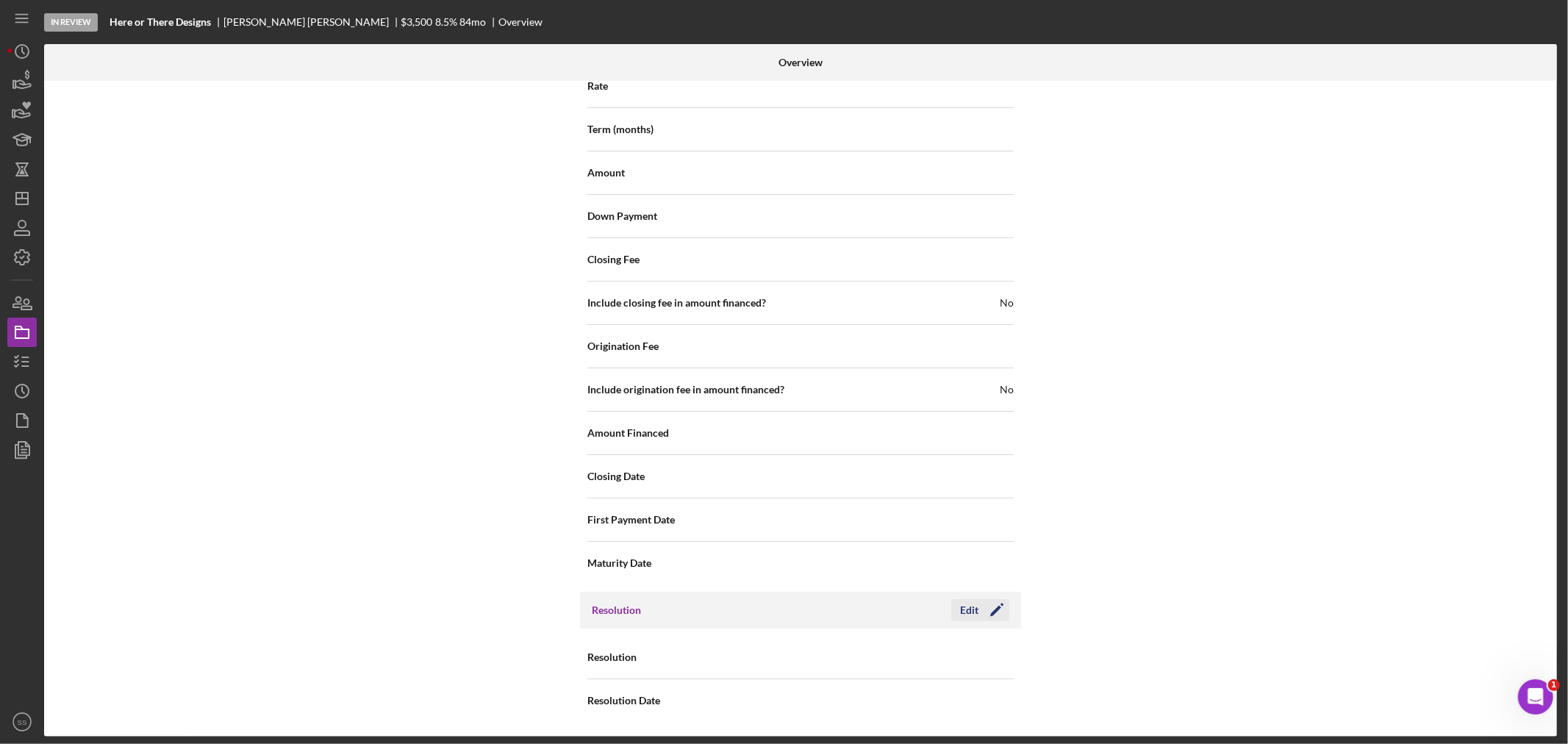
click at [991, 613] on polygon "button" at bounding box center [995, 611] width 11 height 11
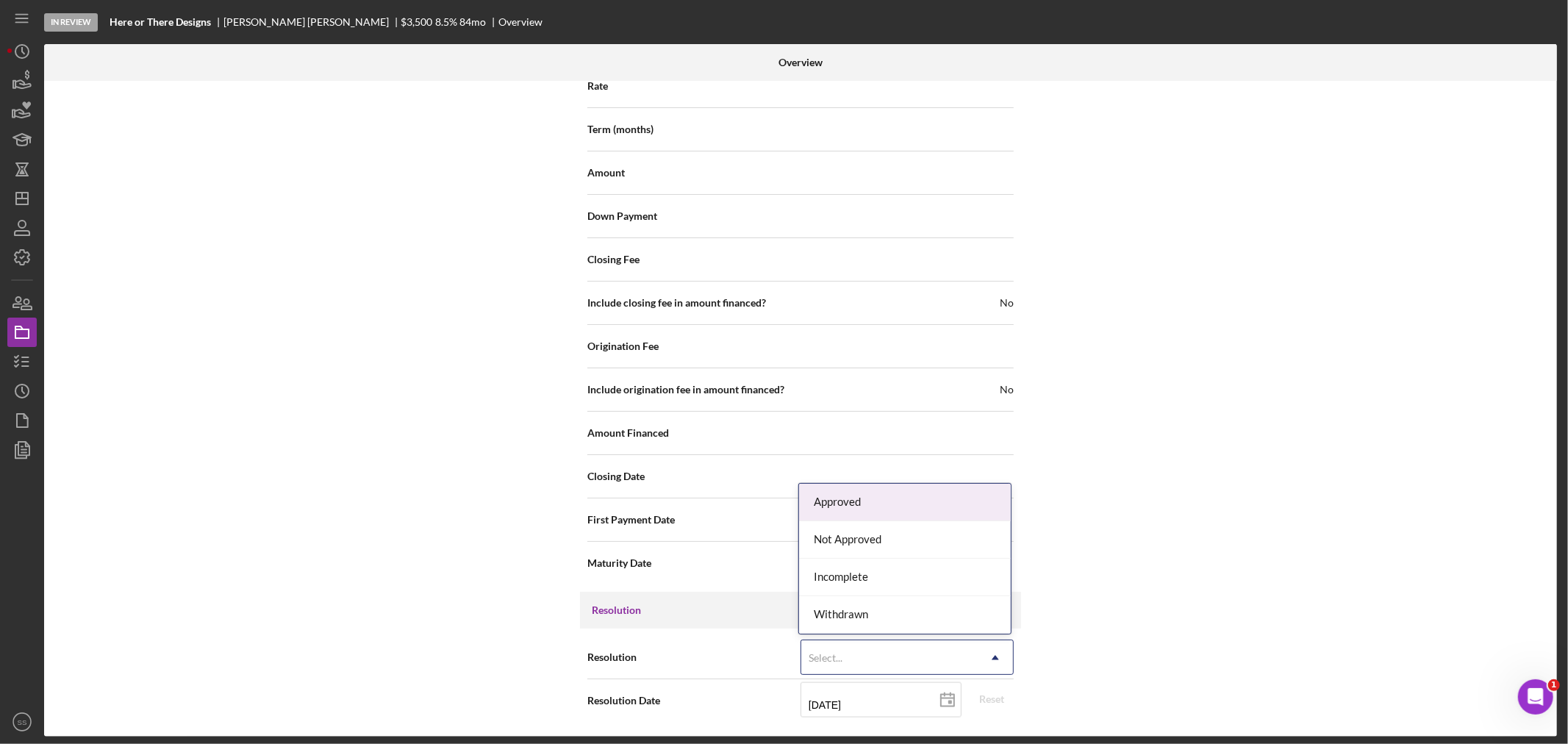
click at [948, 654] on div "Select..." at bounding box center [889, 657] width 176 height 34
click at [884, 606] on div "Withdrawn" at bounding box center [904, 614] width 211 height 38
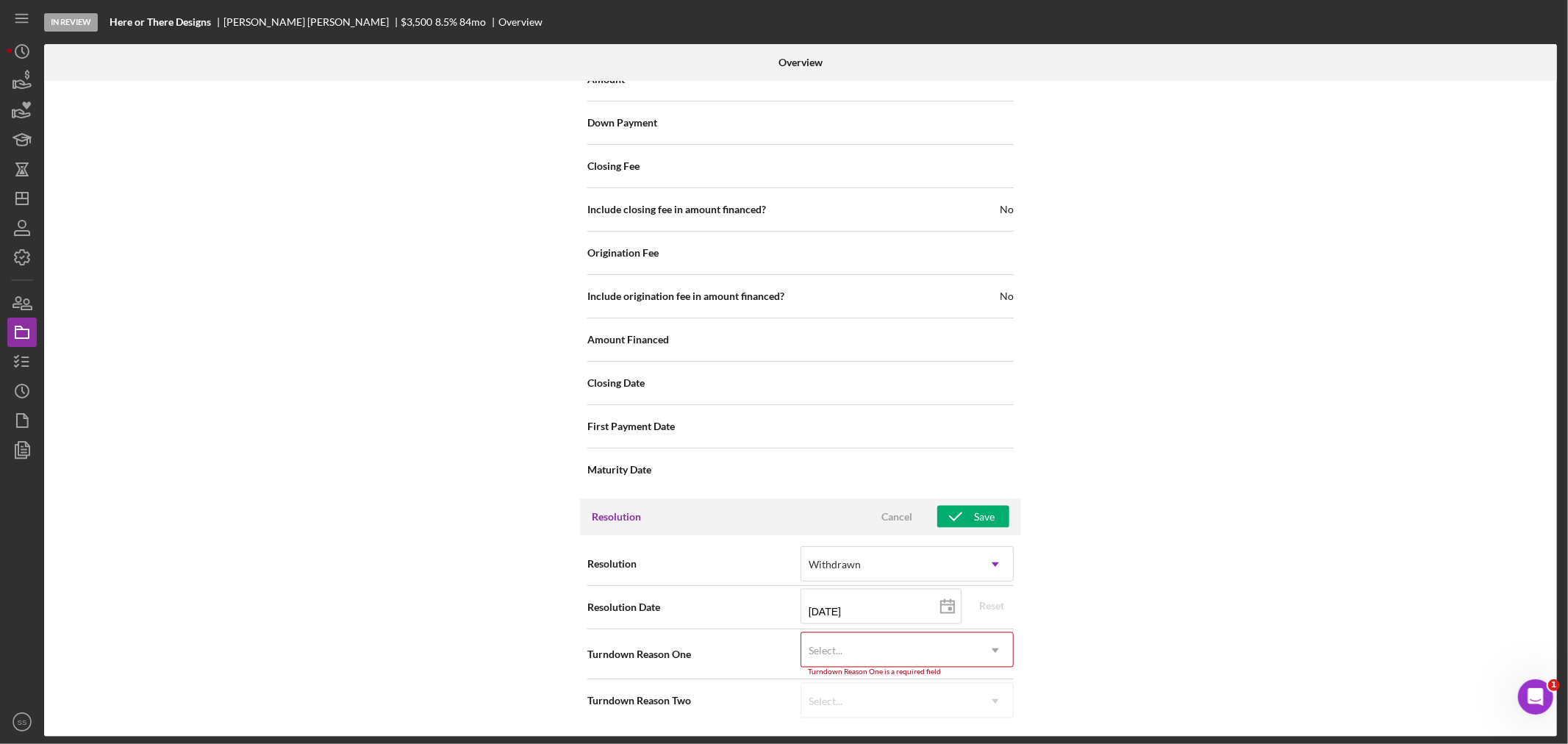
scroll to position [1713, 0]
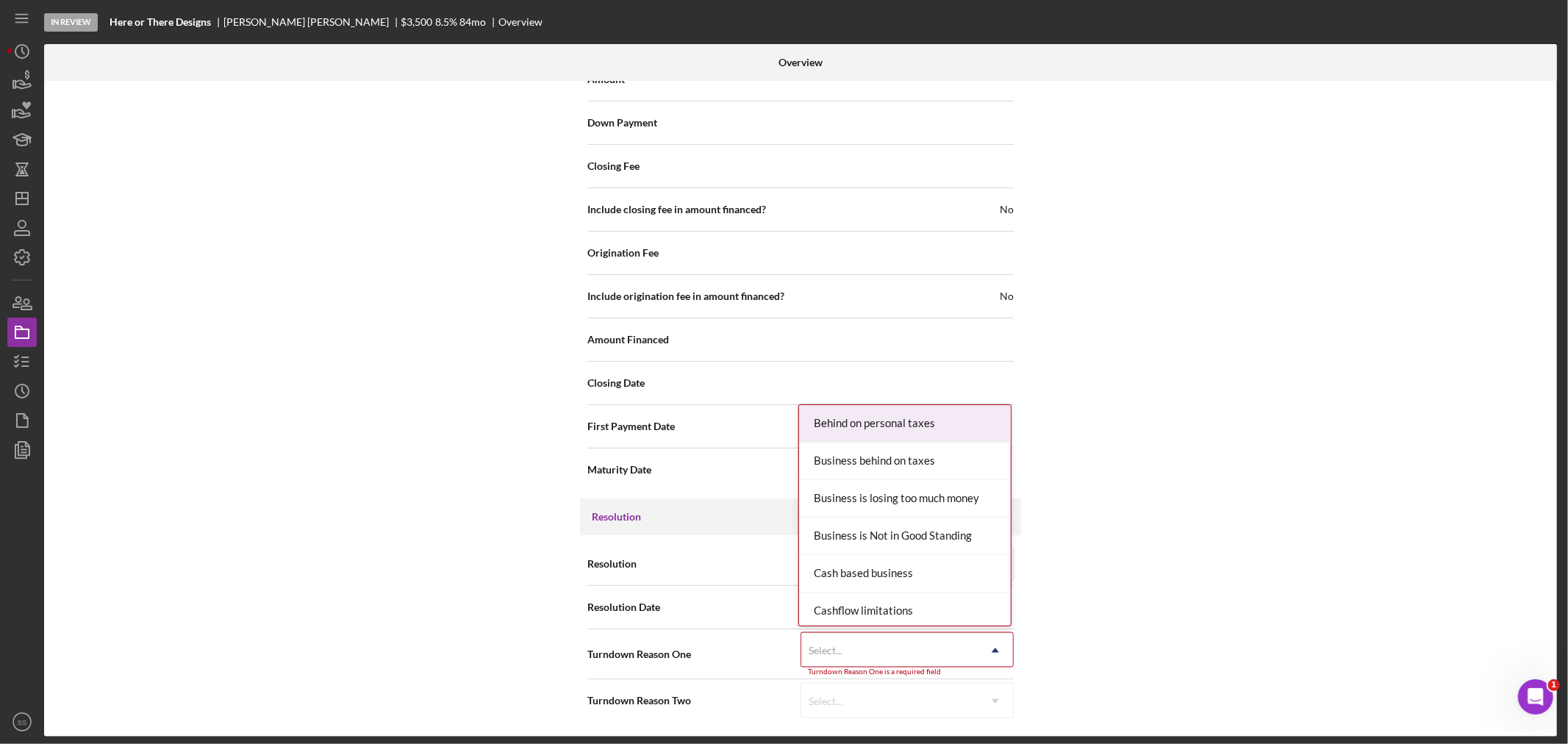
click at [826, 645] on div "Select..." at bounding box center [825, 650] width 34 height 11
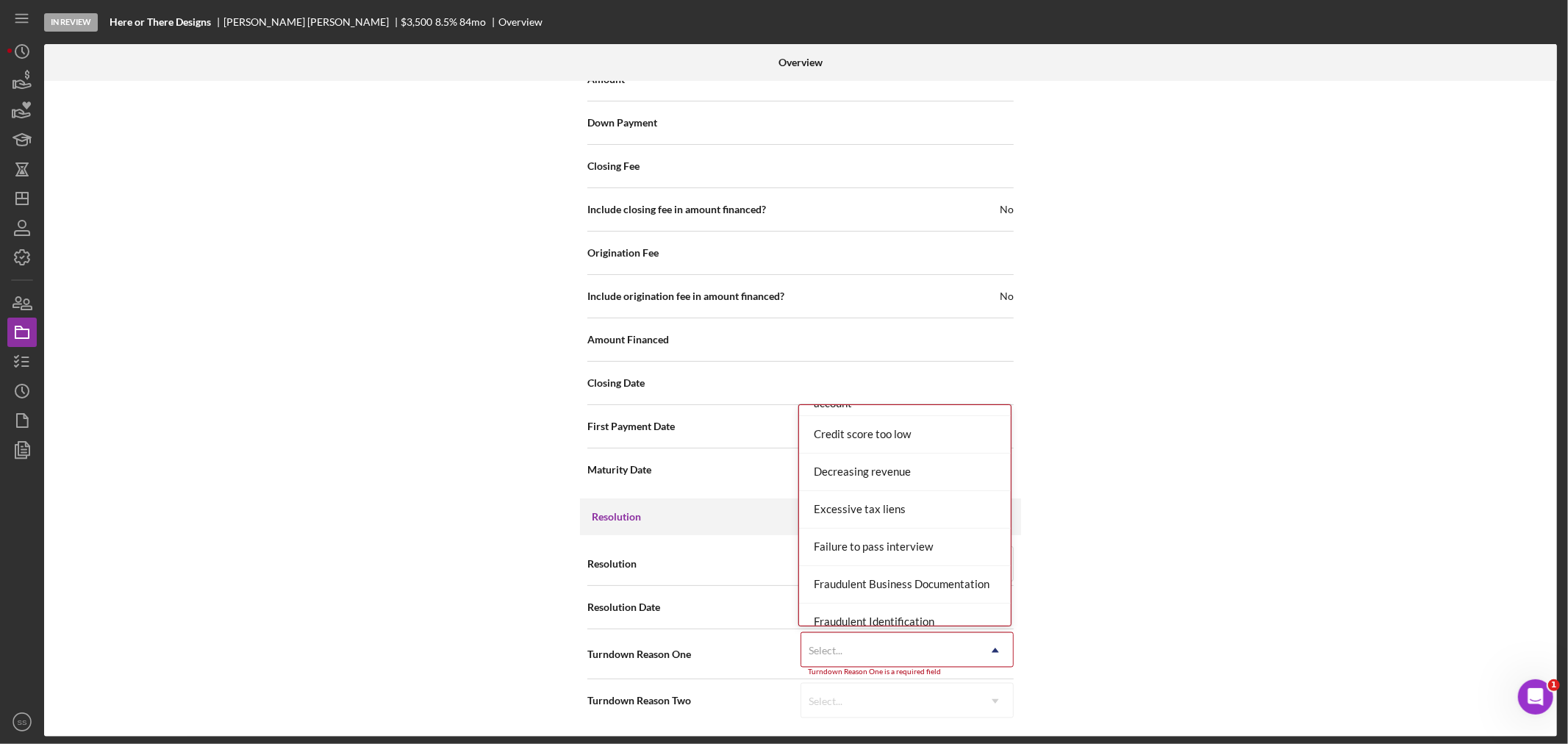
scroll to position [0, 0]
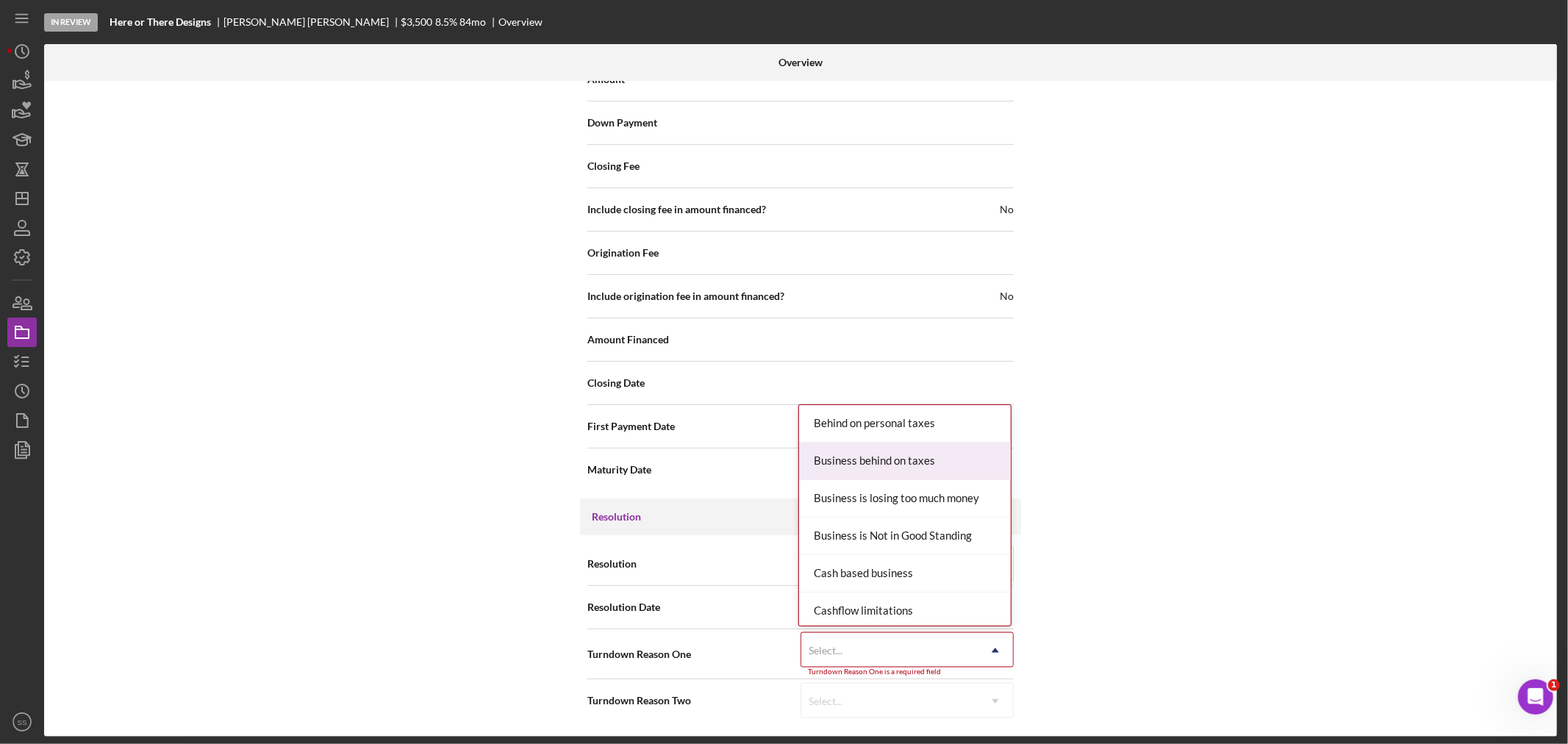
click at [877, 461] on div "Business behind on taxes" at bounding box center [904, 461] width 211 height 38
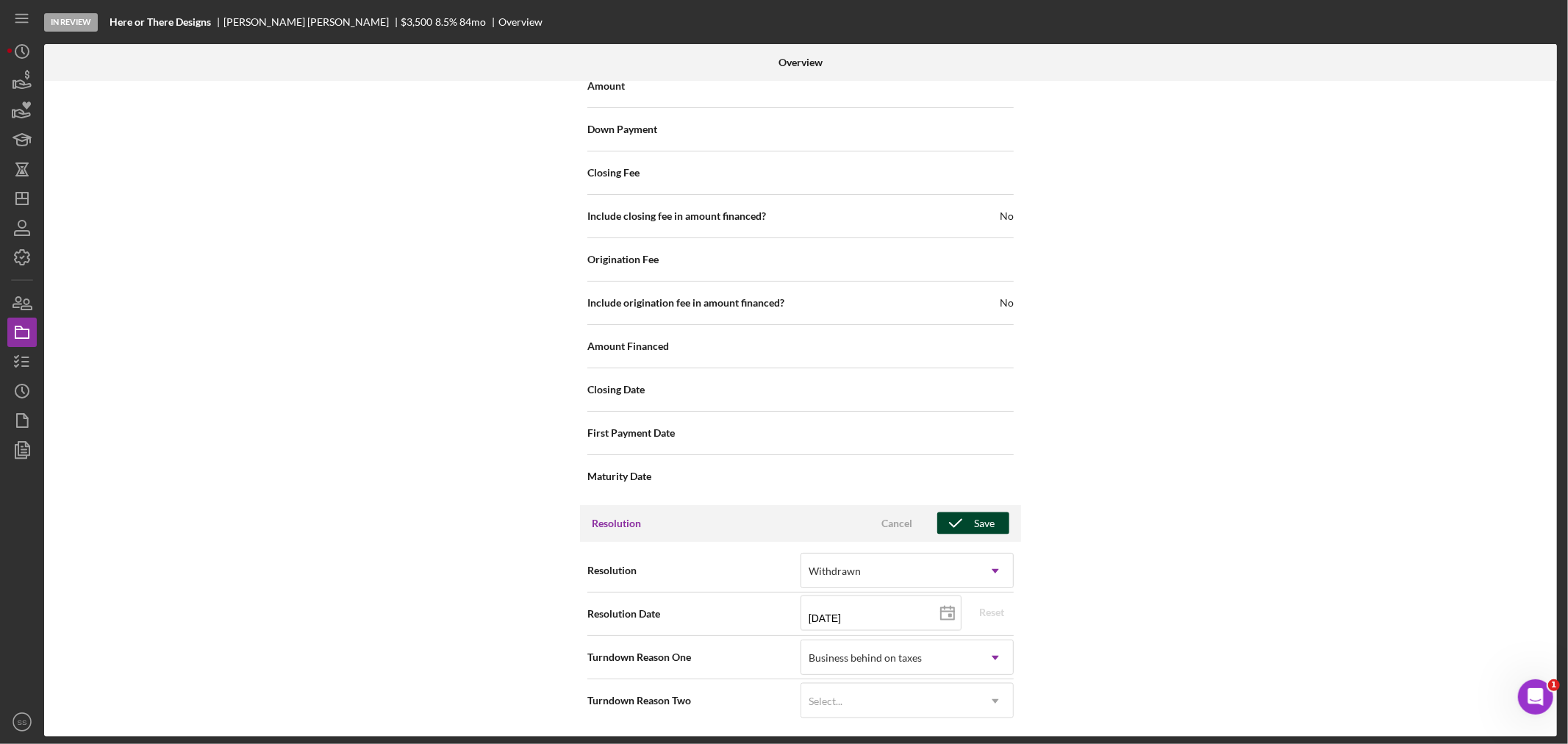
click at [964, 522] on icon "button" at bounding box center [956, 523] width 37 height 37
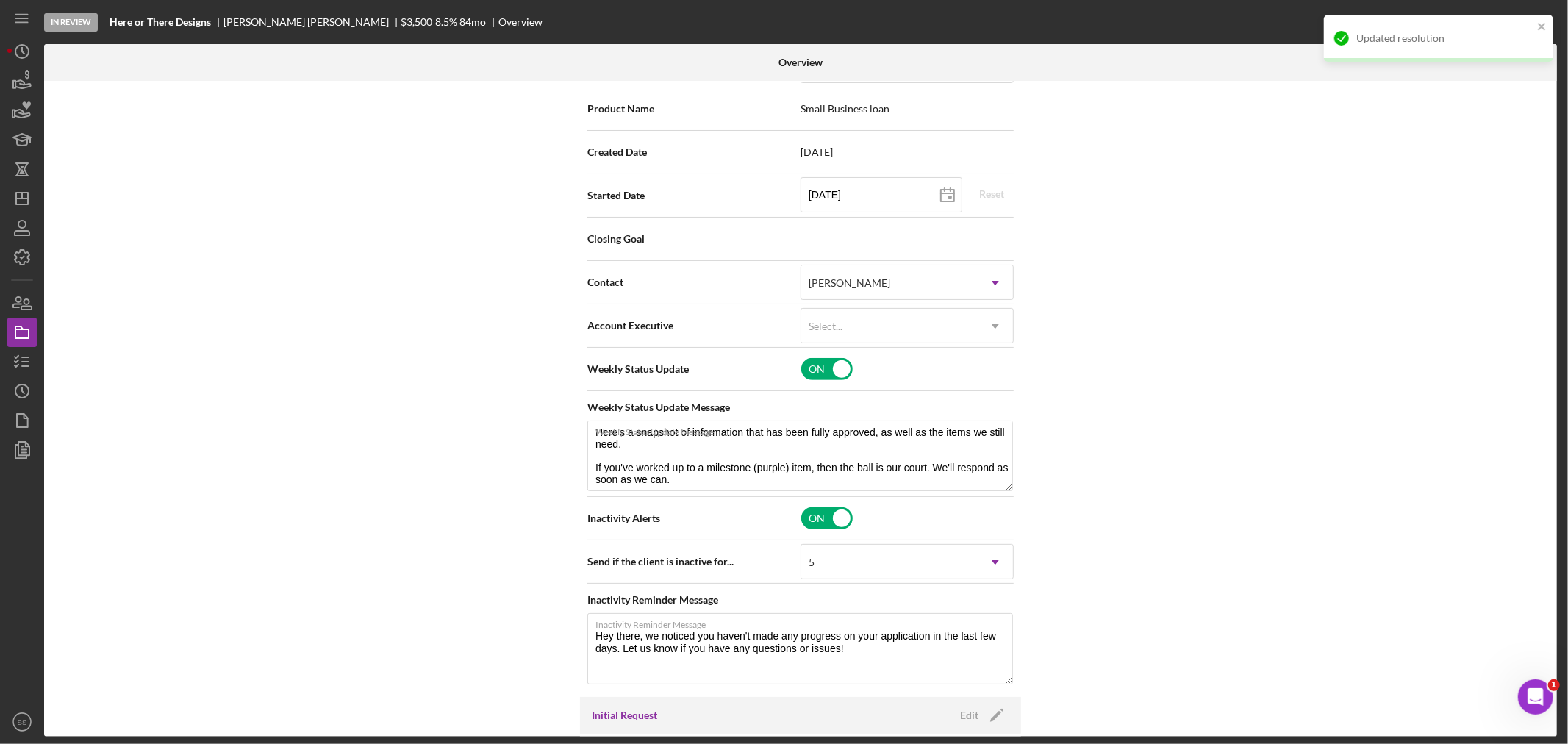
scroll to position [0, 0]
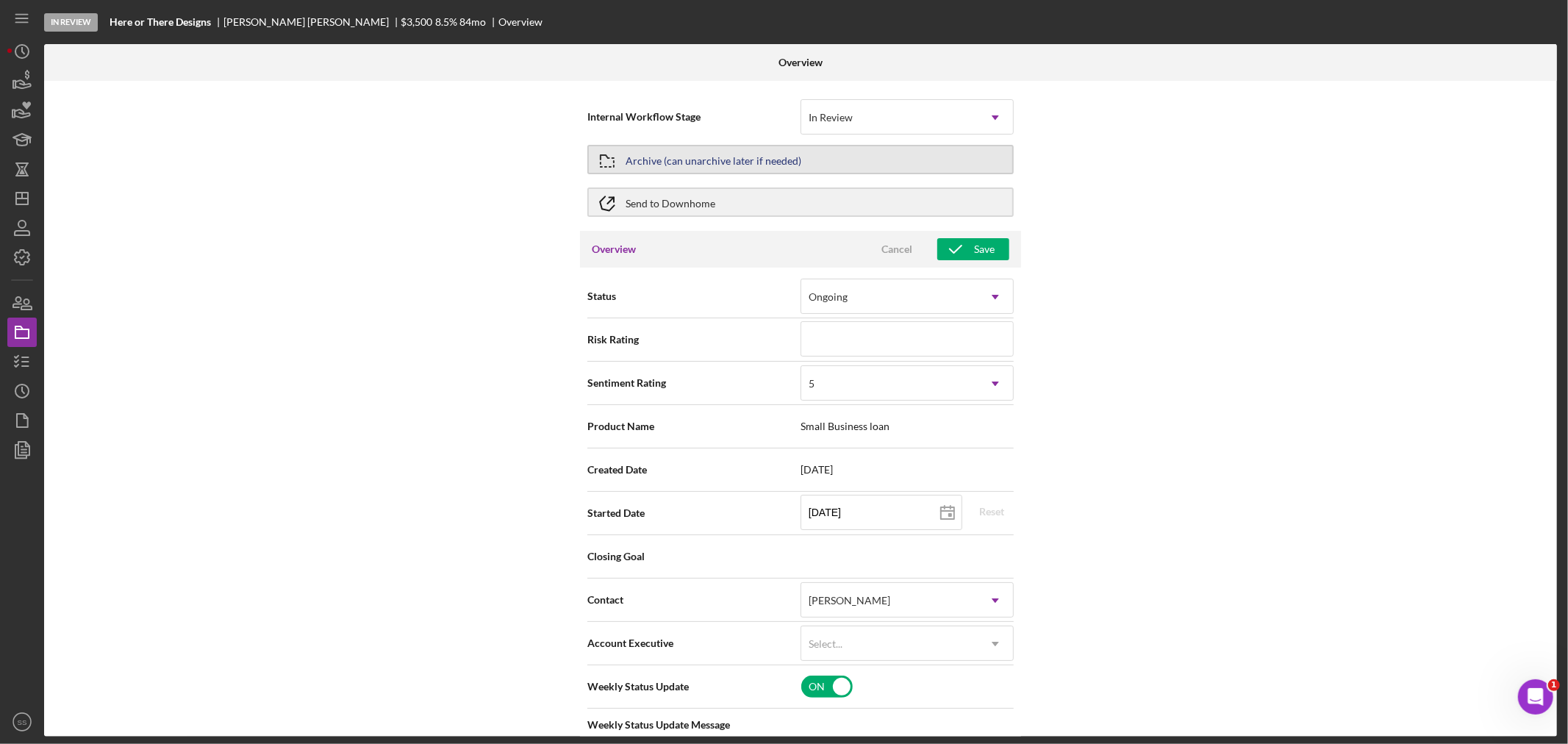
click at [634, 152] on div "Archive (can unarchive later if needed)" at bounding box center [713, 160] width 175 height 26
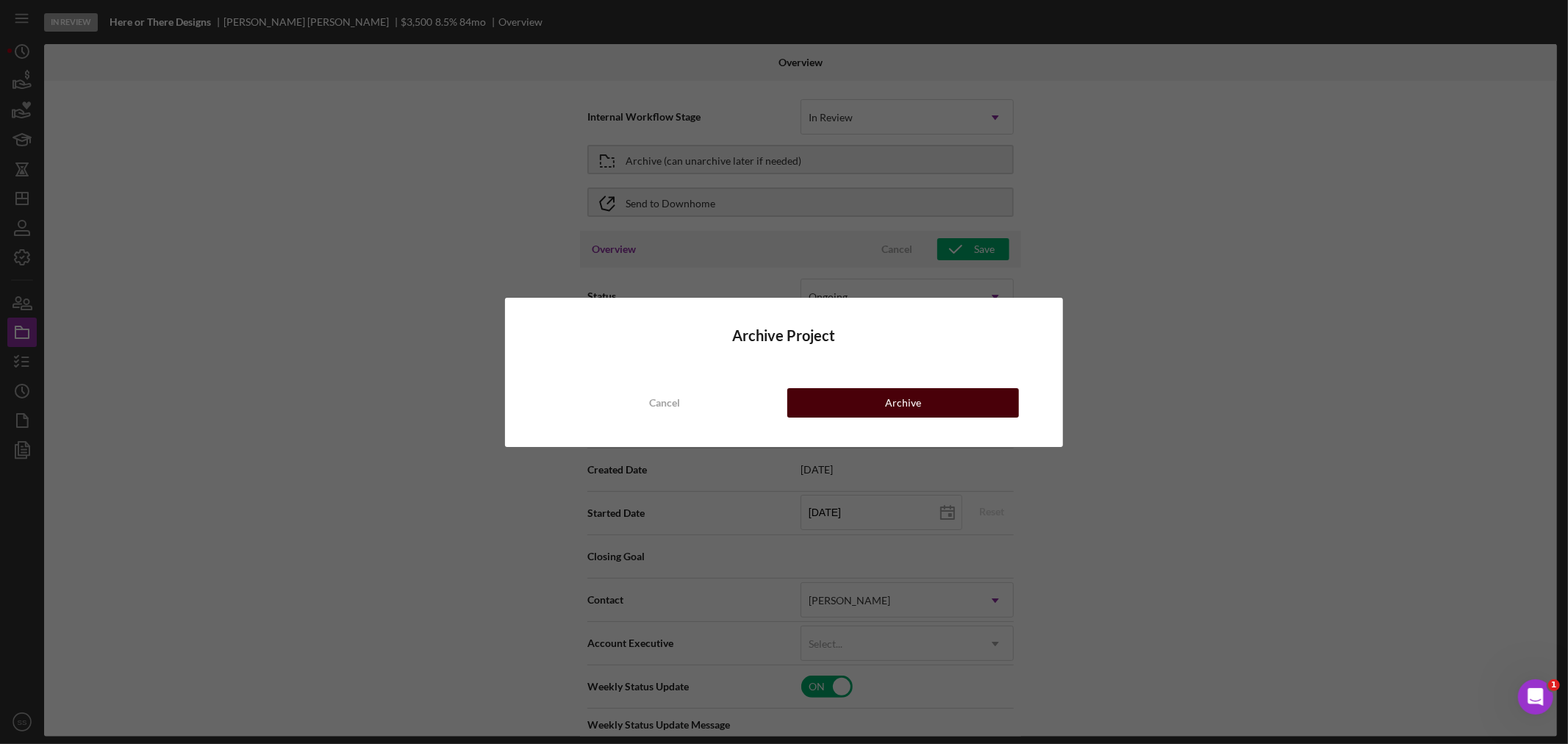
click at [853, 403] on button "Archive" at bounding box center [903, 403] width 232 height 30
type textarea "Here's a snapshot of information that has been fully approved, as well as the i…"
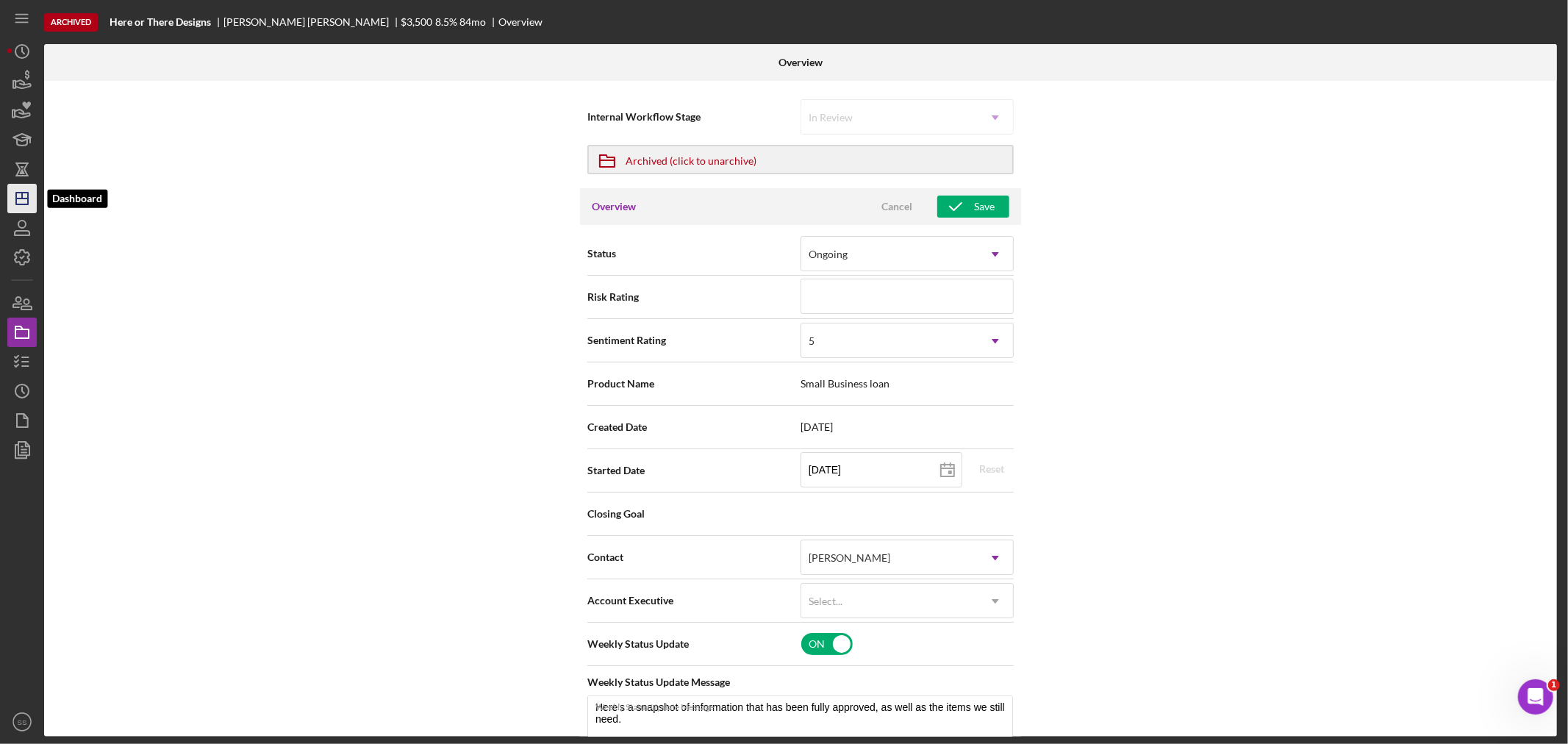
click at [23, 199] on icon "Icon/Dashboard" at bounding box center [22, 198] width 37 height 37
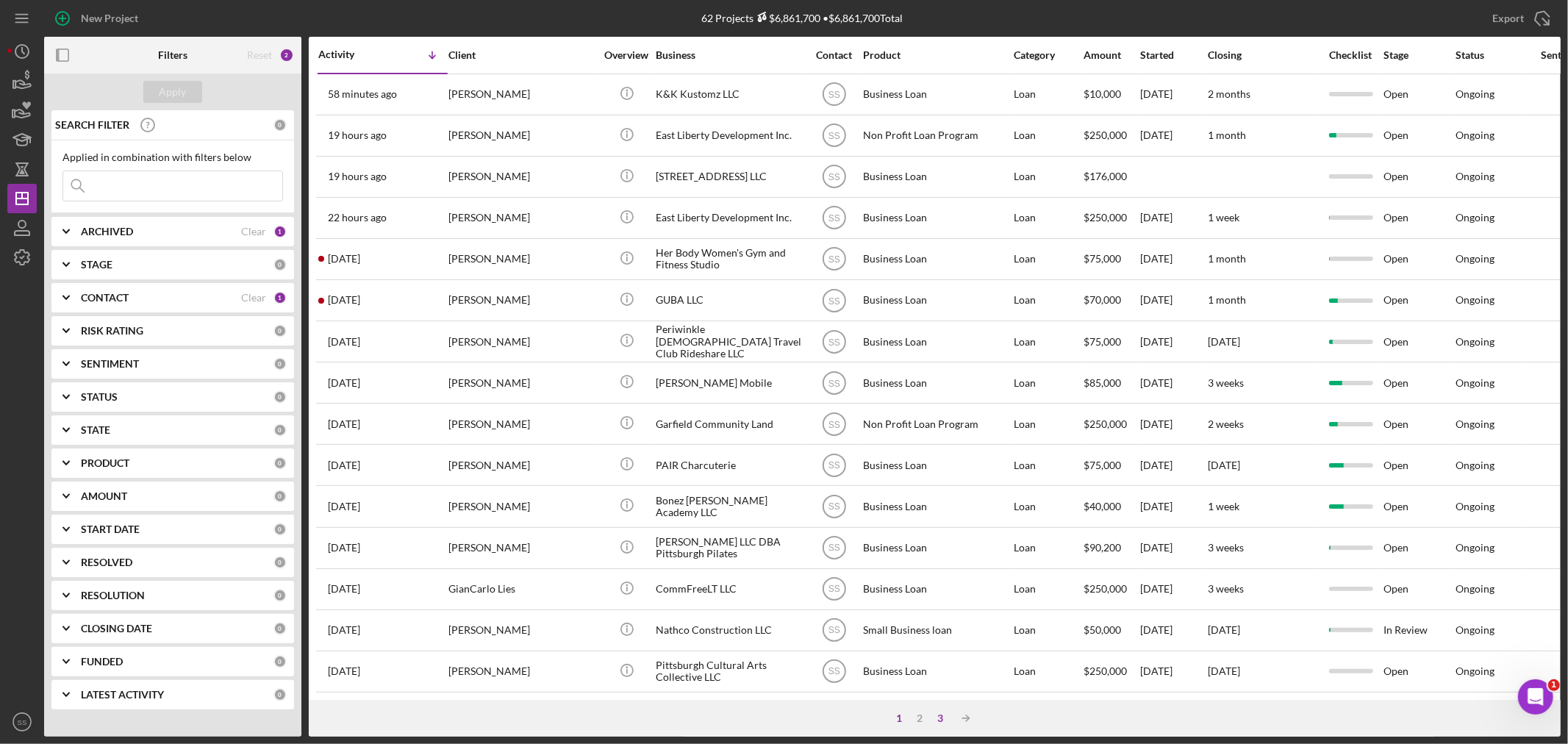
click at [939, 713] on div "3" at bounding box center [940, 718] width 20 height 11
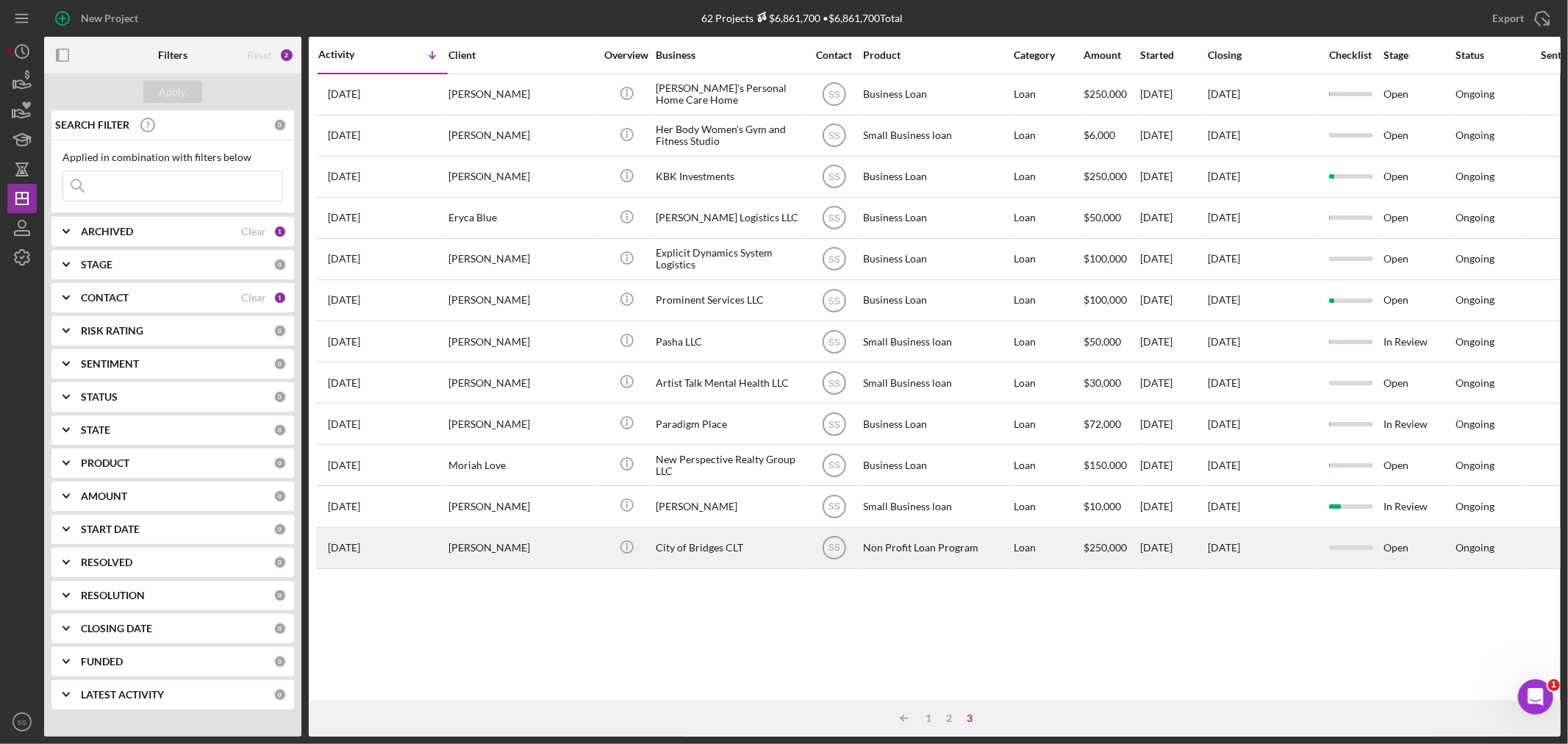
click at [378, 547] on div "[DATE] [PERSON_NAME]" at bounding box center [383, 547] width 129 height 39
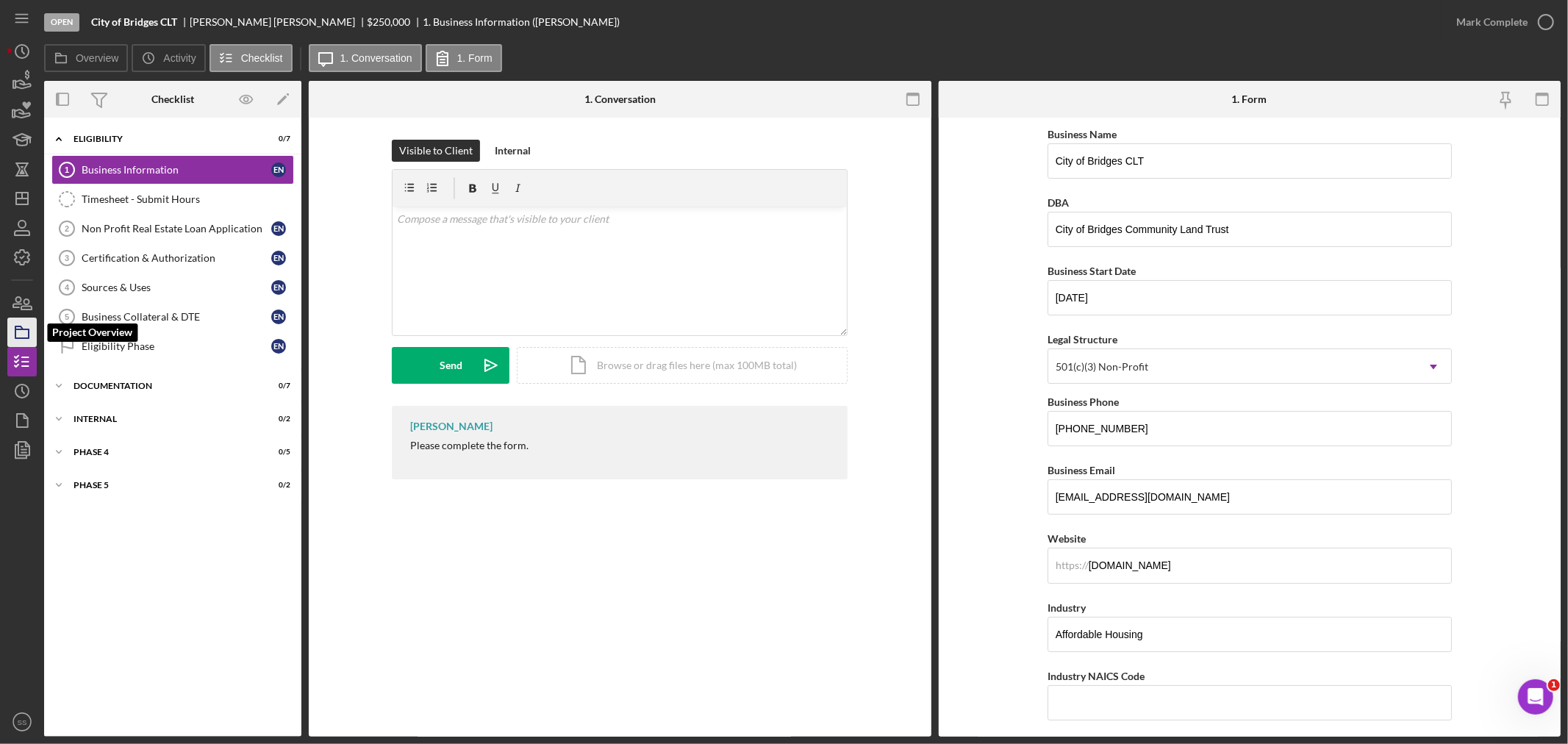
click at [16, 326] on polygon "button" at bounding box center [19, 327] width 7 height 3
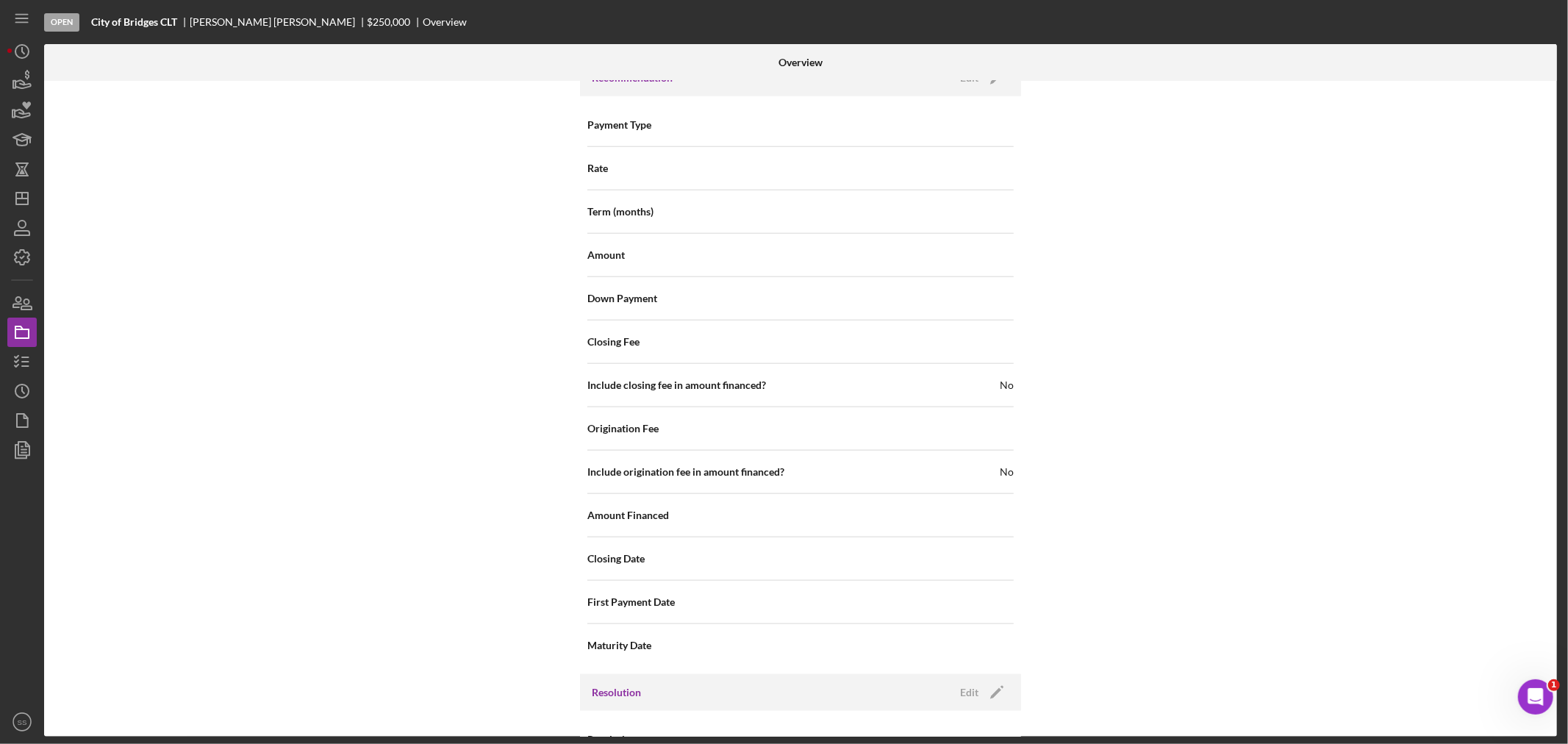
scroll to position [1362, 0]
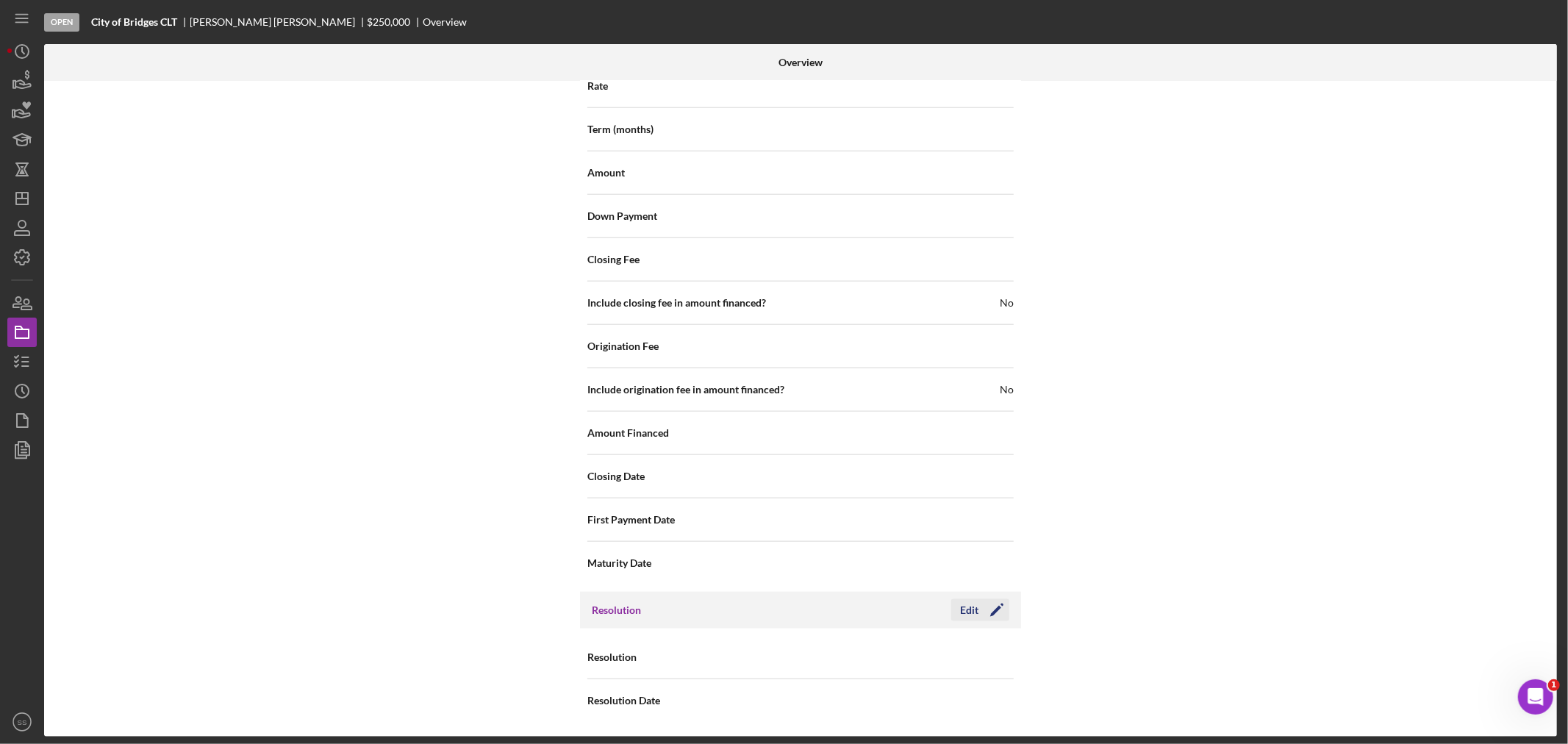
click at [978, 612] on icon "Icon/Edit" at bounding box center [997, 610] width 37 height 37
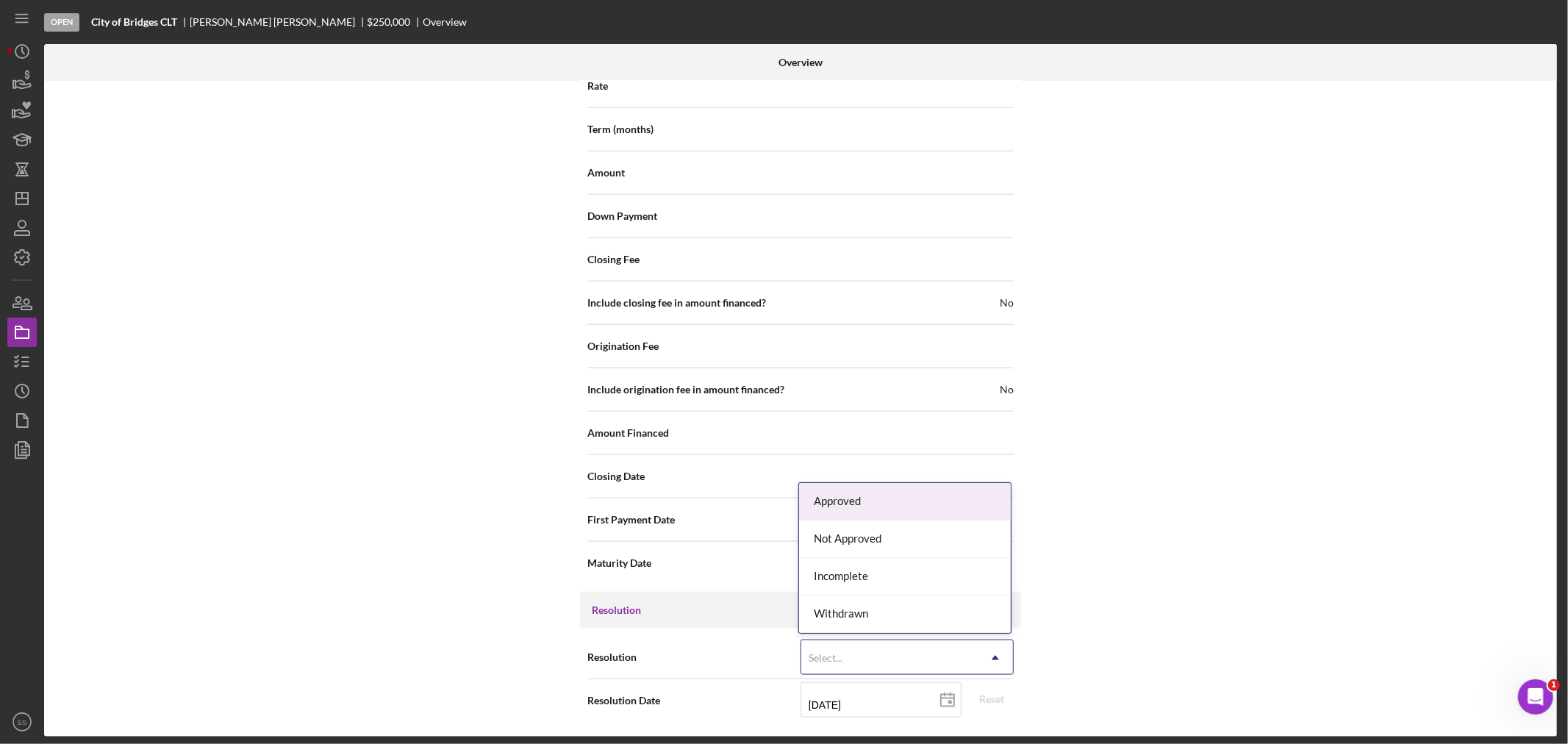
click at [963, 653] on div "Select..." at bounding box center [889, 657] width 176 height 34
click at [848, 605] on div "Withdrawn" at bounding box center [904, 613] width 211 height 38
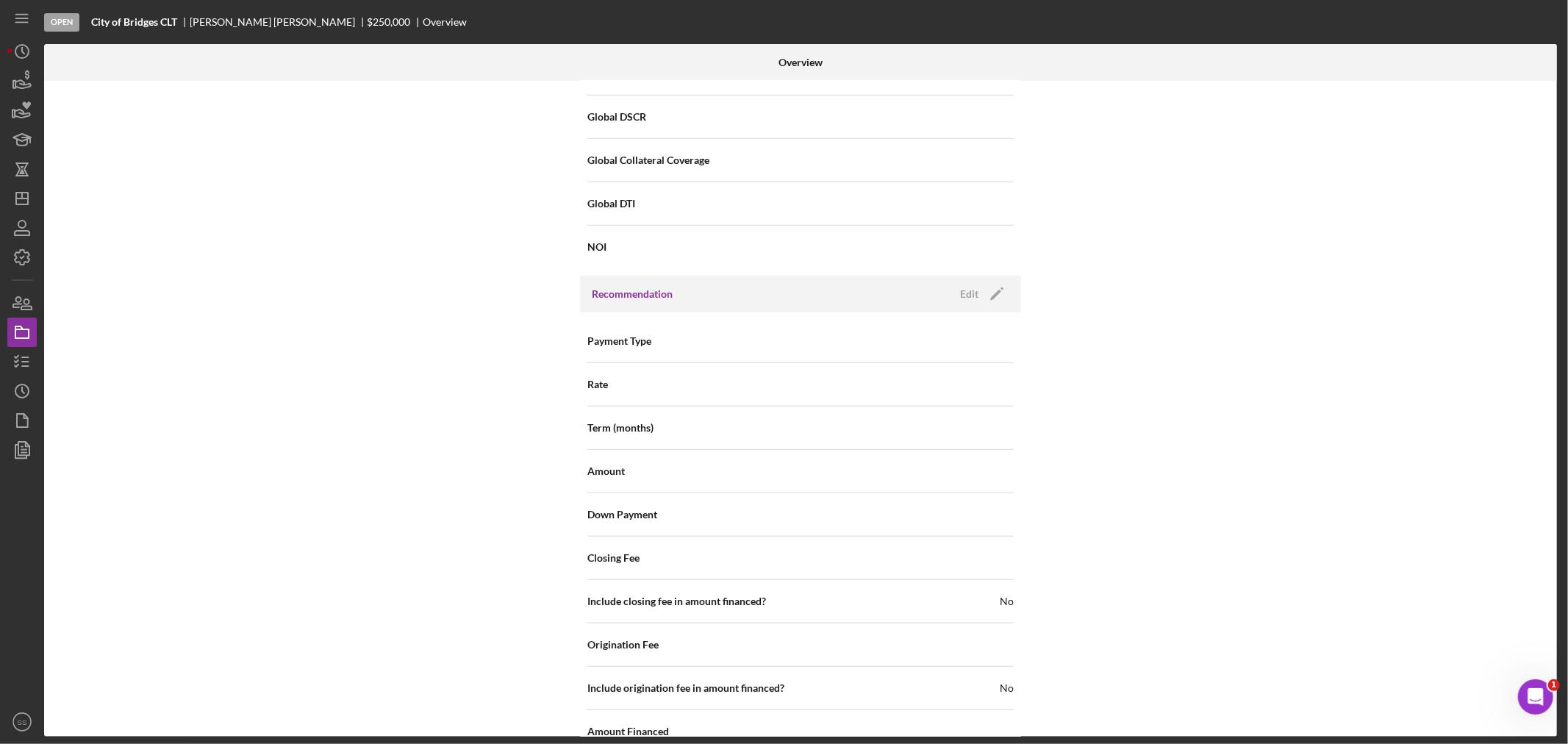
scroll to position [1455, 0]
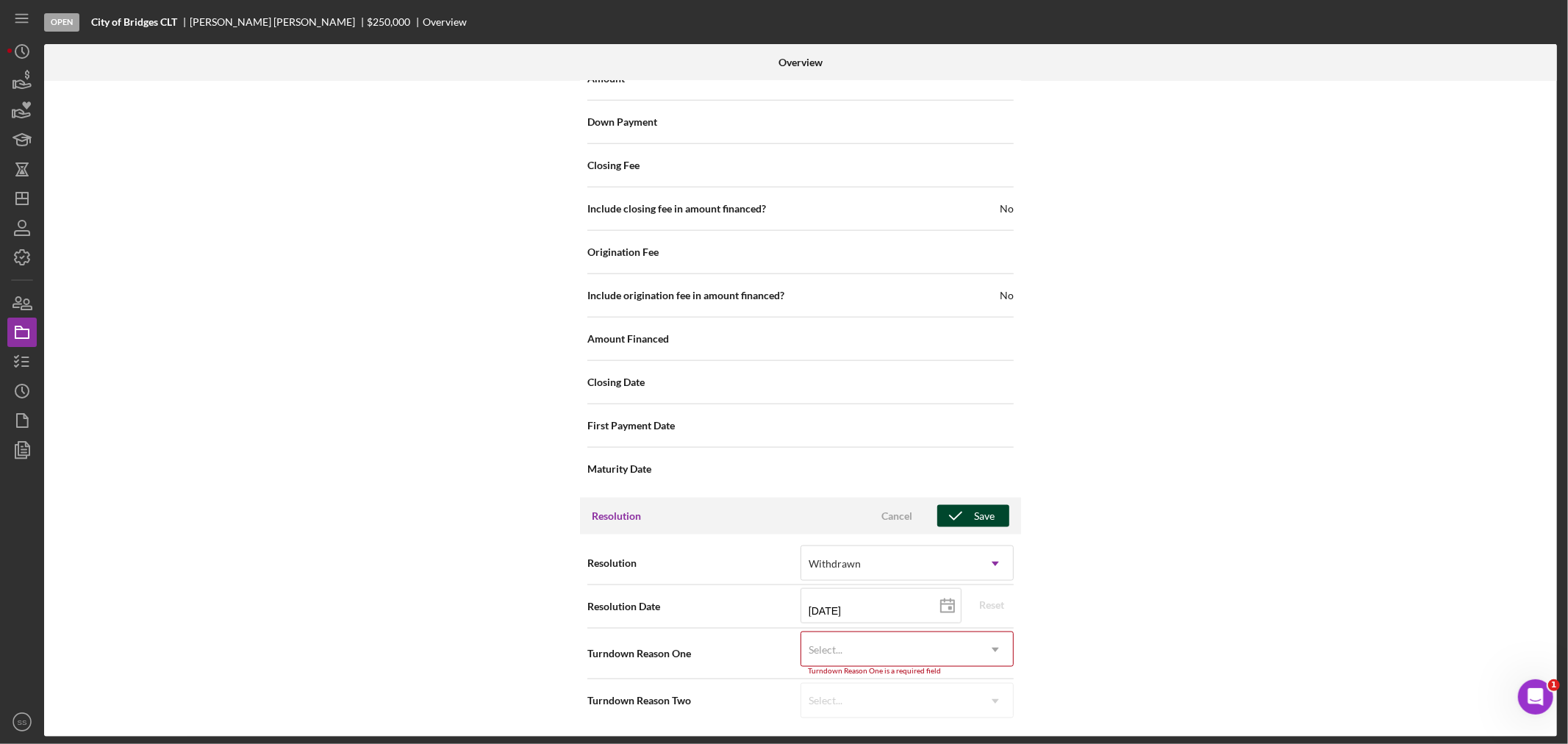
click at [979, 513] on div "Save" at bounding box center [984, 515] width 20 height 22
click at [811, 649] on div "Select..." at bounding box center [825, 649] width 34 height 11
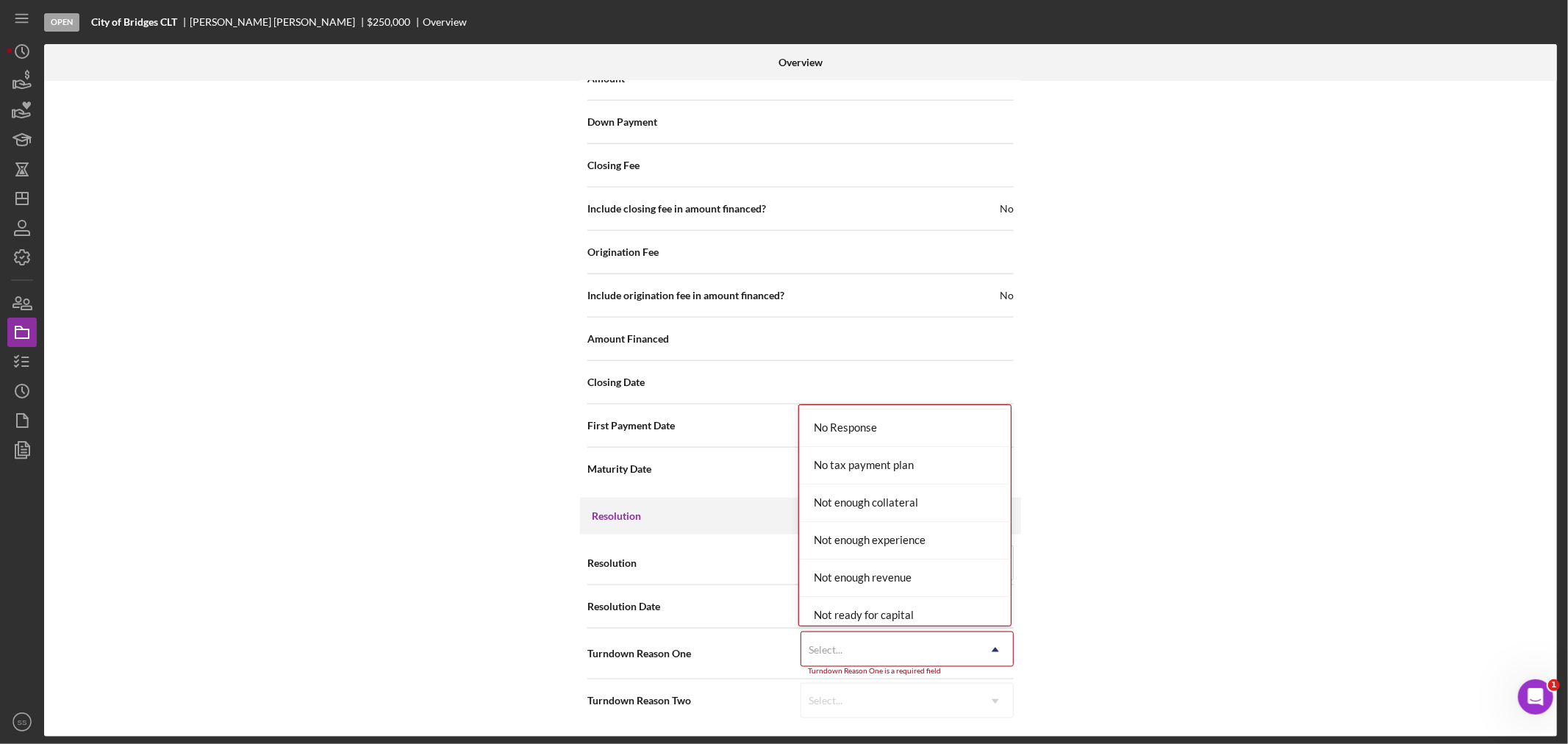
scroll to position [1061, 0]
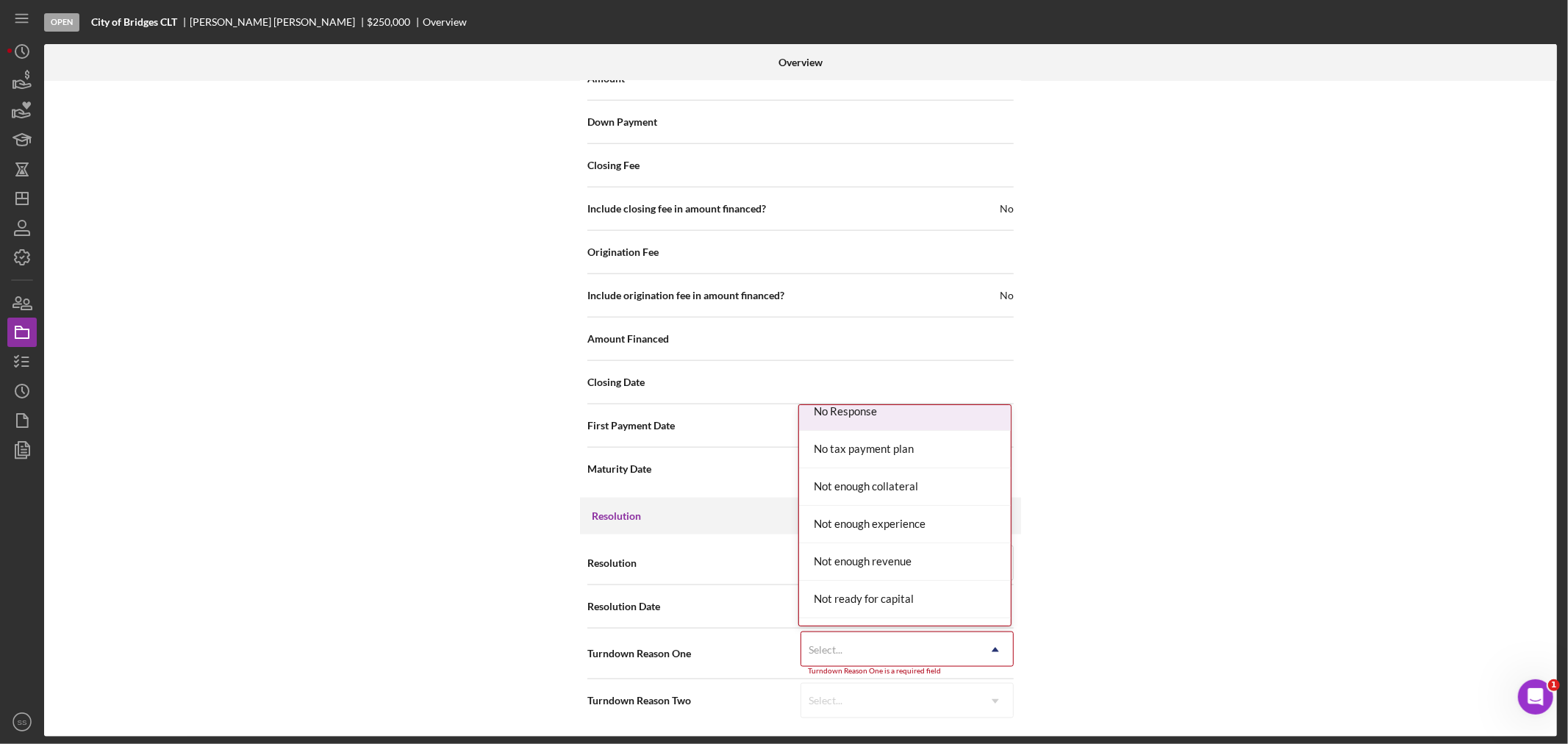
click at [848, 426] on div "No Response" at bounding box center [904, 411] width 211 height 38
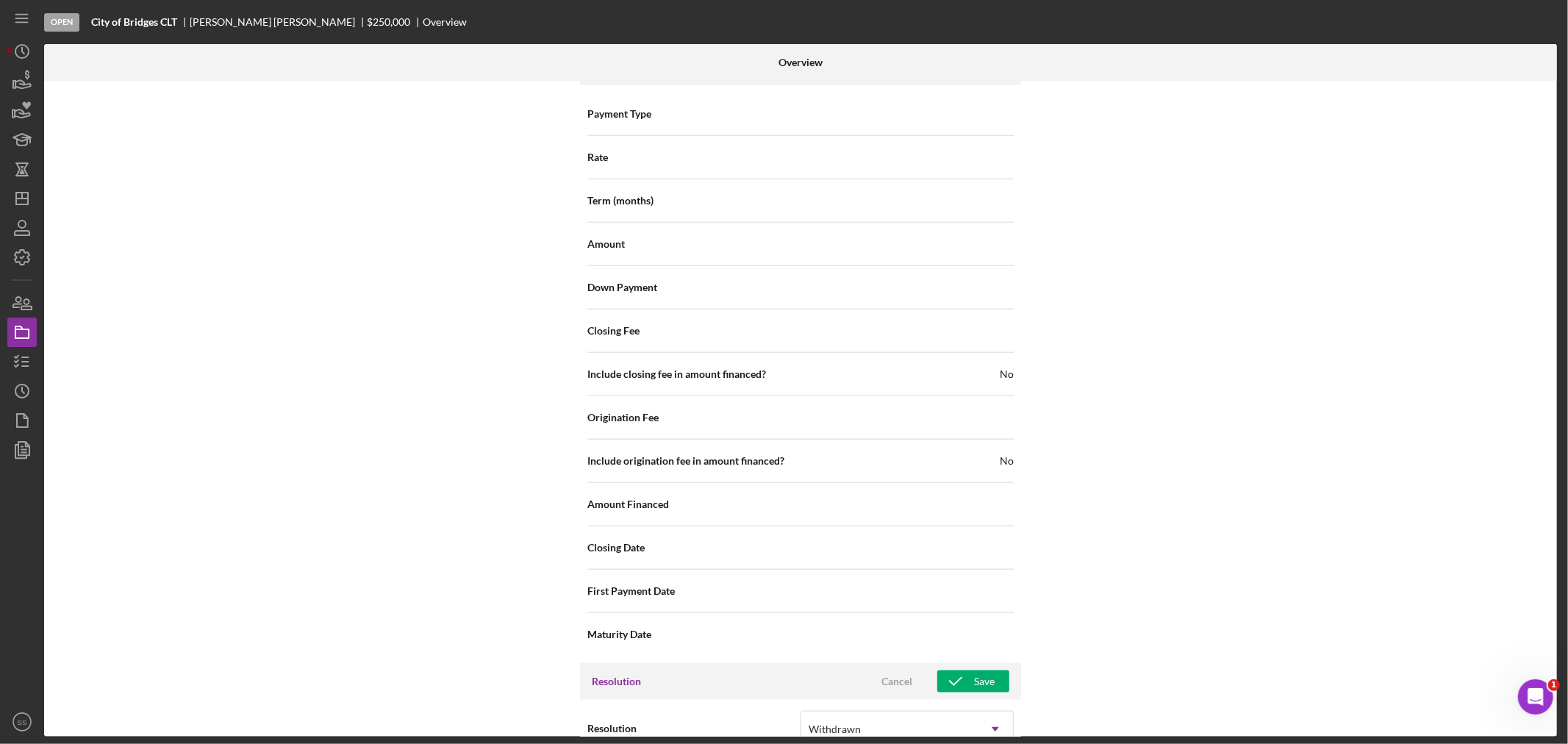
scroll to position [1284, 0]
click at [960, 687] on icon "button" at bounding box center [956, 685] width 37 height 37
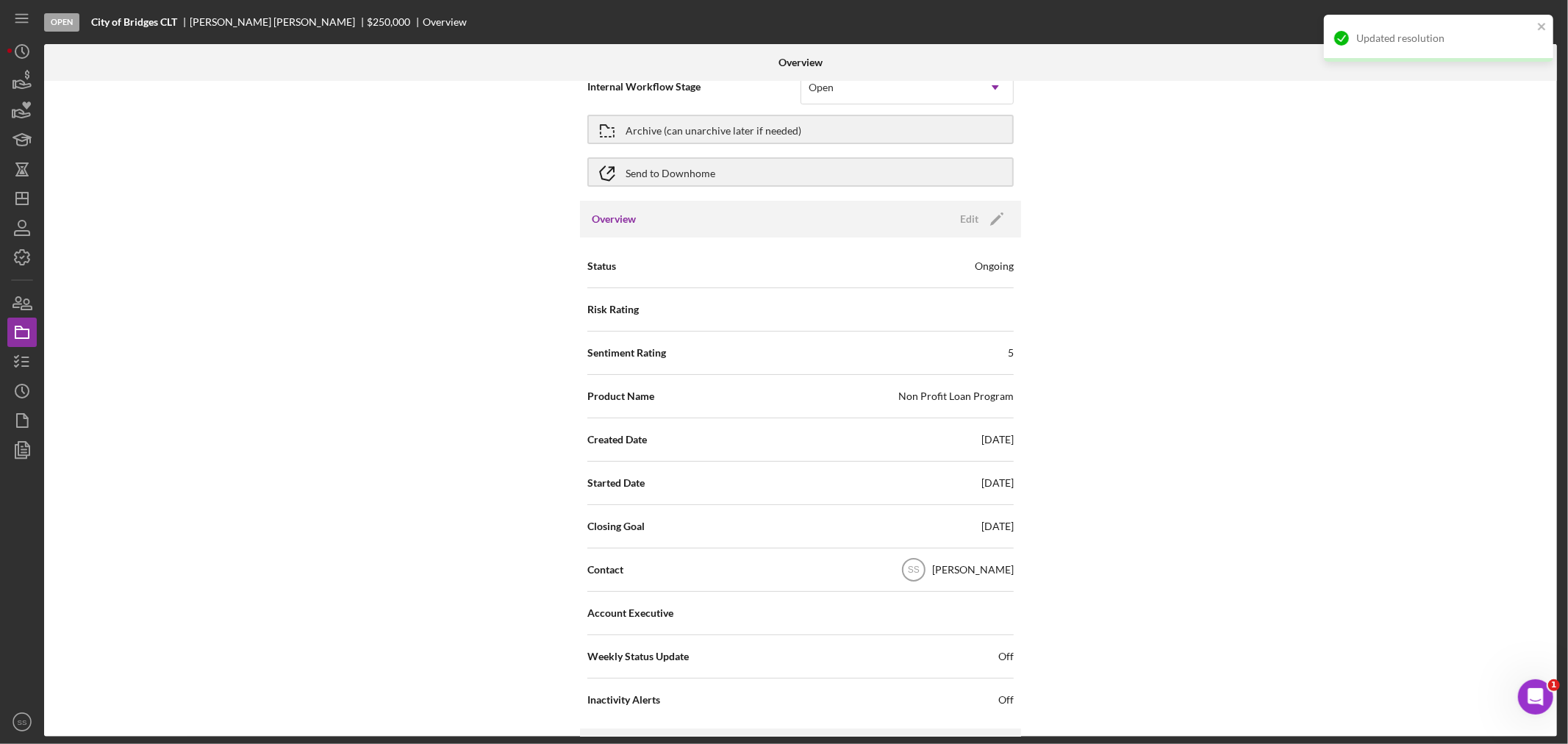
scroll to position [0, 0]
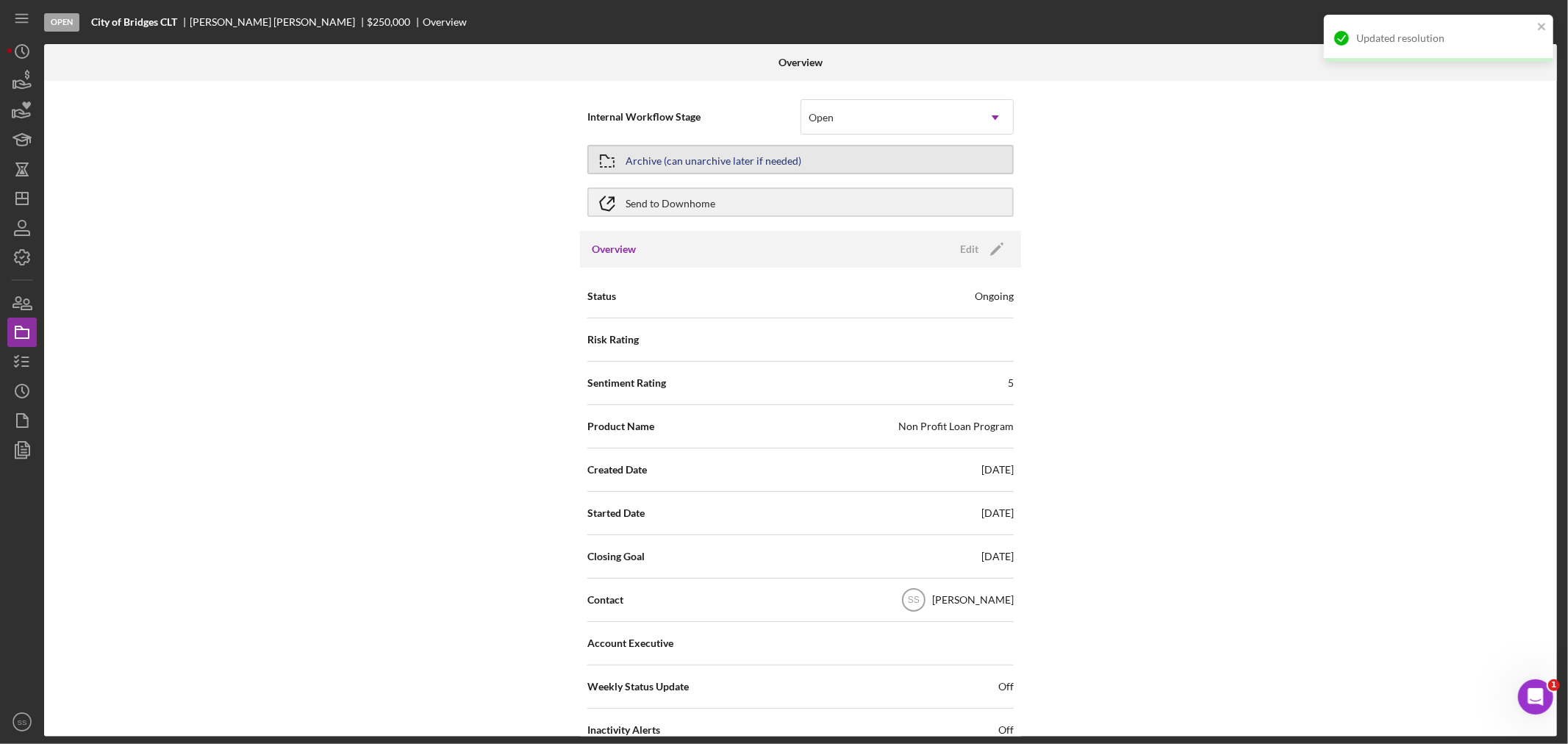
click at [739, 159] on div "Archive (can unarchive later if needed)" at bounding box center [713, 160] width 175 height 26
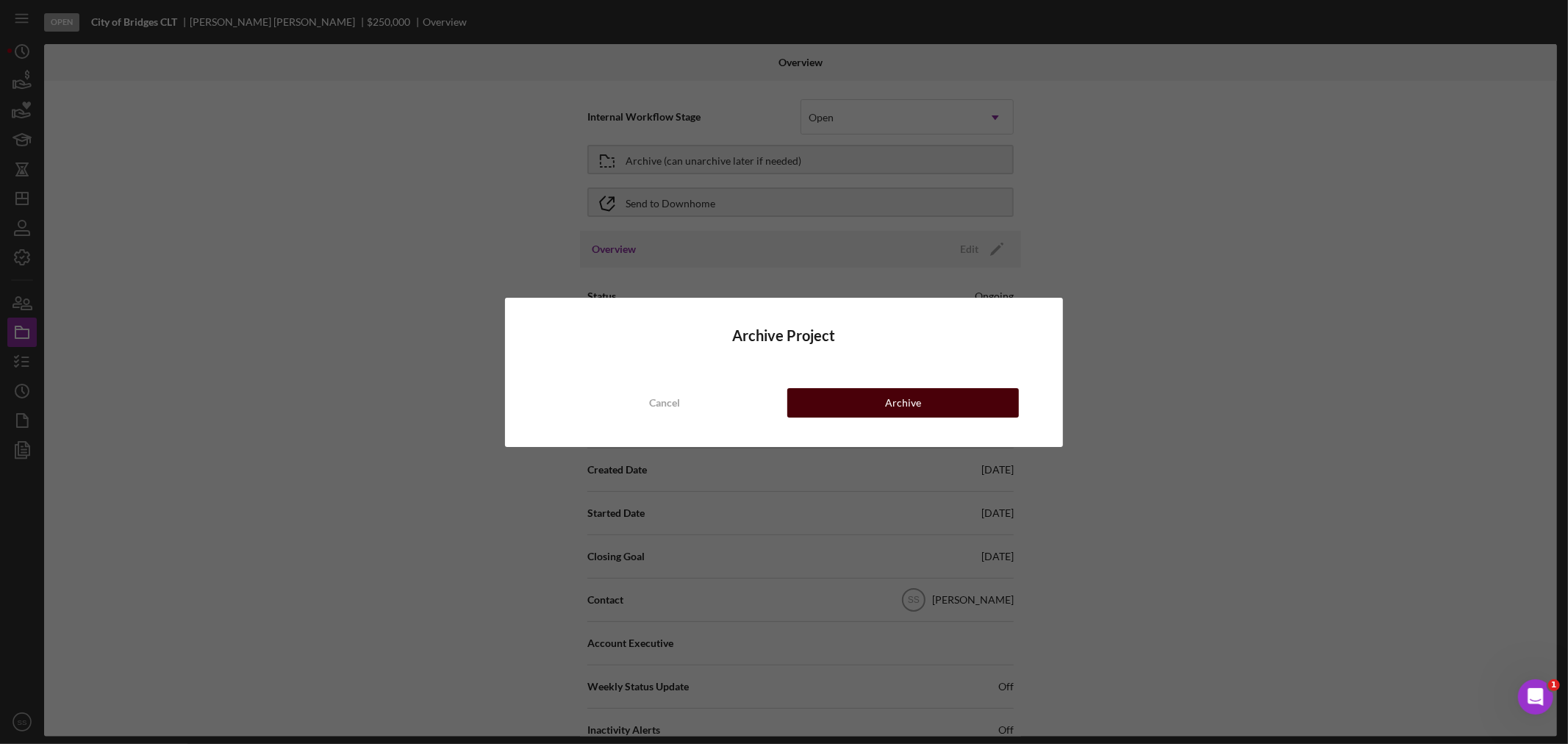
click at [846, 404] on button "Archive" at bounding box center [903, 403] width 232 height 30
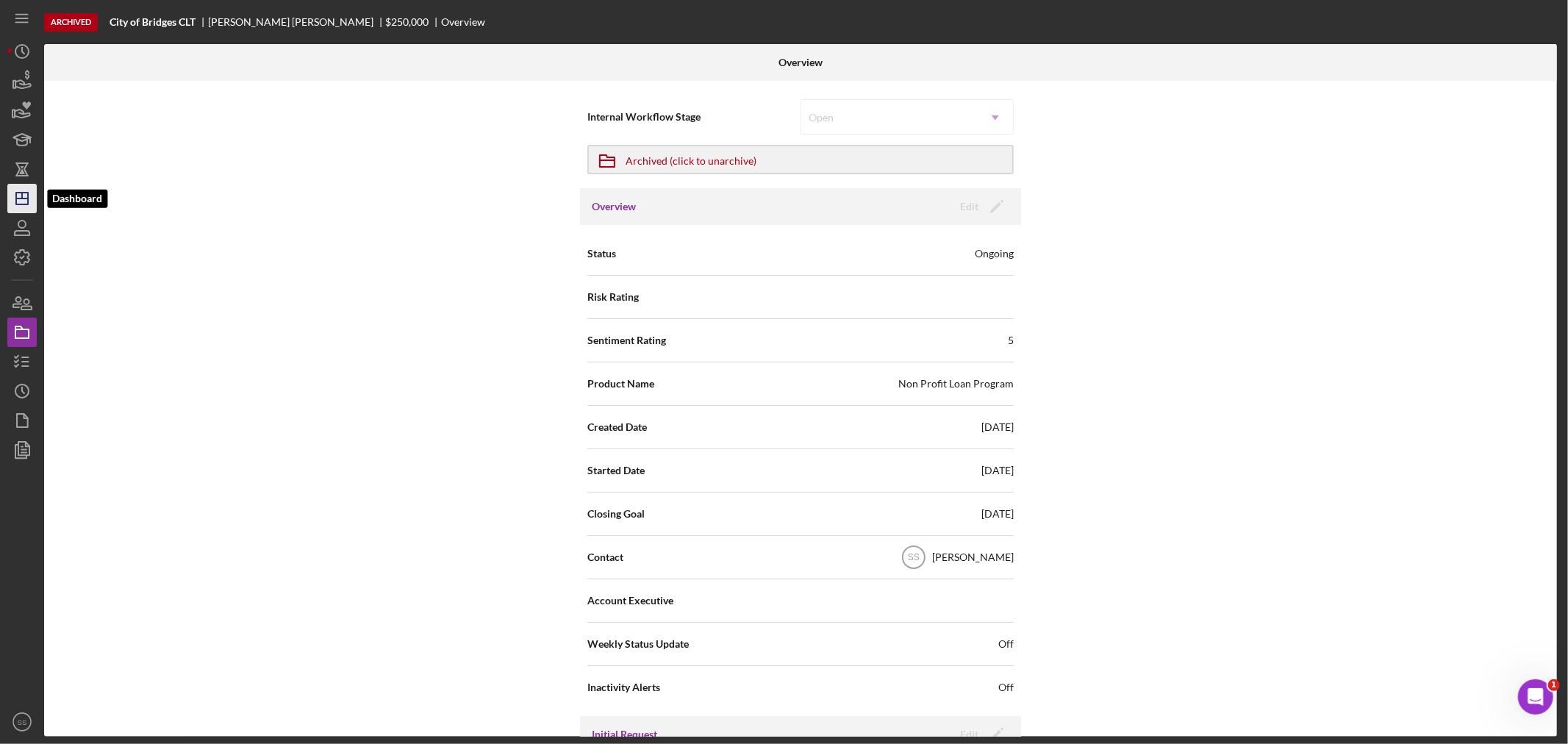
click at [19, 200] on icon "Icon/Dashboard" at bounding box center [22, 198] width 37 height 37
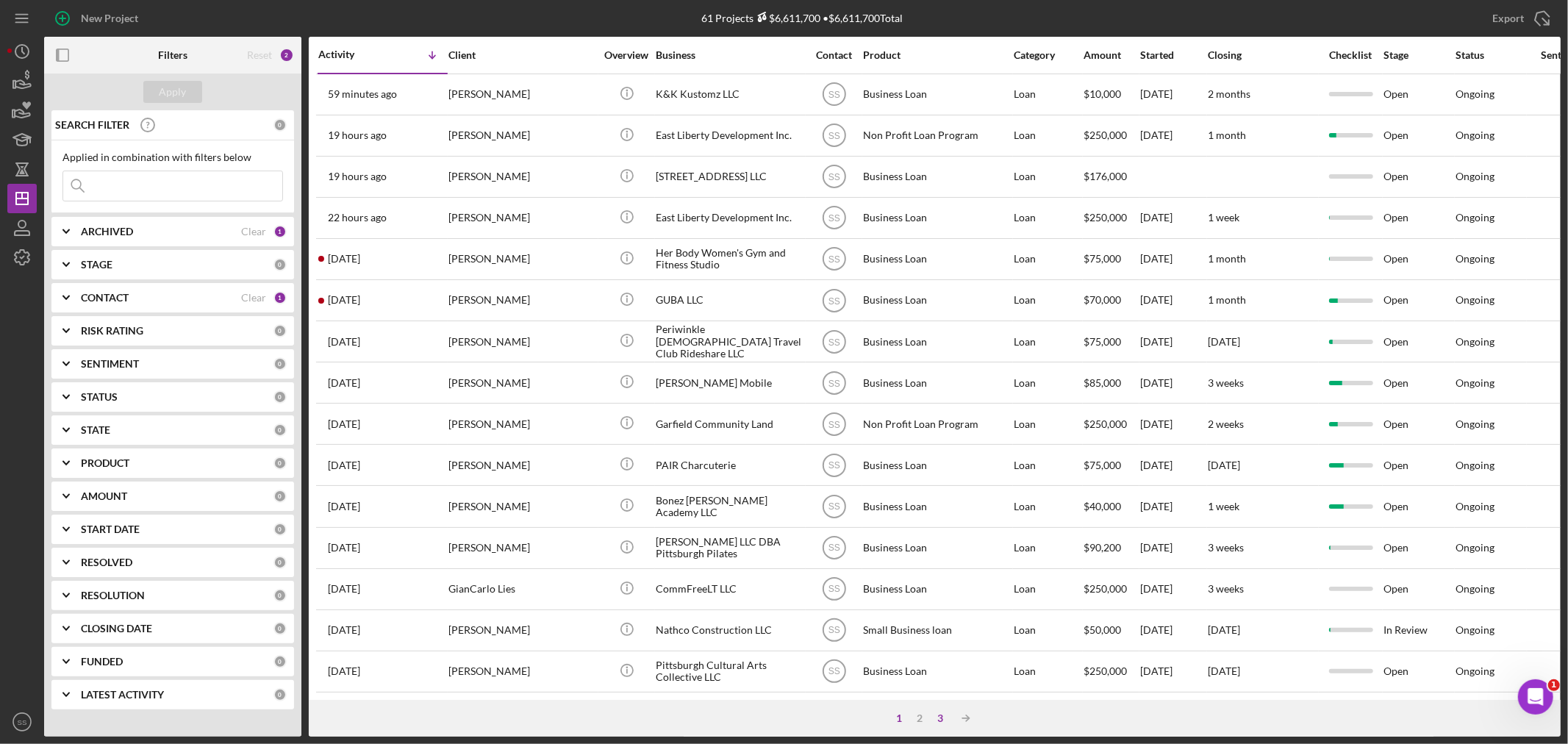
click at [941, 719] on div "3" at bounding box center [940, 718] width 20 height 11
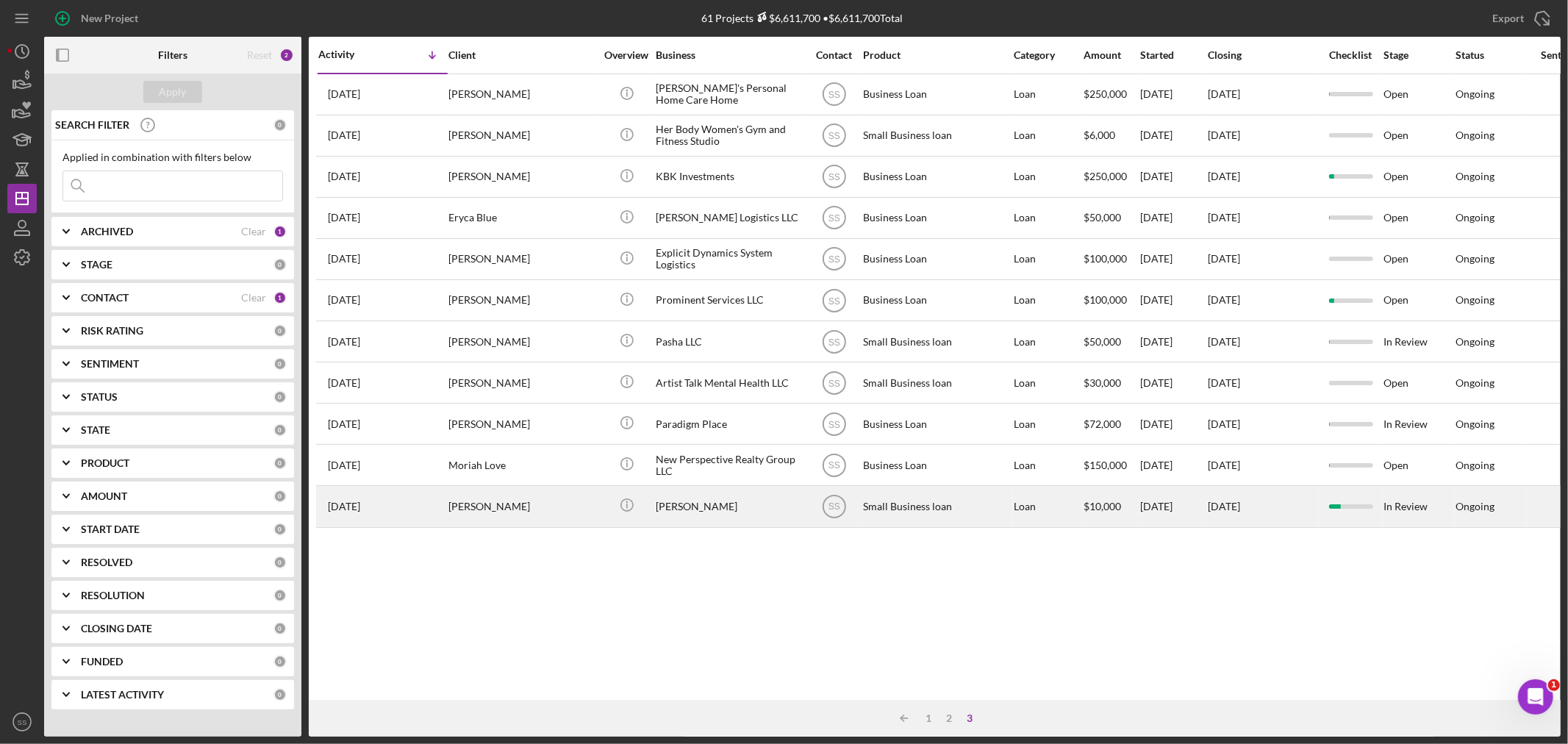
click at [655, 519] on div "[PERSON_NAME]" at bounding box center [729, 505] width 147 height 39
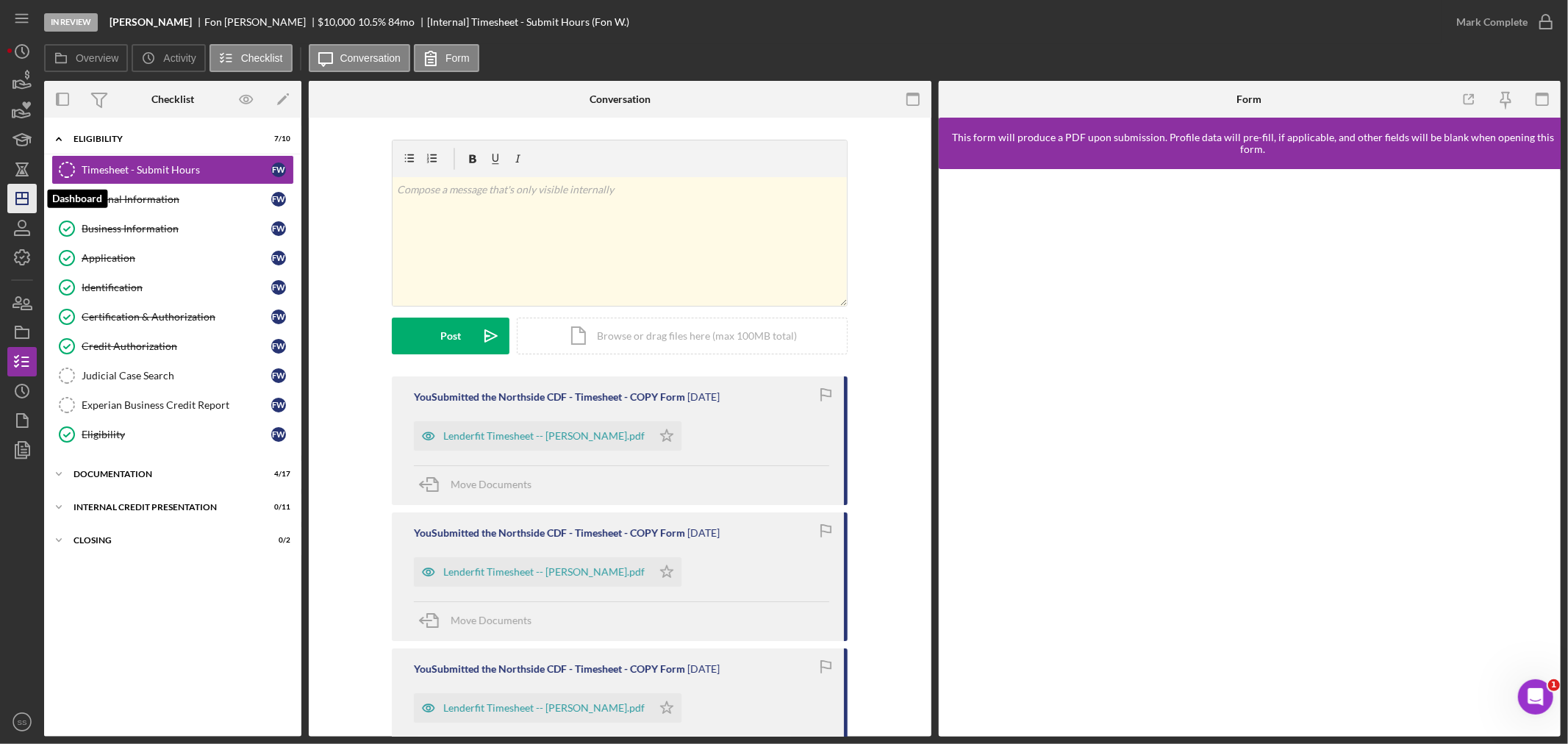
click at [18, 202] on icon "Icon/Dashboard" at bounding box center [22, 198] width 37 height 37
